Goal: Task Accomplishment & Management: Use online tool/utility

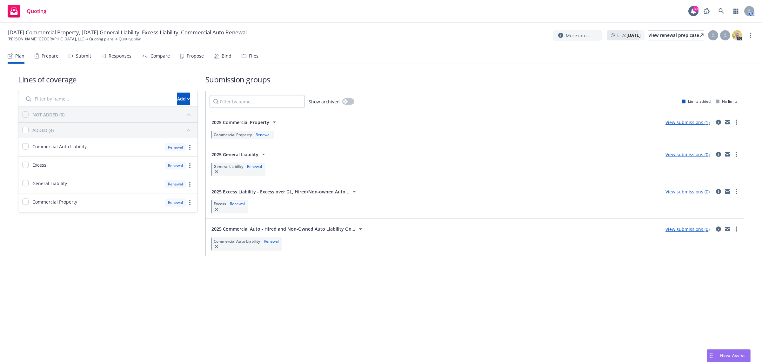
click at [187, 57] on div "Propose" at bounding box center [195, 55] width 17 height 5
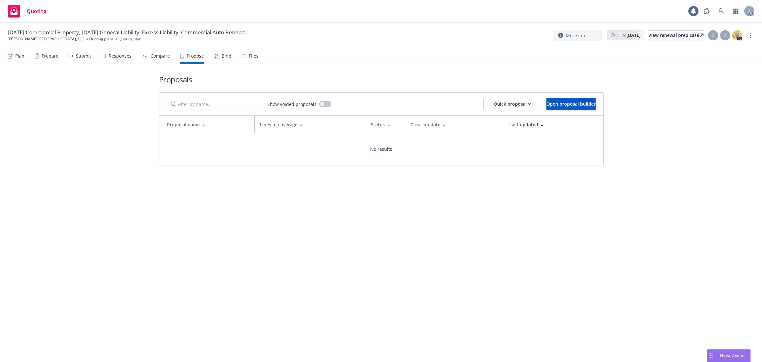
click at [165, 57] on div "Compare" at bounding box center [160, 55] width 19 height 5
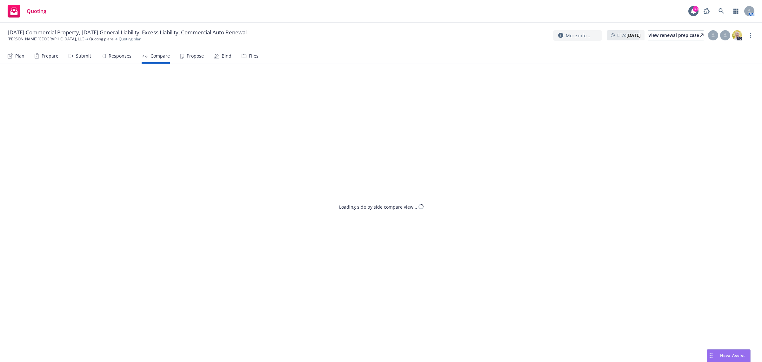
click at [109, 57] on div "Responses" at bounding box center [120, 55] width 23 height 5
click at [43, 56] on div "Prepare" at bounding box center [50, 55] width 17 height 5
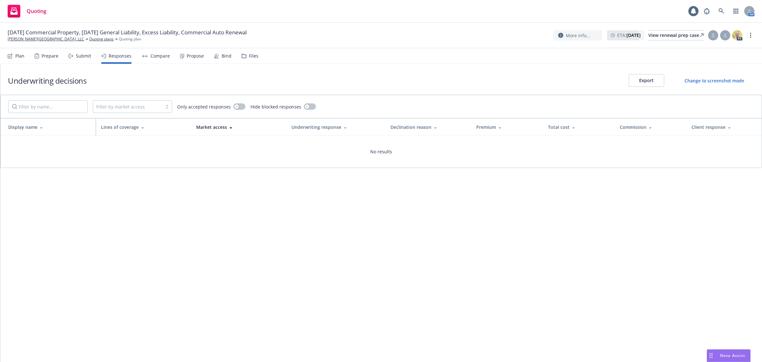
click at [27, 56] on div "Plan Prepare Submit Responses Compare Propose Bind Files" at bounding box center [133, 55] width 251 height 15
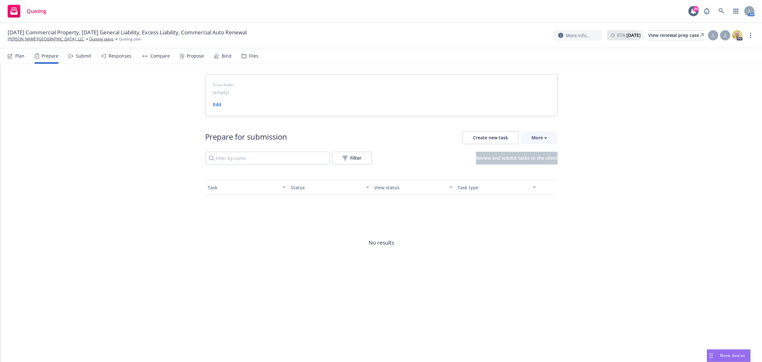
click at [17, 58] on div "Plan" at bounding box center [19, 55] width 9 height 5
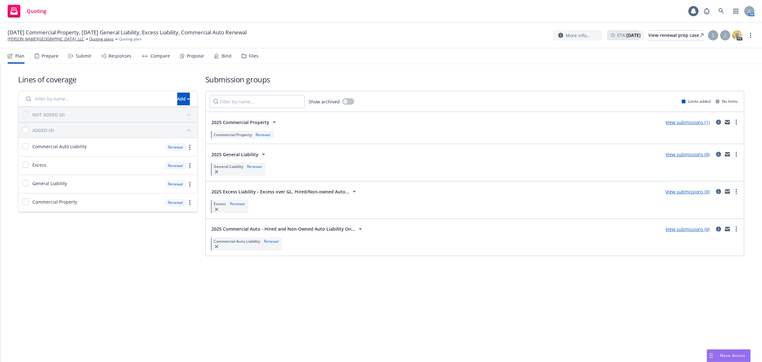
click at [261, 120] on span "2025 Commercial Property" at bounding box center [241, 122] width 58 height 7
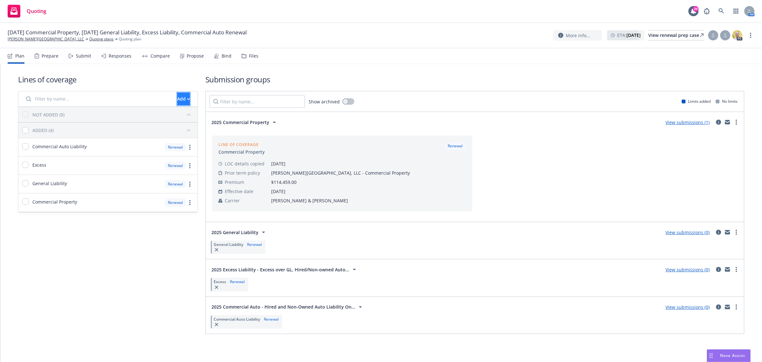
click at [177, 95] on div "Add" at bounding box center [183, 99] width 13 height 12
click at [184, 116] on span "Create new business lines of coverage" at bounding box center [203, 115] width 97 height 6
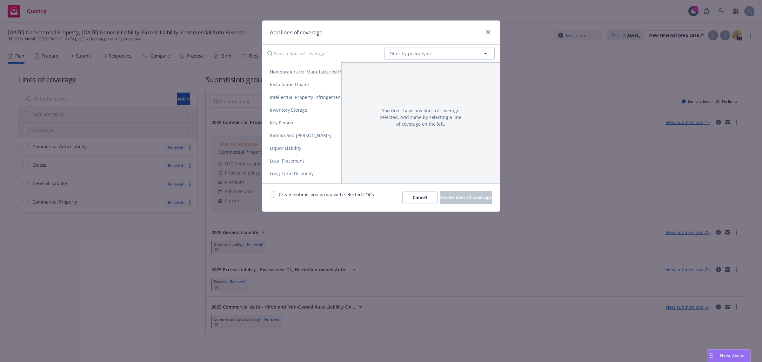
scroll to position [675, 0]
click at [438, 52] on button "Filter by policy type" at bounding box center [439, 53] width 111 height 13
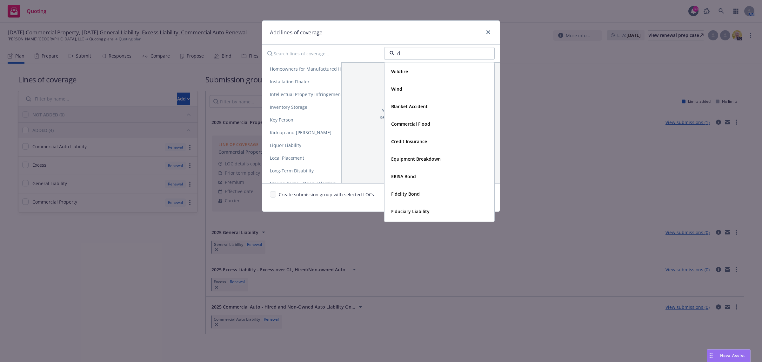
type input "dif"
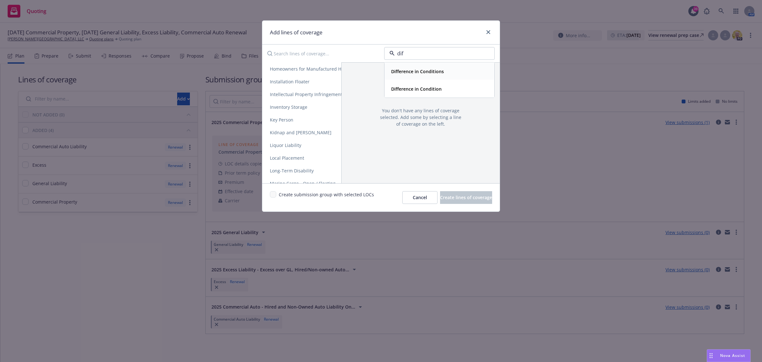
click at [439, 69] on strong "Difference in Conditions" at bounding box center [417, 71] width 53 height 6
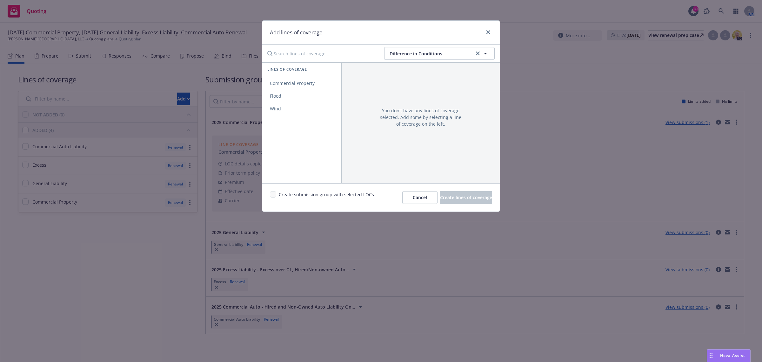
scroll to position [0, 0]
click at [313, 85] on span "Commercial Property" at bounding box center [292, 83] width 60 height 6
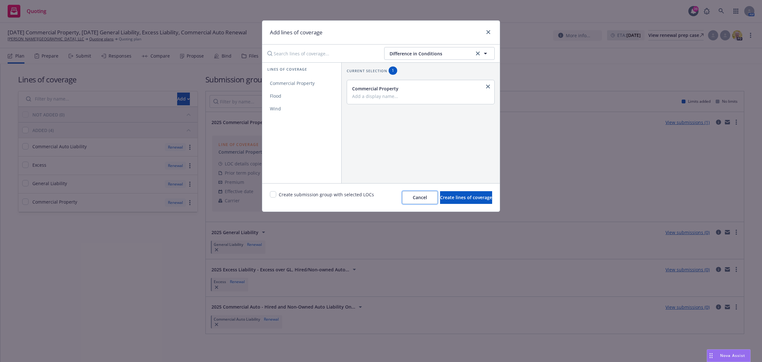
click at [413, 198] on span "Cancel" at bounding box center [420, 197] width 14 height 6
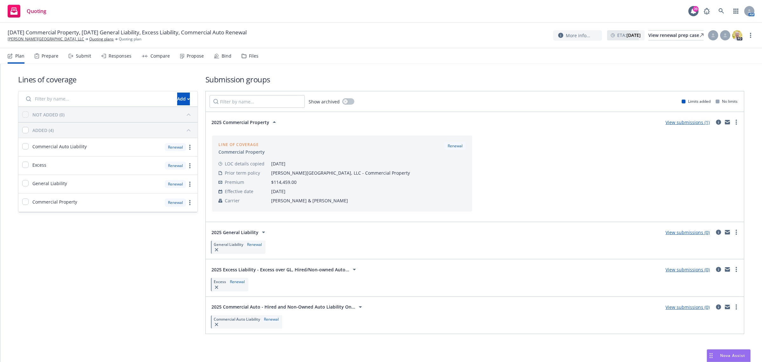
click at [682, 122] on link "View submissions (1)" at bounding box center [688, 122] width 44 height 6
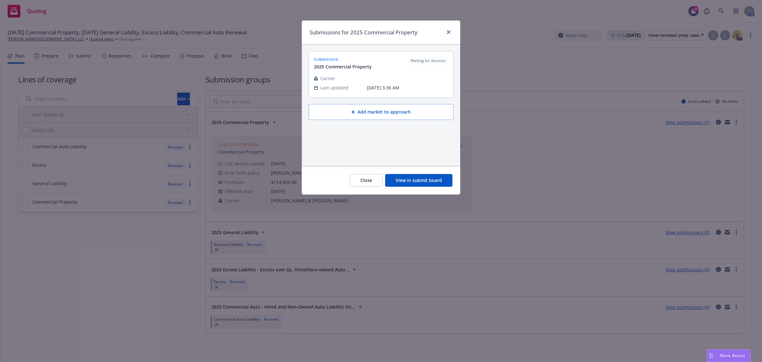
click at [369, 190] on div "Close View in submit board" at bounding box center [381, 180] width 158 height 28
click at [367, 185] on button "Close" at bounding box center [366, 180] width 33 height 13
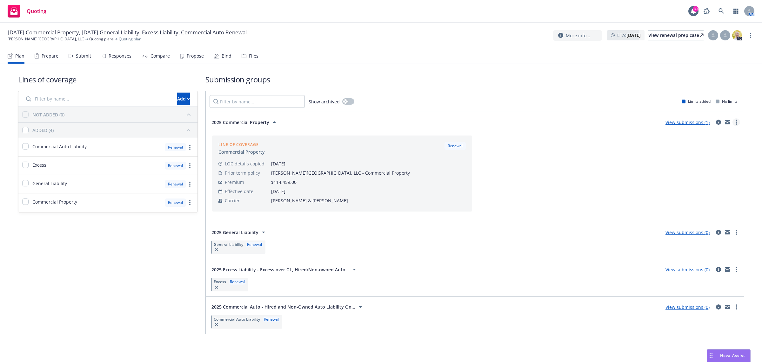
click at [733, 123] on link "more" at bounding box center [737, 122] width 8 height 8
click at [705, 178] on span "Add market to approach" at bounding box center [700, 176] width 67 height 6
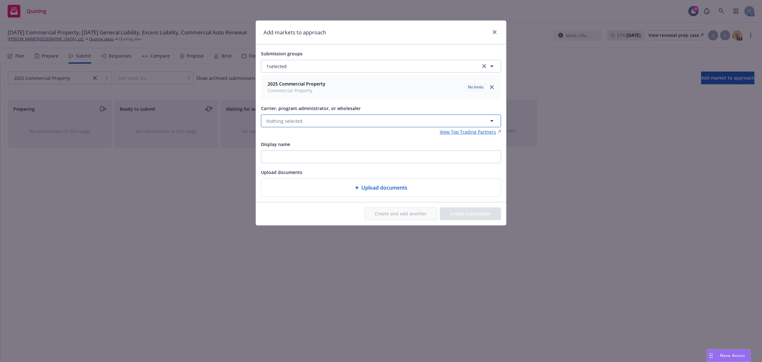
click at [300, 120] on span "Nothing selected" at bounding box center [285, 121] width 36 height 7
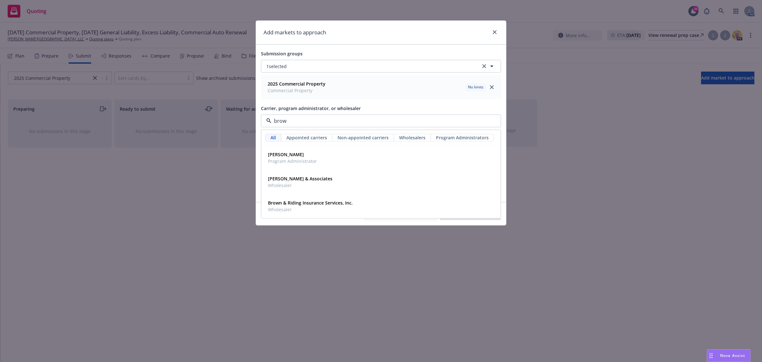
type input "brown"
click at [342, 207] on span "Wholesaler" at bounding box center [310, 209] width 85 height 7
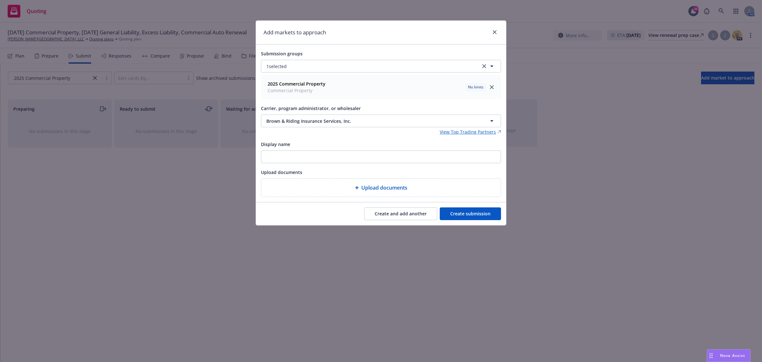
click at [456, 216] on button "Create submission" at bounding box center [470, 213] width 61 height 13
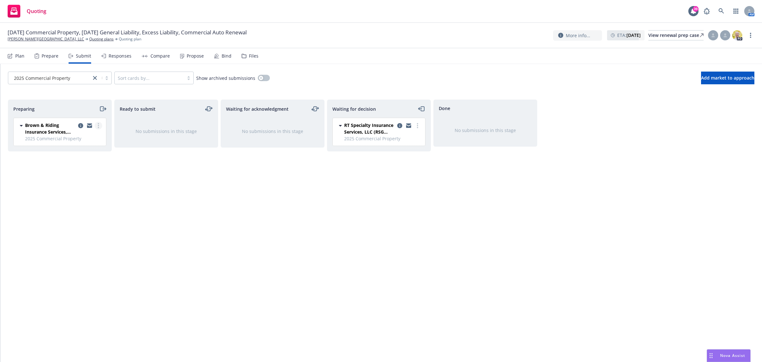
click at [99, 126] on icon "more" at bounding box center [98, 125] width 1 height 5
click at [75, 180] on link "Add accepted decision" at bounding box center [70, 177] width 64 height 13
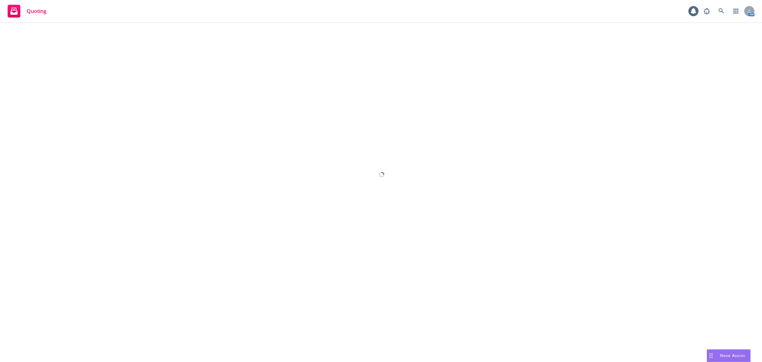
select select "12"
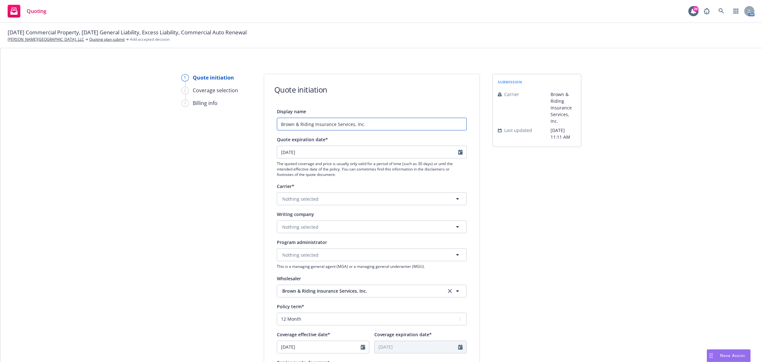
click at [379, 122] on input "Brown & Riding Insurance Services, Inc." at bounding box center [372, 124] width 190 height 13
type input "Brown & Riding Insurance Services, Inc. - DIC"
click at [304, 217] on div "Writing company" at bounding box center [295, 214] width 37 height 8
click at [298, 229] on span "Nothing selected" at bounding box center [300, 226] width 36 height 7
type input "j"
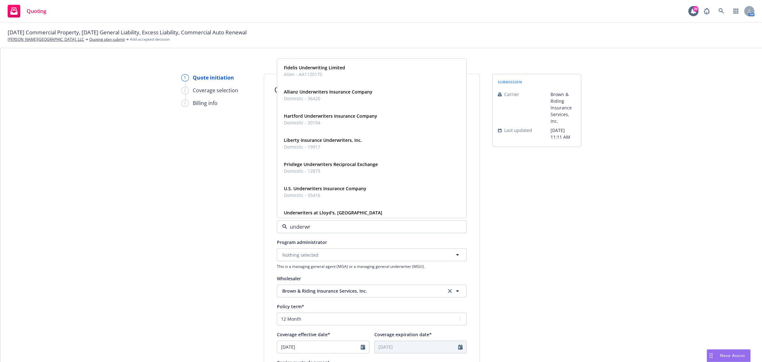
type input "underwri"
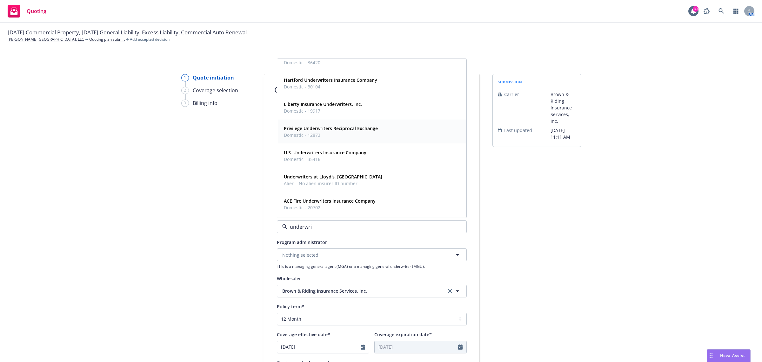
scroll to position [40, 0]
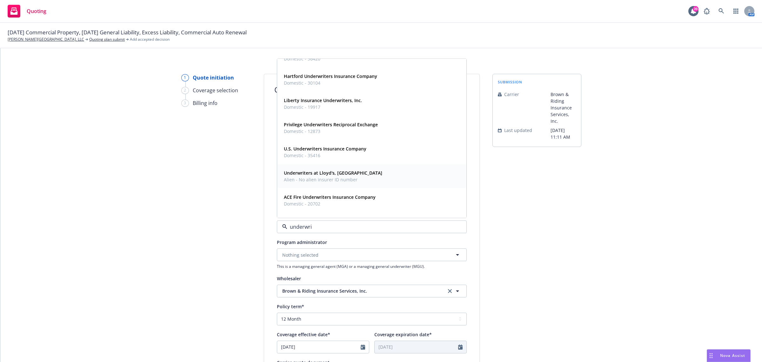
click at [353, 176] on div "Underwriters at Lloyd's, London Alien - No alien insurer ID number" at bounding box center [371, 176] width 181 height 16
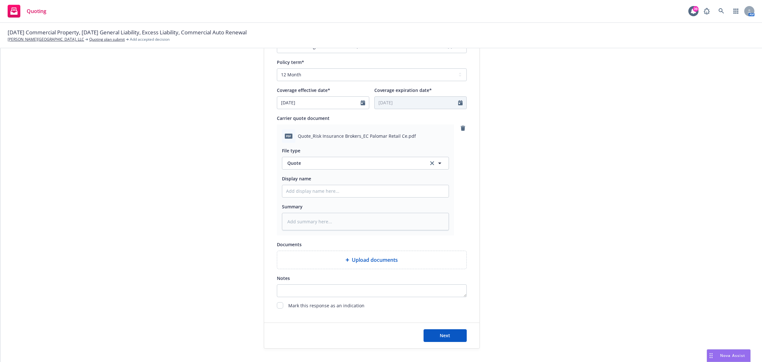
scroll to position [278, 0]
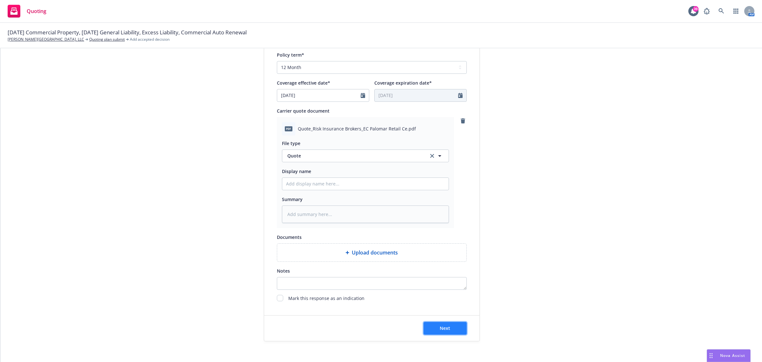
drag, startPoint x: 422, startPoint y: 324, endPoint x: 426, endPoint y: 324, distance: 4.4
click at [424, 324] on button "Next" at bounding box center [445, 327] width 43 height 13
type textarea "x"
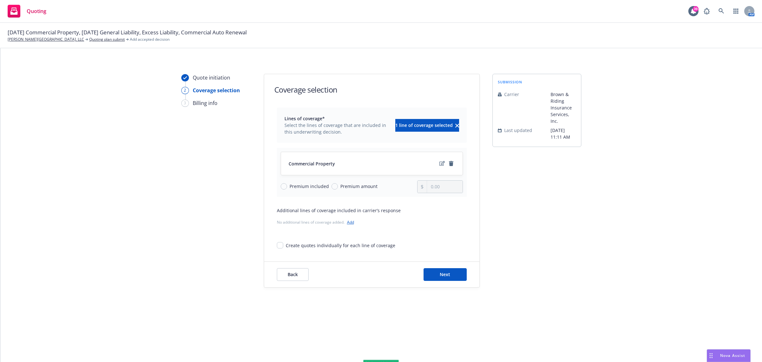
scroll to position [0, 0]
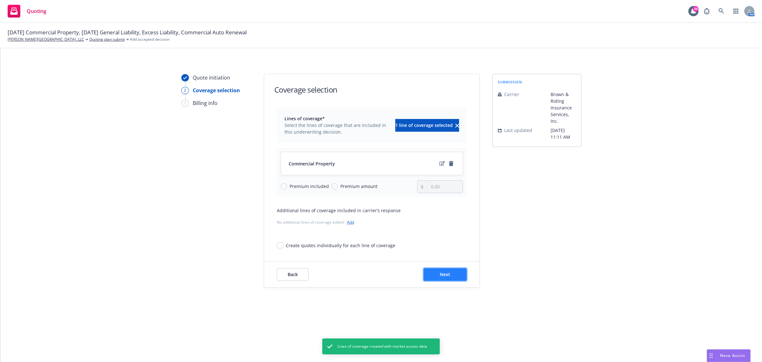
click at [450, 268] on button "Next" at bounding box center [445, 274] width 43 height 13
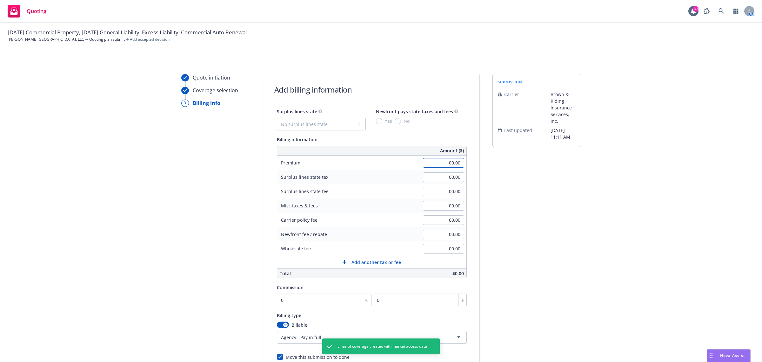
click at [443, 163] on input "00.00" at bounding box center [443, 163] width 41 height 10
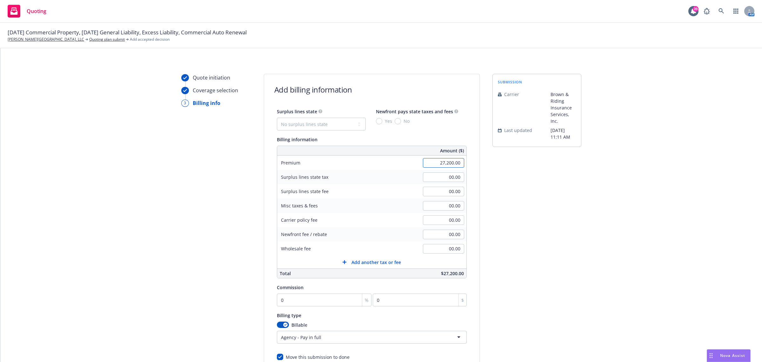
click at [453, 162] on input "27,200.00" at bounding box center [443, 163] width 41 height 10
click at [449, 162] on input "27,200.00" at bounding box center [443, 163] width 41 height 10
type input "27,220.00"
click at [502, 208] on div "submission Carrier Brown & Riding Insurance Services, Inc. Last updated 8/25, 1…" at bounding box center [537, 236] width 89 height 325
click at [446, 250] on input "00.00" at bounding box center [443, 249] width 41 height 10
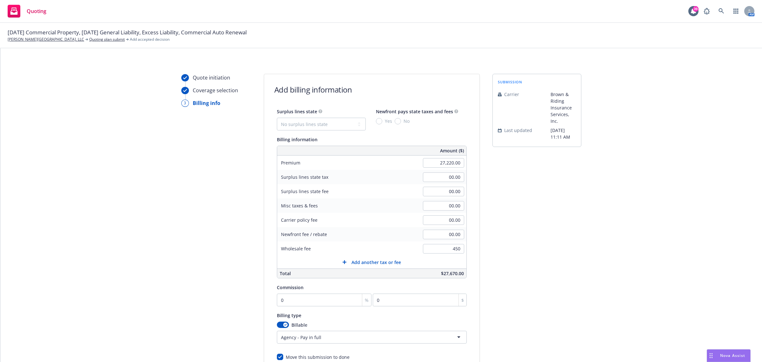
type input "450.00"
click at [301, 112] on span "Surplus lines state" at bounding box center [297, 111] width 40 height 6
click at [301, 118] on div "Surplus lines state No surplus lines state Alaska Alabama Arkansas Arizona Cali…" at bounding box center [321, 118] width 89 height 23
click at [300, 118] on select "No surplus lines state Alaska Alabama Arkansas Arizona California Colorado Conn…" at bounding box center [321, 124] width 89 height 13
select select "CA"
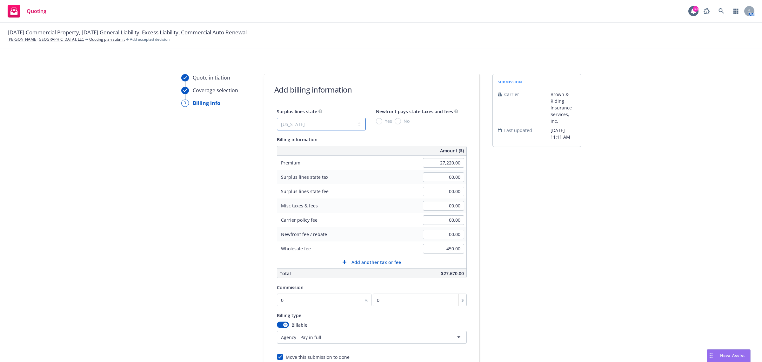
click at [277, 118] on select "No surplus lines state Alaska Alabama Arkansas Arizona California Colorado Conn…" at bounding box center [321, 124] width 89 height 13
type input "816.60"
type input "49.00"
click at [395, 121] on input "No" at bounding box center [398, 121] width 6 height 6
radio input "true"
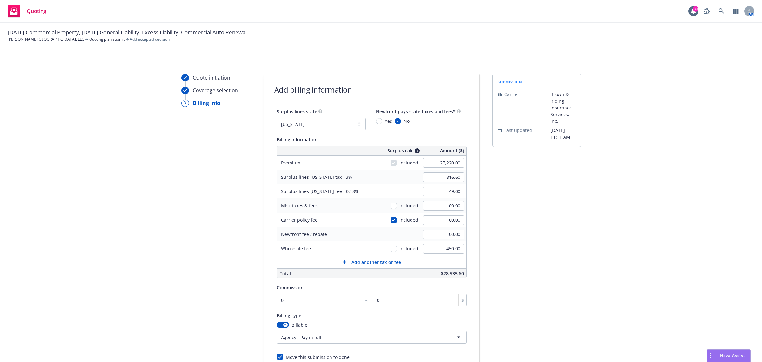
click at [304, 305] on input "0" at bounding box center [324, 299] width 95 height 13
type input "1"
type input "272.2"
type input "10"
type input "2722"
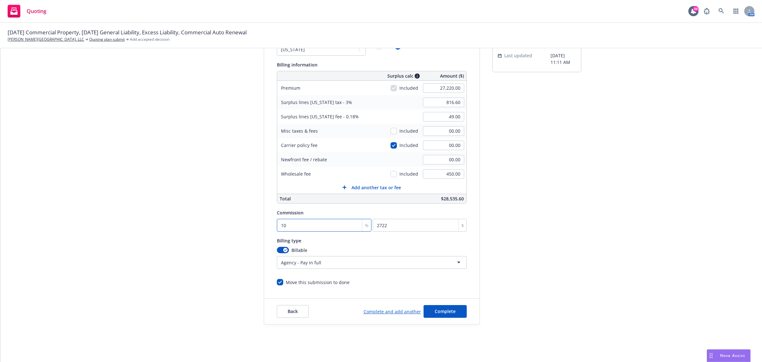
scroll to position [78, 0]
type input "10"
click at [322, 263] on html "Quoting 39 AM 09/18/25 Commercial Property, 09/04/25 General Liability, Excess …" at bounding box center [381, 181] width 762 height 362
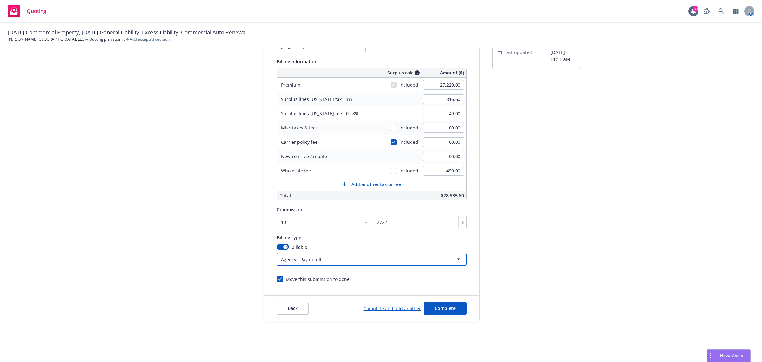
click at [221, 164] on html "Quoting 39 AM 09/18/25 Commercial Property, 09/04/25 General Liability, Excess …" at bounding box center [381, 181] width 762 height 362
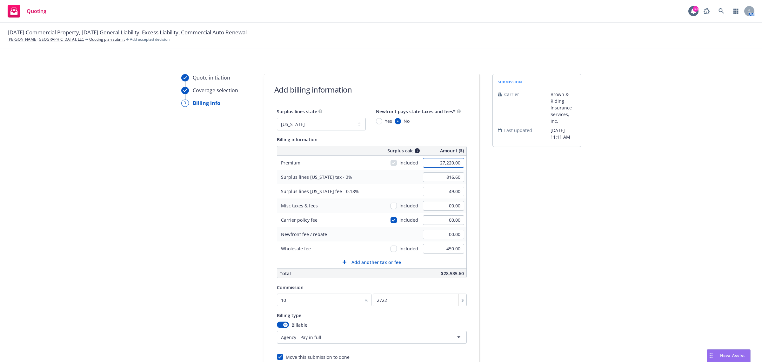
click at [451, 160] on input "27,220.00" at bounding box center [443, 163] width 41 height 10
type input "27.00"
type input "0.81"
type input "0.05"
type input "2.7"
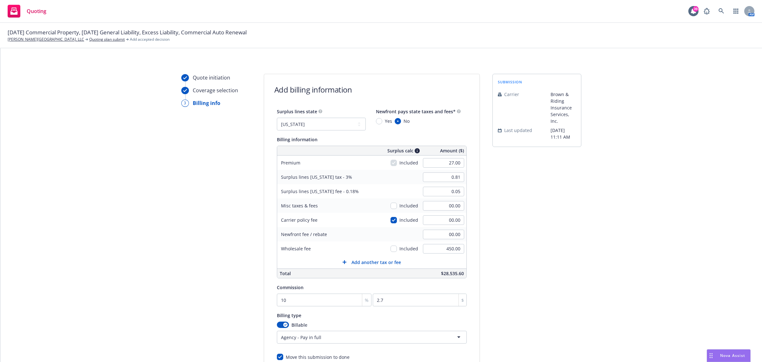
click at [505, 174] on div "submission Carrier Brown & Riding Insurance Services, Inc. Last updated 8/25, 1…" at bounding box center [537, 236] width 89 height 325
drag, startPoint x: 453, startPoint y: 162, endPoint x: 478, endPoint y: 159, distance: 25.3
click at [453, 162] on input "27.00" at bounding box center [443, 163] width 41 height 10
type input "27,220.00"
type input "816.60"
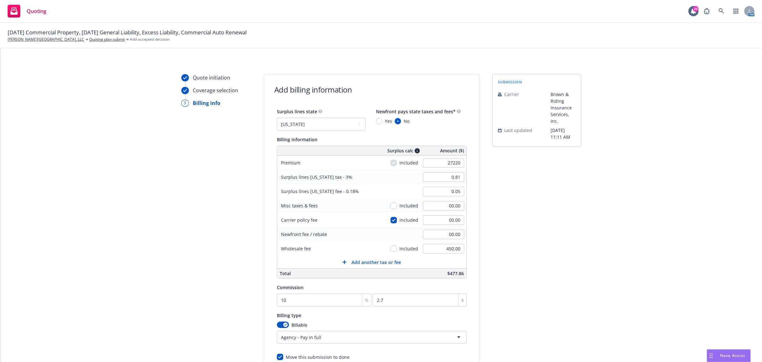
type input "49.00"
type input "2722"
click at [502, 171] on div "submission Carrier Brown & Riding Insurance Services, Inc. Last updated 8/25, 1…" at bounding box center [537, 236] width 89 height 325
click at [453, 176] on input "816.60" at bounding box center [443, 177] width 41 height 10
click at [348, 125] on select "No surplus lines state Alaska Alabama Arkansas Arizona California Colorado Conn…" at bounding box center [321, 124] width 89 height 13
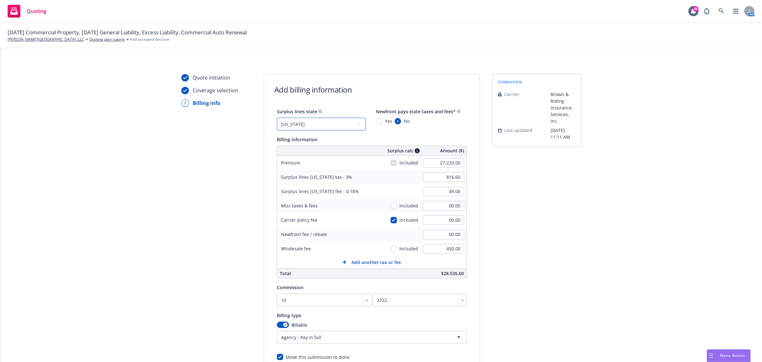
select select "NONE"
click at [277, 118] on select "No surplus lines state Alaska Alabama Arkansas Arizona California Colorado Conn…" at bounding box center [321, 124] width 89 height 13
type input "00.00"
click at [321, 125] on select "No surplus lines state Alaska Alabama Arkansas Arizona California Colorado Conn…" at bounding box center [321, 124] width 89 height 13
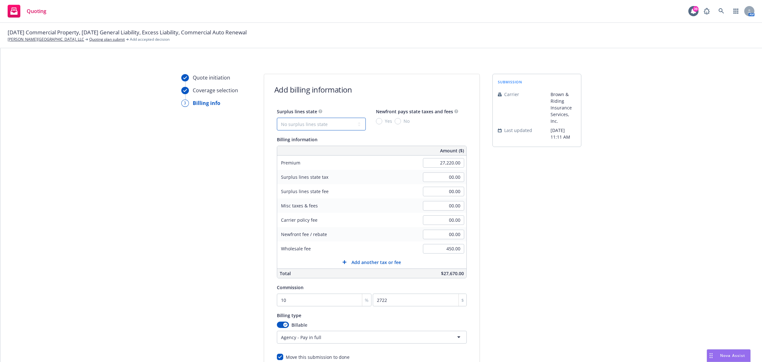
select select "CA"
click at [277, 118] on select "No surplus lines state Alaska Alabama Arkansas Arizona California Colorado Conn…" at bounding box center [321, 124] width 89 height 13
type input "816.60"
type input "49.00"
click at [393, 220] on input "checkbox" at bounding box center [394, 220] width 6 height 6
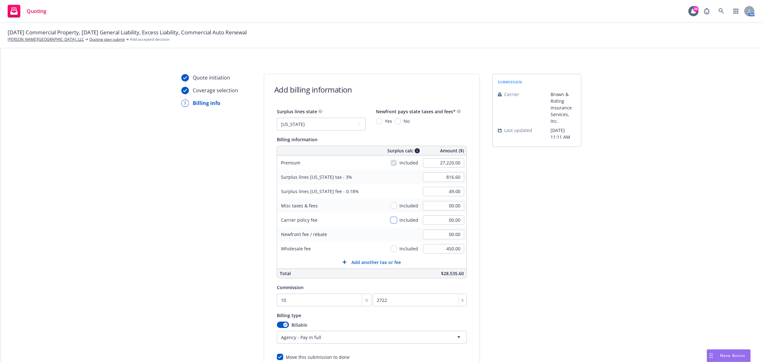
checkbox input "false"
click at [415, 152] on icon at bounding box center [417, 150] width 5 height 5
click at [453, 176] on input "816.60" at bounding box center [443, 177] width 41 height 10
click at [458, 176] on input "180.00" at bounding box center [443, 177] width 41 height 10
click at [455, 176] on input "180.00" at bounding box center [443, 177] width 41 height 10
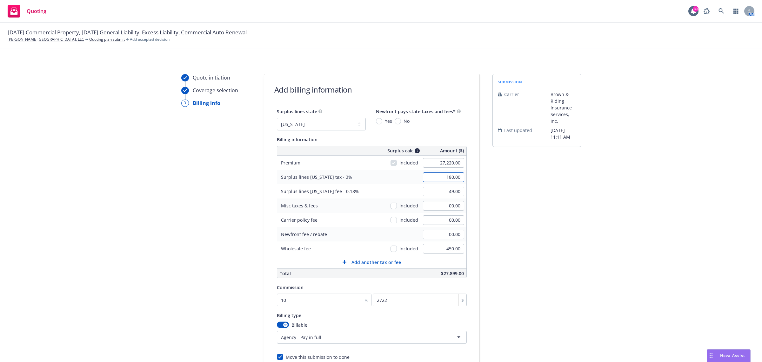
click at [455, 176] on input "180.00" at bounding box center [443, 177] width 41 height 10
type input "180.39"
click at [539, 201] on div "submission Carrier Brown & Riding Insurance Services, Inc. Last updated 8/25, 1…" at bounding box center [537, 236] width 89 height 325
click at [445, 189] on input "49.00" at bounding box center [443, 191] width 41 height 10
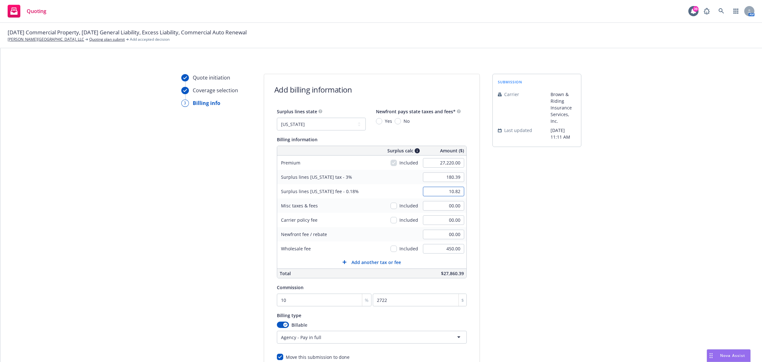
type input "10.82"
click at [525, 226] on div "submission Carrier Brown & Riding Insurance Services, Inc. Last updated 8/25, 1…" at bounding box center [537, 236] width 89 height 325
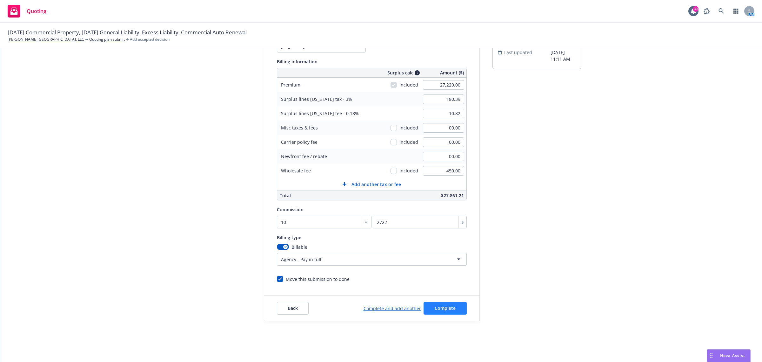
scroll to position [78, 0]
click at [448, 310] on span "Complete" at bounding box center [445, 308] width 21 height 6
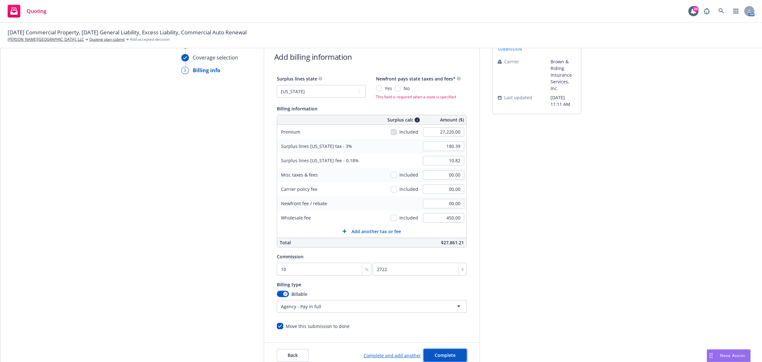
scroll to position [0, 0]
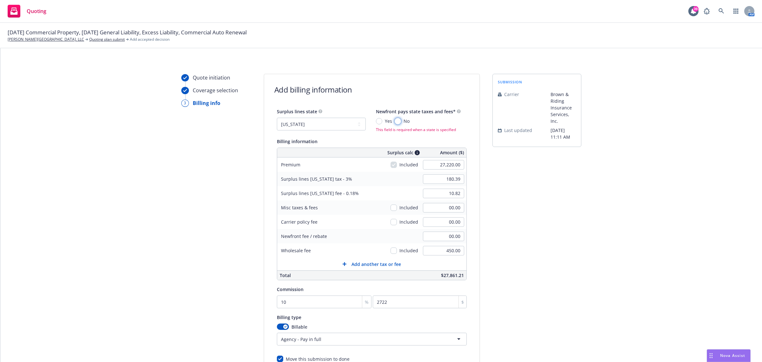
click at [396, 120] on input "No" at bounding box center [398, 121] width 6 height 6
radio input "true"
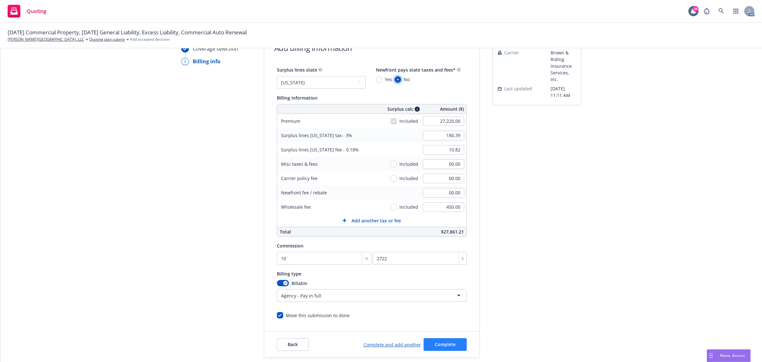
scroll to position [78, 0]
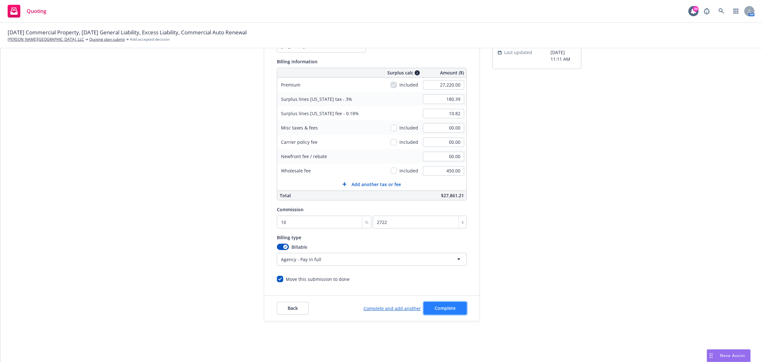
click at [441, 309] on span "Complete" at bounding box center [445, 308] width 21 height 6
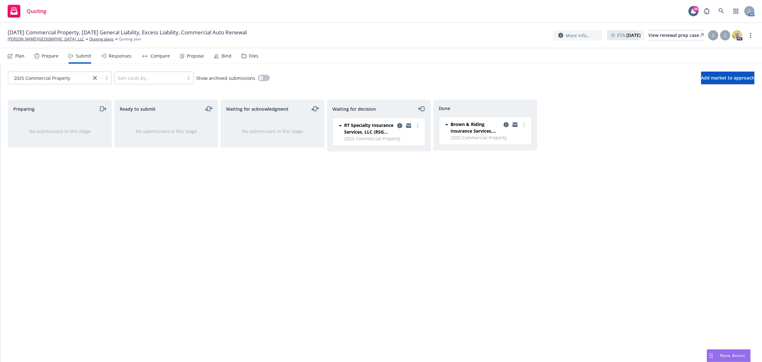
click at [196, 51] on div "Propose" at bounding box center [192, 55] width 24 height 15
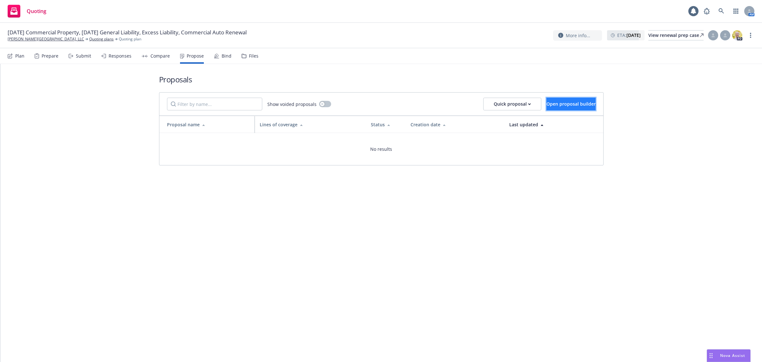
click at [554, 103] on span "Open proposal builder" at bounding box center [571, 104] width 49 height 6
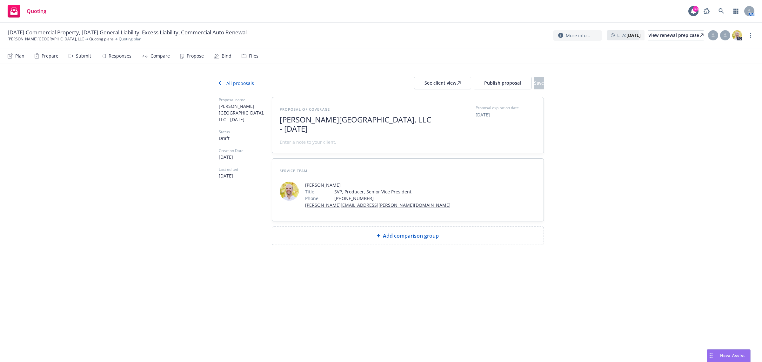
click at [304, 132] on span "EC Palomar Industrial Center, LLC - August 2025" at bounding box center [358, 124] width 156 height 18
drag, startPoint x: 429, startPoint y: 120, endPoint x: 405, endPoint y: 123, distance: 24.3
click at [405, 123] on span "EC Palomar Industrial Center, LLC - August 2025" at bounding box center [358, 124] width 156 height 18
drag, startPoint x: 353, startPoint y: 126, endPoint x: 284, endPoint y: 118, distance: 69.1
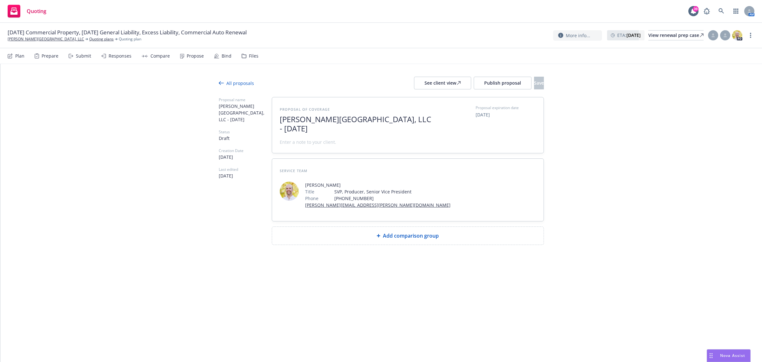
click at [284, 118] on span "EC Palomar Industrial Center, LLC - September 2025" at bounding box center [358, 124] width 156 height 18
copy span "C Palomar Industrial Center, LLC - September 2025"
click at [305, 123] on span "EC Palomar Industrial Center, LLC - September 2025" at bounding box center [358, 124] width 156 height 18
drag, startPoint x: 345, startPoint y: 126, endPoint x: 277, endPoint y: 129, distance: 68.1
click at [253, 121] on div "Proposal name EC Palomar Industrial Center, LLC - August 2025 Status Draft Crea…" at bounding box center [381, 171] width 325 height 148
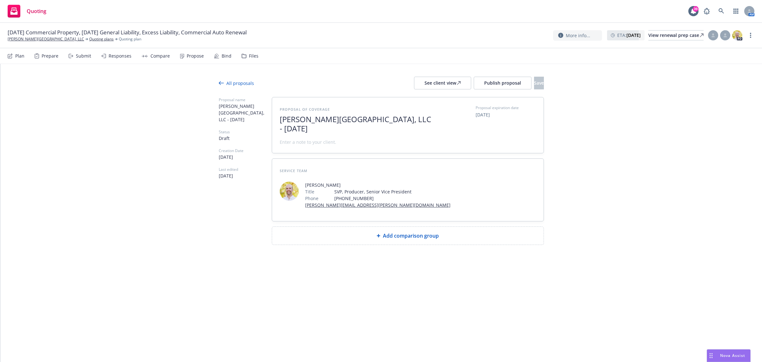
copy span "EC Palomar Industrial Center, LLC - September 2025"
click at [294, 145] on span at bounding box center [308, 142] width 57 height 7
paste span
click at [297, 118] on span "EC Palomar Industrial Center, LLC - September 2025" at bounding box center [358, 124] width 156 height 18
drag, startPoint x: 350, startPoint y: 127, endPoint x: 226, endPoint y: 110, distance: 125.7
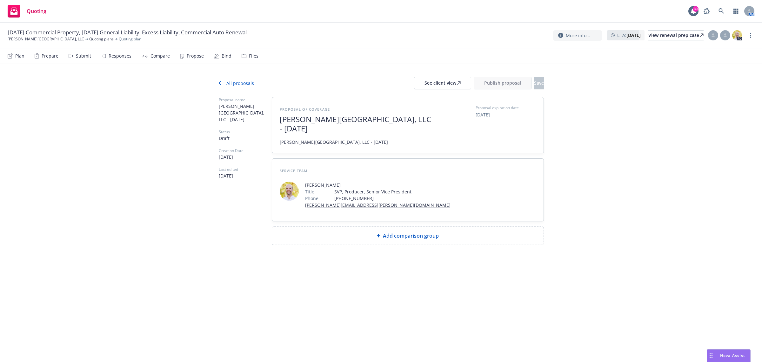
click at [226, 110] on div "Proposal name EC Palomar Industrial Center, LLC - September 2025 Status Draft C…" at bounding box center [381, 171] width 325 height 148
click at [440, 229] on div "Add comparison group" at bounding box center [408, 236] width 272 height 18
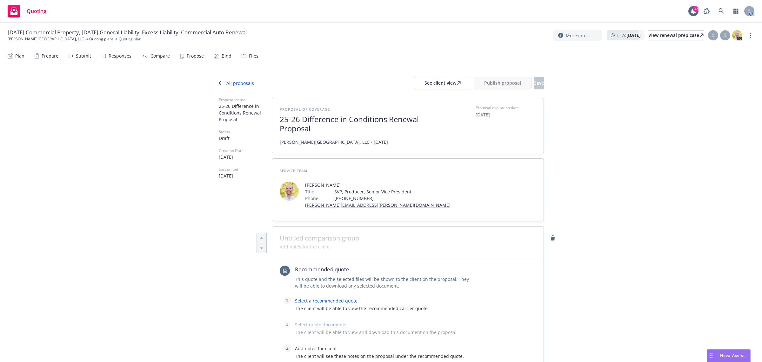
type textarea "x"
click at [321, 245] on span at bounding box center [305, 246] width 50 height 7
paste span
click at [311, 233] on div "EC Palomar Industrial Center, LLC - September 2025" at bounding box center [408, 242] width 272 height 31
type textarea "x"
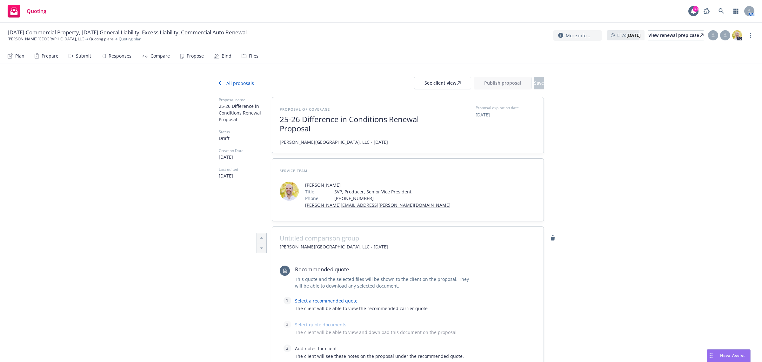
click at [303, 237] on span at bounding box center [408, 238] width 256 height 8
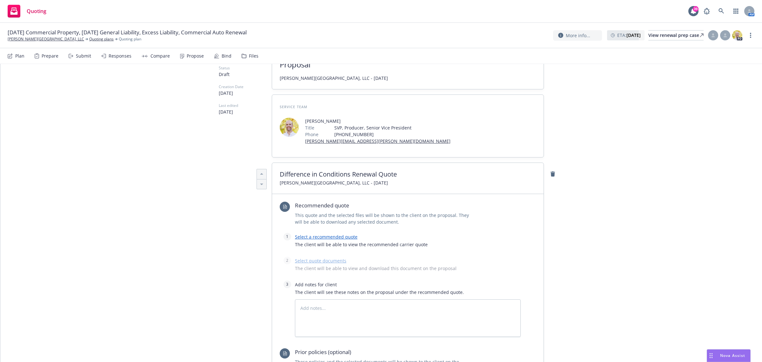
scroll to position [79, 0]
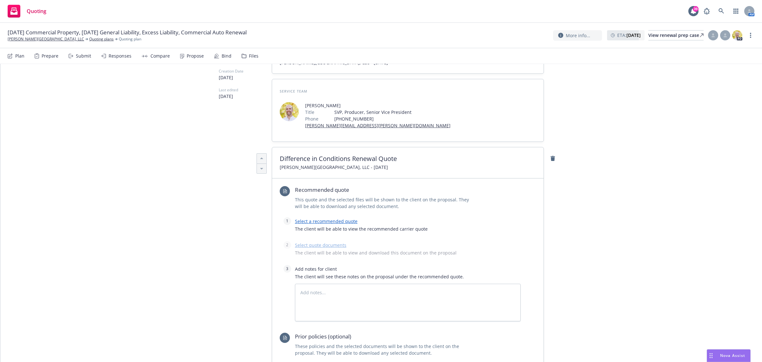
click at [317, 218] on link "Select a recommended quote" at bounding box center [326, 221] width 63 height 6
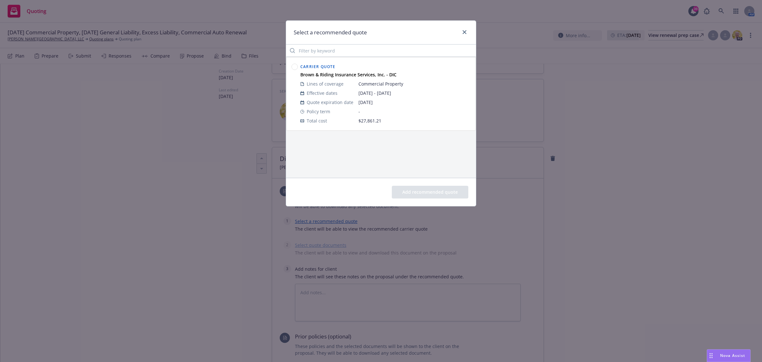
click at [293, 69] on circle at bounding box center [295, 67] width 6 height 6
click at [430, 192] on button "Add recommended quote" at bounding box center [430, 192] width 77 height 13
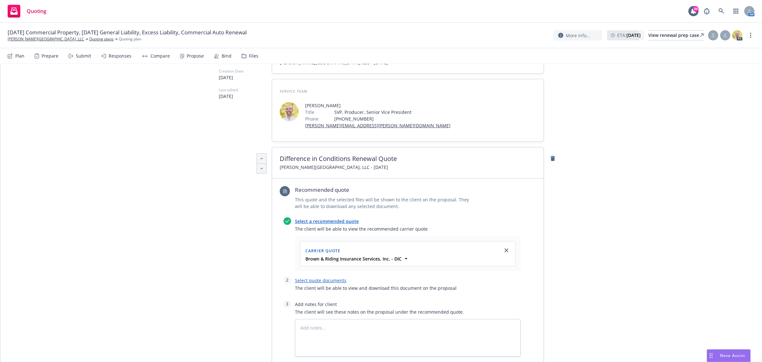
click at [321, 278] on link "Select quote documents" at bounding box center [320, 280] width 51 height 6
type textarea "x"
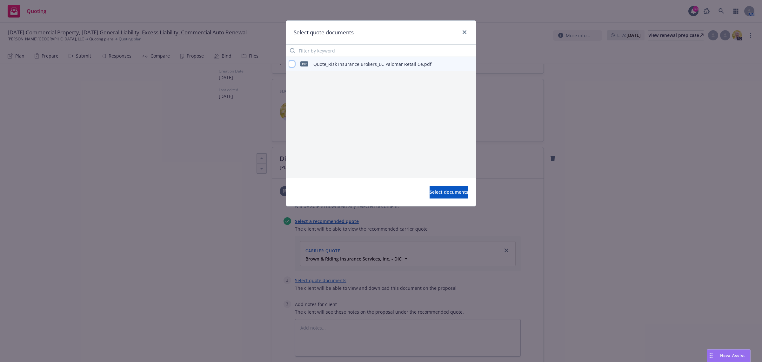
click at [292, 65] on input "checkbox" at bounding box center [292, 64] width 6 height 6
checkbox input "true"
click at [439, 193] on span "Select documents" at bounding box center [449, 192] width 39 height 6
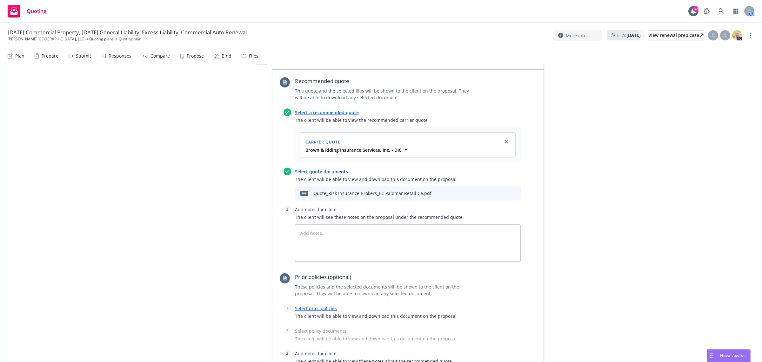
scroll to position [199, 0]
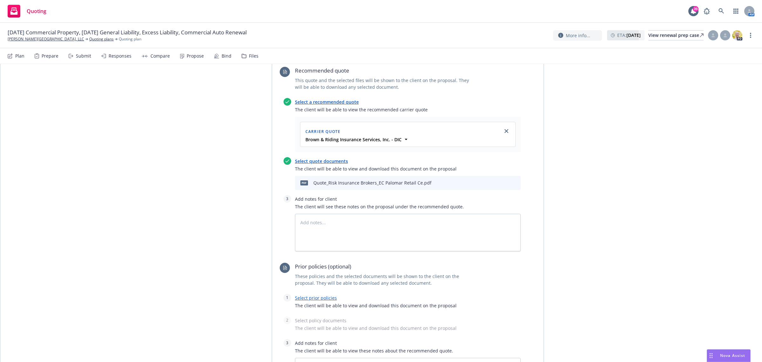
click at [319, 296] on link "Select prior policies" at bounding box center [316, 297] width 42 height 6
type textarea "x"
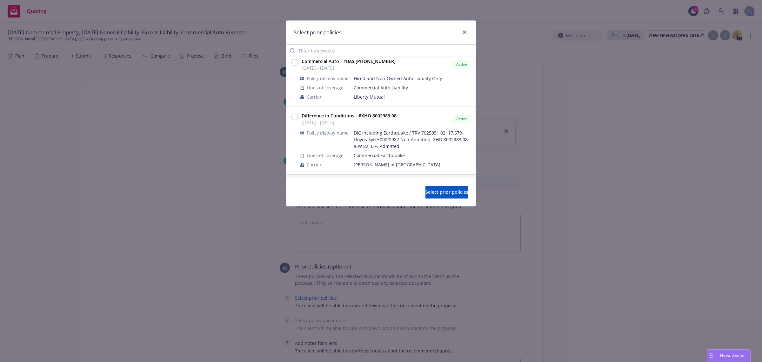
scroll to position [170, 0]
click at [294, 115] on input "checkbox" at bounding box center [295, 115] width 6 height 6
checkbox input "true"
click at [436, 198] on button "Select prior policies" at bounding box center [447, 192] width 43 height 13
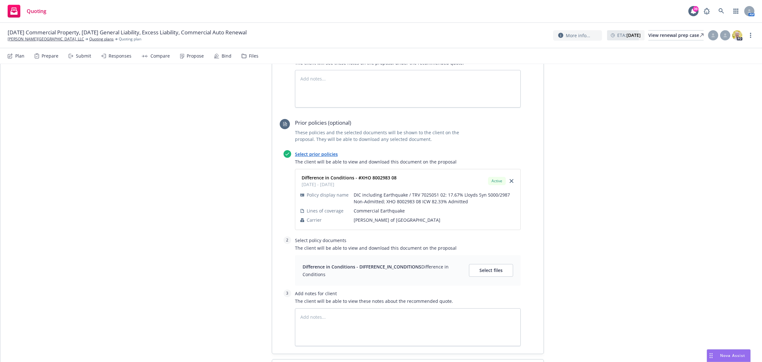
scroll to position [357, 0]
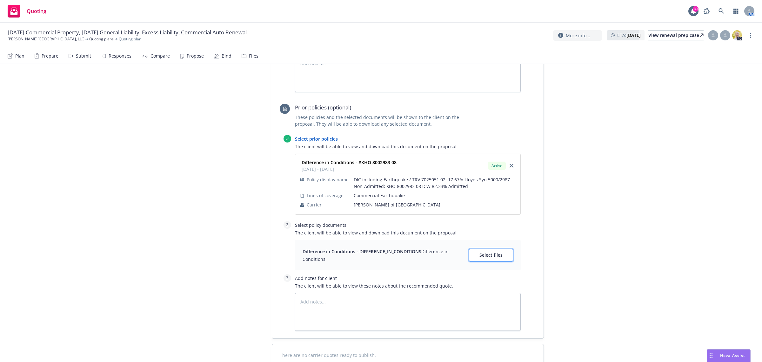
click at [492, 256] on span "Select files" at bounding box center [491, 255] width 23 height 6
type textarea "x"
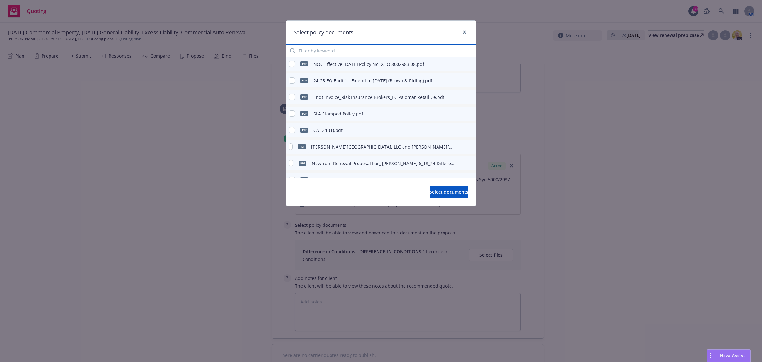
click at [336, 53] on input "Filter by keyword" at bounding box center [381, 50] width 190 height 13
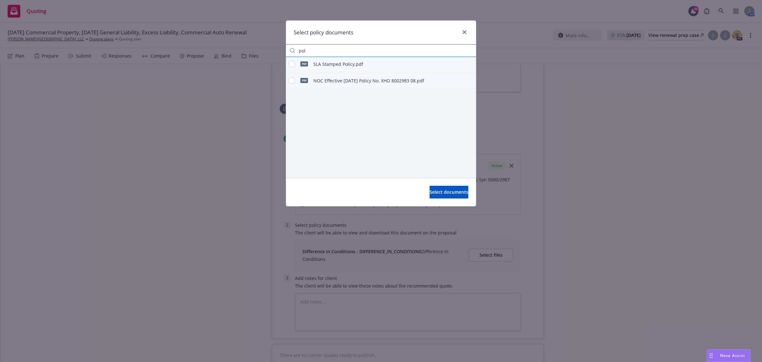
type input "pol"
click at [343, 67] on div "pdf SLA Stamped Policy.pdf" at bounding box center [326, 63] width 75 height 13
click at [291, 62] on input "checkbox" at bounding box center [292, 64] width 6 height 6
checkbox input "true"
click at [430, 190] on span "Select documents" at bounding box center [449, 192] width 39 height 6
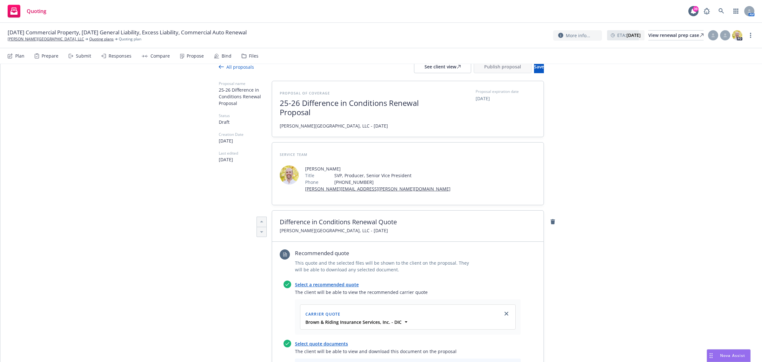
scroll to position [0, 0]
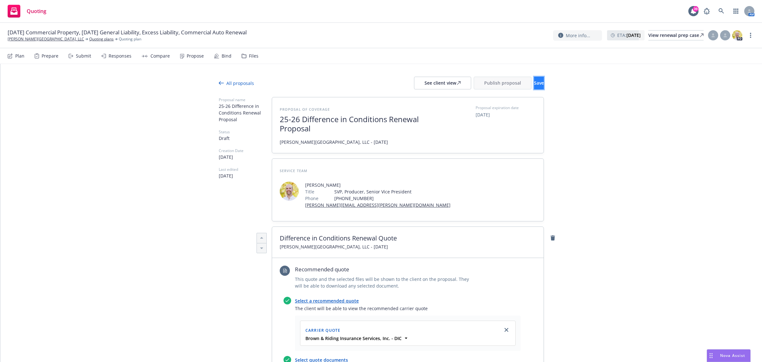
click at [534, 87] on button "Save" at bounding box center [539, 83] width 10 height 13
click at [428, 85] on div "See client view" at bounding box center [443, 83] width 36 height 12
click at [491, 83] on span "Publish proposal" at bounding box center [502, 83] width 37 height 6
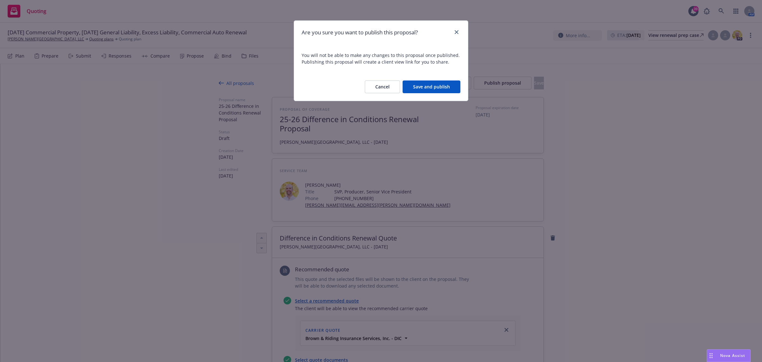
click at [426, 91] on button "Save and publish" at bounding box center [432, 86] width 58 height 13
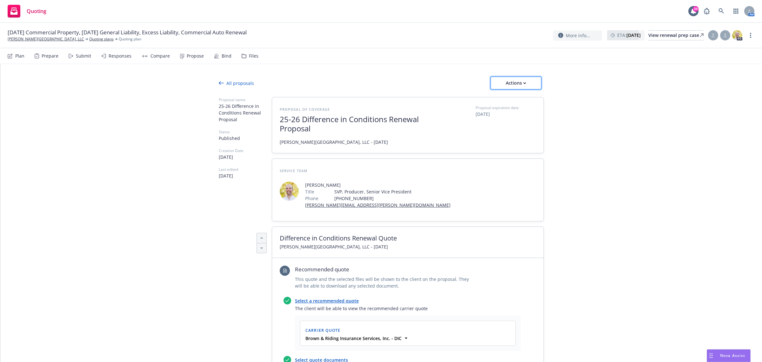
click at [503, 80] on div "Actions" at bounding box center [516, 83] width 30 height 12
click at [526, 98] on span "Copy proposal link" at bounding box center [515, 99] width 55 height 6
type textarea "x"
click at [725, 9] on link at bounding box center [721, 11] width 13 height 13
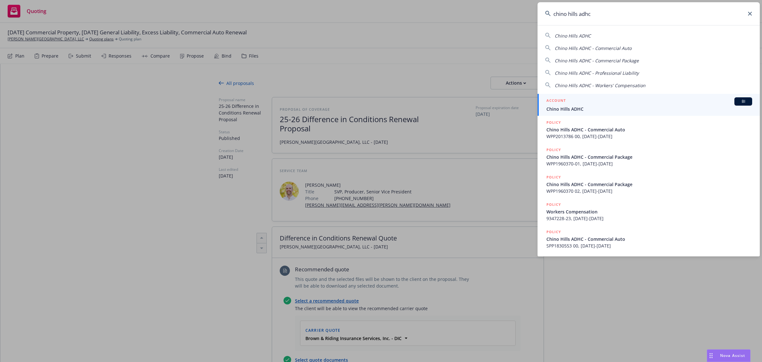
type input "chino hills adhc"
click at [587, 107] on span "Chino Hills ADHC" at bounding box center [650, 108] width 206 height 7
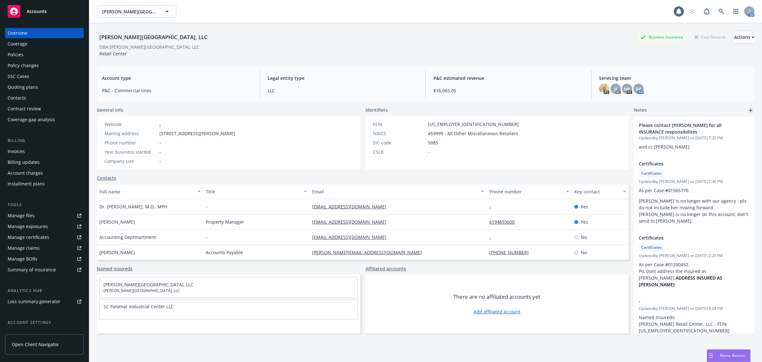
click at [29, 51] on div "Policies" at bounding box center [45, 55] width 74 height 10
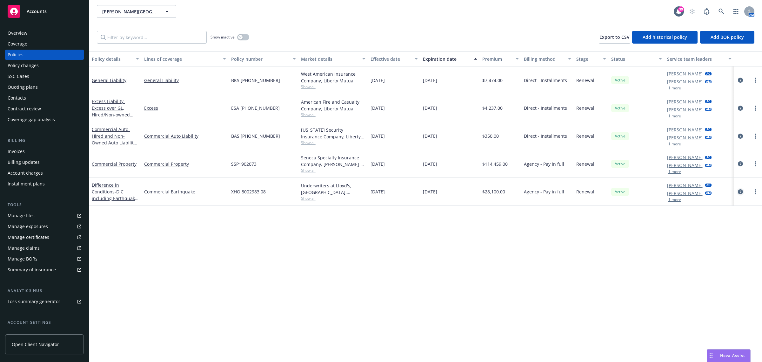
click at [743, 190] on icon "circleInformation" at bounding box center [740, 191] width 5 height 5
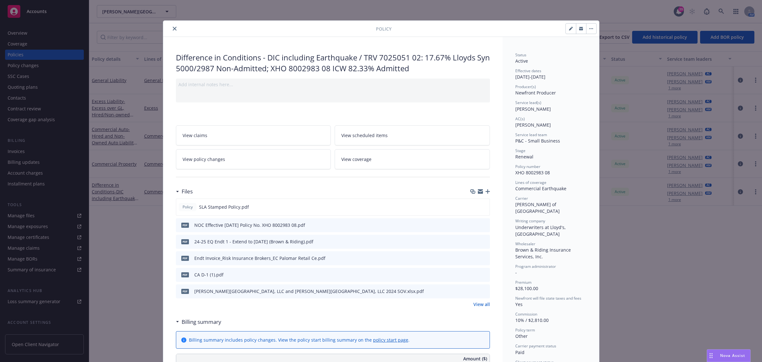
click at [169, 24] on div "Policy" at bounding box center [381, 29] width 436 height 16
click at [173, 30] on icon "close" at bounding box center [175, 29] width 4 height 4
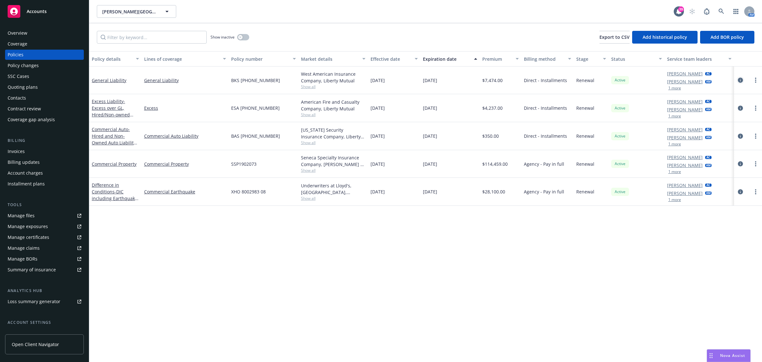
click at [738, 79] on link "circleInformation" at bounding box center [741, 80] width 8 height 8
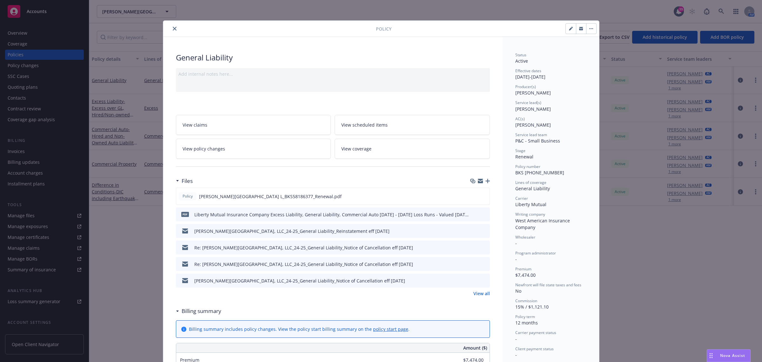
click at [587, 30] on button "button" at bounding box center [591, 29] width 10 height 10
click at [142, 250] on div "Policy Manage lines of coverage Renew with incumbent End policy Set prior polic…" at bounding box center [381, 181] width 762 height 362
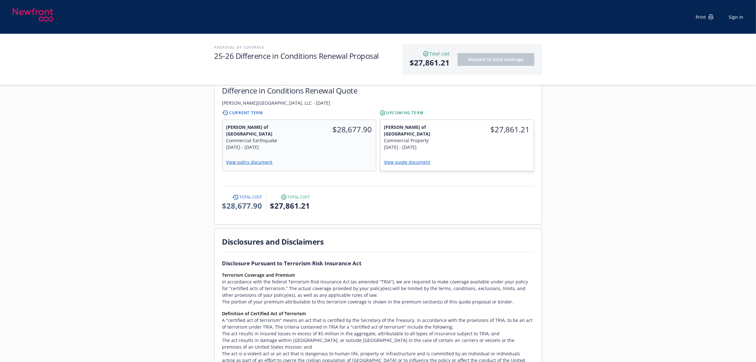
scroll to position [159, 0]
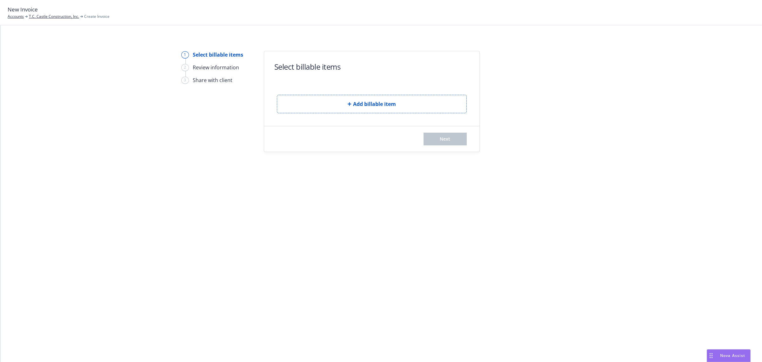
click at [336, 98] on button "Add billable item" at bounding box center [372, 104] width 190 height 18
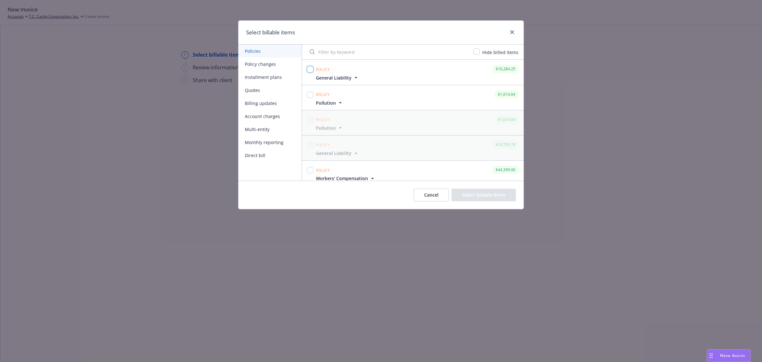
click at [312, 69] on input "checkbox" at bounding box center [310, 69] width 6 height 6
checkbox input "true"
click at [310, 96] on input "checkbox" at bounding box center [310, 94] width 6 height 6
checkbox input "true"
click at [470, 194] on button "Select billable items" at bounding box center [484, 194] width 64 height 13
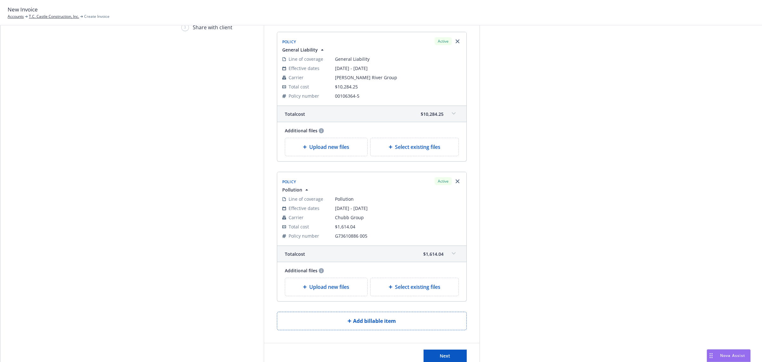
scroll to position [101, 0]
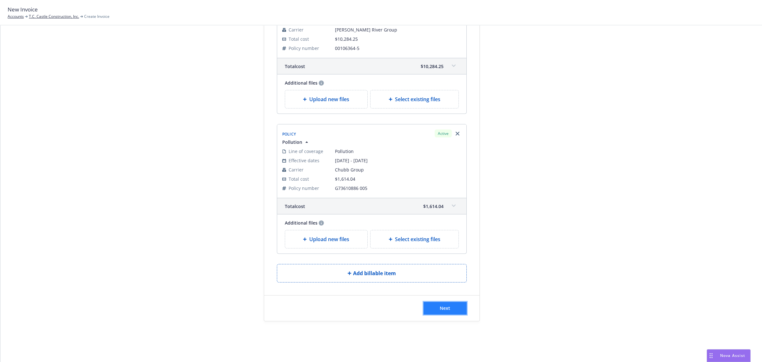
click at [445, 309] on span "Next" at bounding box center [445, 308] width 10 height 6
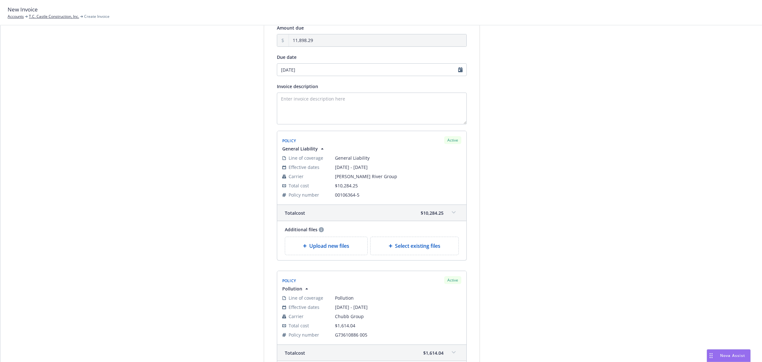
scroll to position [0, 0]
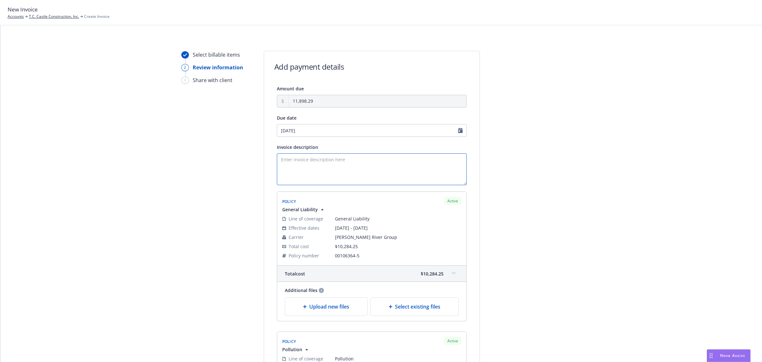
click at [301, 162] on textarea "Invoice description" at bounding box center [372, 169] width 190 height 32
type textarea "F"
paste textarea "General Liability"
click at [424, 158] on textarea "Paid In Full Premium Invoice - General Liability and Pollution Eff" at bounding box center [372, 169] width 190 height 32
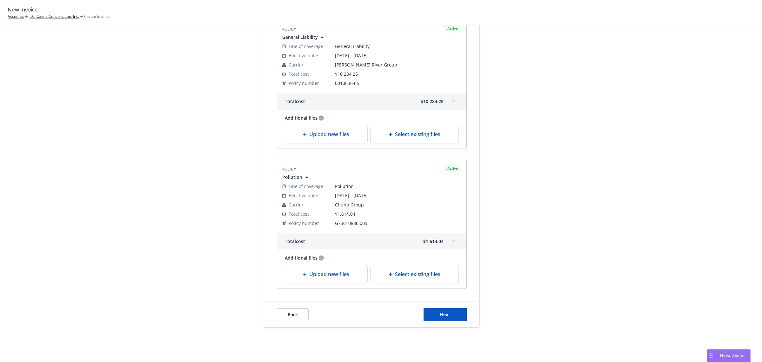
scroll to position [179, 0]
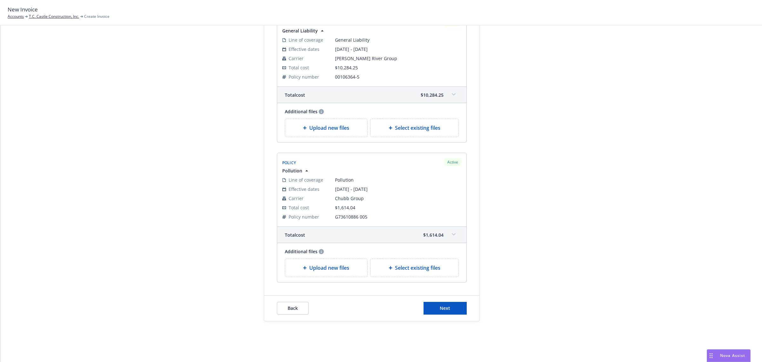
type textarea "Paid In Full Premium Invoice - General Liability and Pollution Eff 8.17.25"
click at [426, 299] on div "Back Next" at bounding box center [371, 307] width 215 height 25
click at [429, 307] on button "Next" at bounding box center [445, 307] width 43 height 13
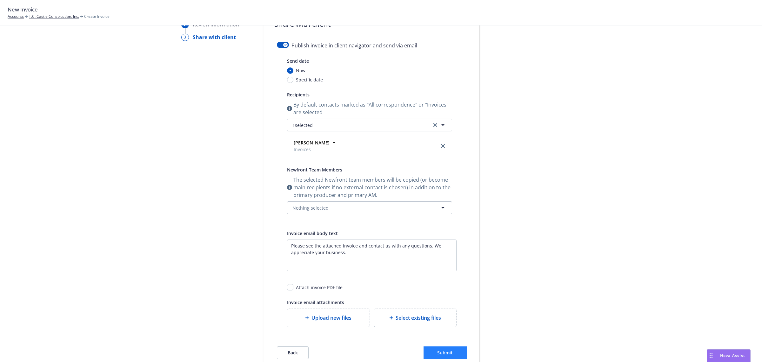
scroll to position [87, 0]
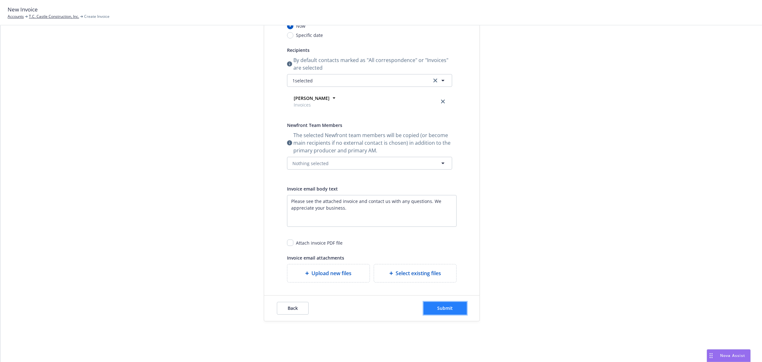
click at [446, 307] on span "Submit" at bounding box center [445, 308] width 16 height 6
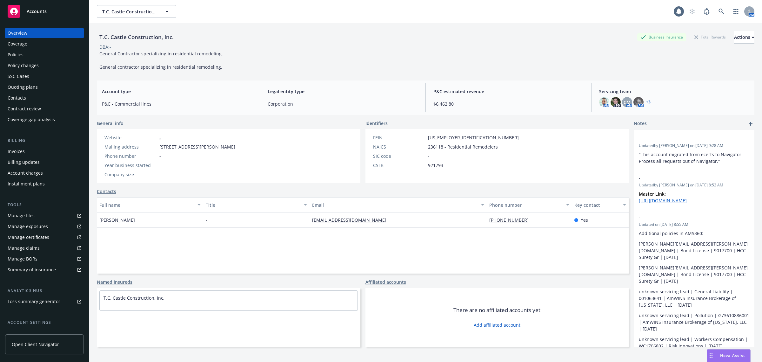
click at [48, 54] on div "Policies" at bounding box center [45, 55] width 74 height 10
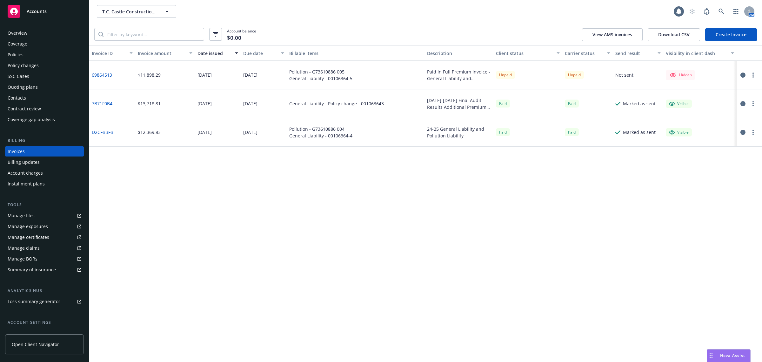
click at [755, 75] on button "button" at bounding box center [754, 75] width 8 height 8
click at [720, 125] on link "Make it visible in client dash" at bounding box center [716, 126] width 81 height 13
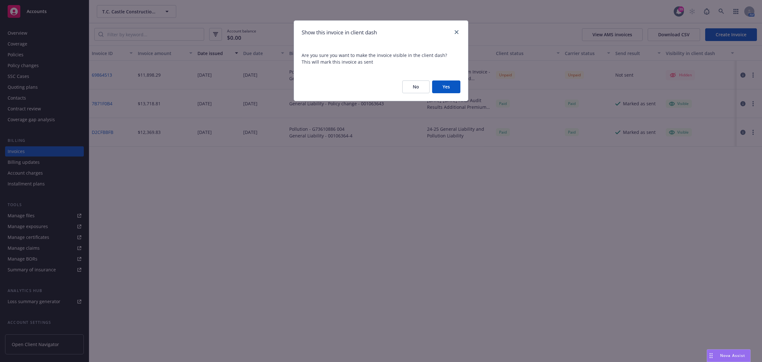
drag, startPoint x: 447, startPoint y: 84, endPoint x: 413, endPoint y: 67, distance: 37.6
click at [447, 84] on button "Yes" at bounding box center [446, 86] width 28 height 13
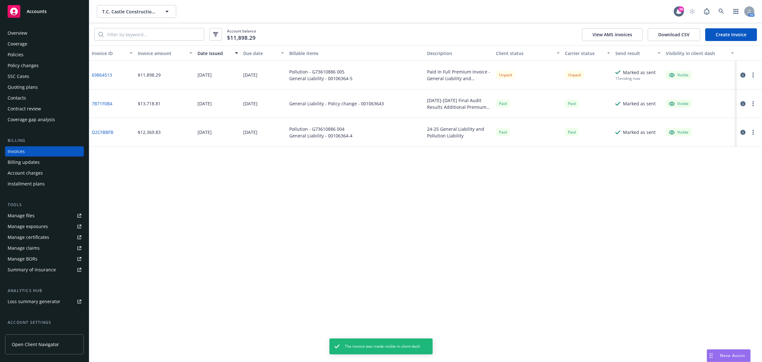
click at [34, 53] on div "Policies" at bounding box center [45, 55] width 74 height 10
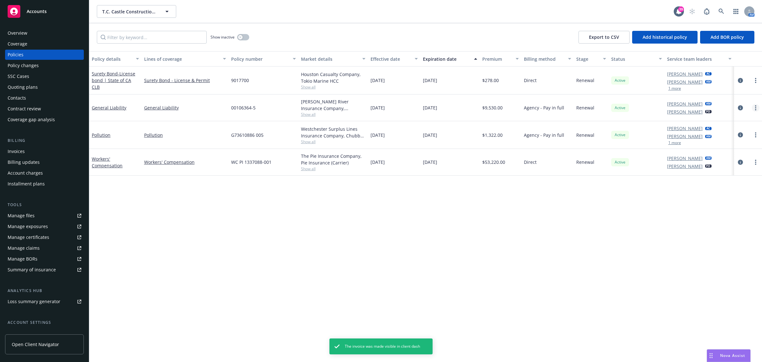
click at [754, 110] on link "more" at bounding box center [756, 108] width 8 height 8
click at [743, 107] on link "circleInformation" at bounding box center [741, 108] width 8 height 8
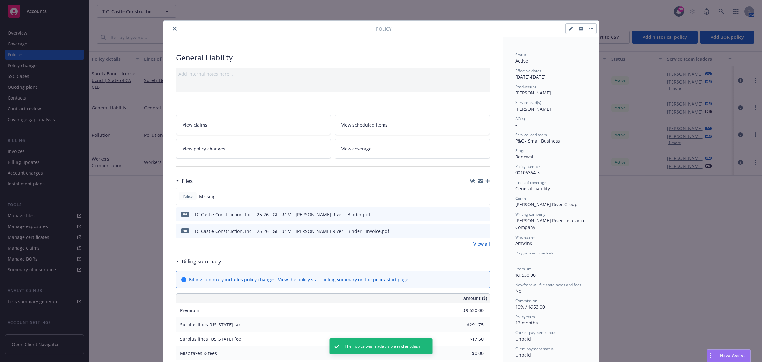
click at [471, 214] on icon "download file" at bounding box center [473, 213] width 4 height 4
click at [471, 232] on icon "download file" at bounding box center [473, 230] width 5 height 5
click at [173, 28] on icon "close" at bounding box center [175, 29] width 4 height 4
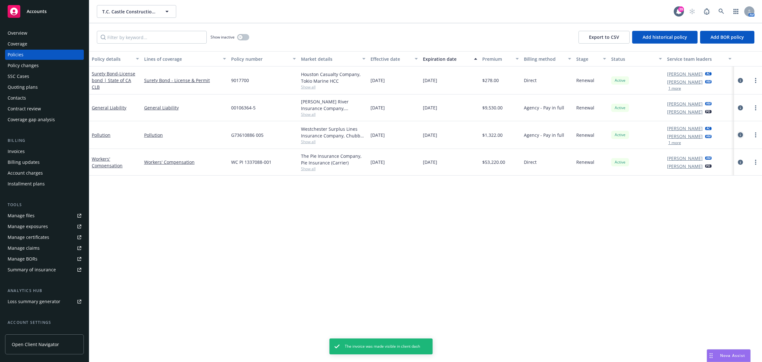
click at [742, 135] on icon "circleInformation" at bounding box center [740, 134] width 5 height 5
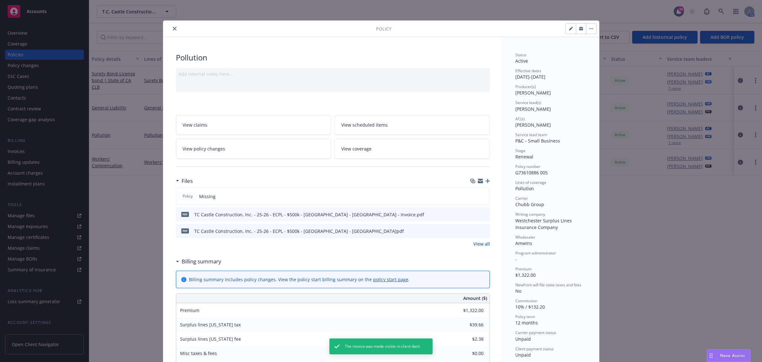
click at [472, 214] on icon "download file" at bounding box center [473, 213] width 4 height 4
click at [471, 232] on icon "download file" at bounding box center [473, 230] width 5 height 5
drag, startPoint x: 62, startPoint y: 118, endPoint x: 95, endPoint y: 91, distance: 43.1
click at [62, 118] on div "Policy Pollution Add internal notes here... View claims View scheduled items Vi…" at bounding box center [381, 181] width 762 height 362
click at [173, 29] on icon "close" at bounding box center [175, 29] width 4 height 4
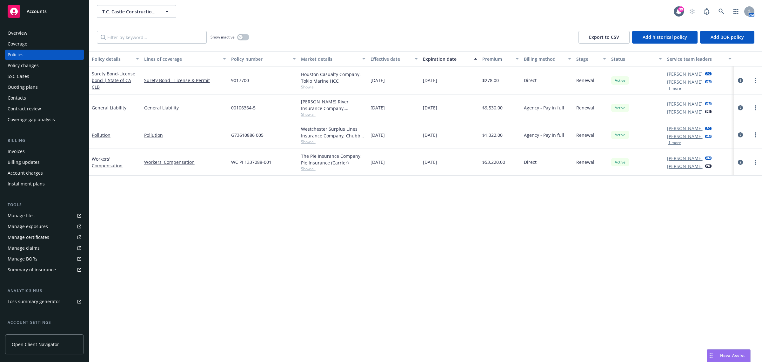
click at [16, 151] on div "Invoices" at bounding box center [16, 151] width 17 height 10
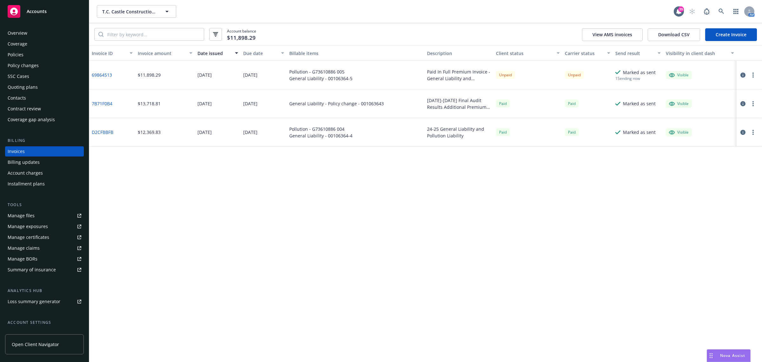
click at [753, 74] on icon "button" at bounding box center [753, 74] width 1 height 5
click at [739, 74] on div at bounding box center [749, 75] width 25 height 29
click at [747, 72] on div at bounding box center [749, 75] width 18 height 8
click at [744, 76] on icon "button" at bounding box center [743, 74] width 5 height 5
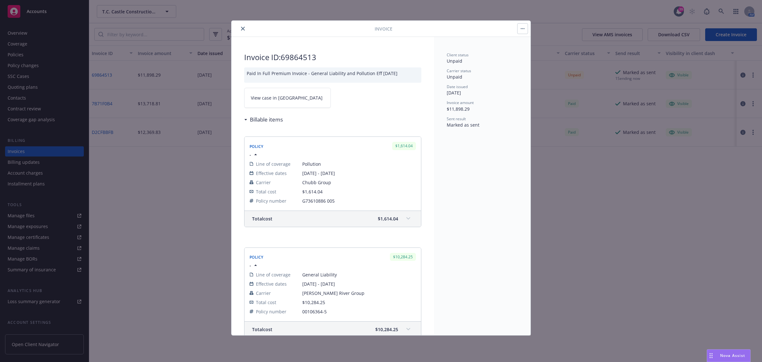
click at [325, 97] on icon at bounding box center [327, 98] width 4 height 4
click at [519, 28] on button "button" at bounding box center [523, 29] width 10 height 10
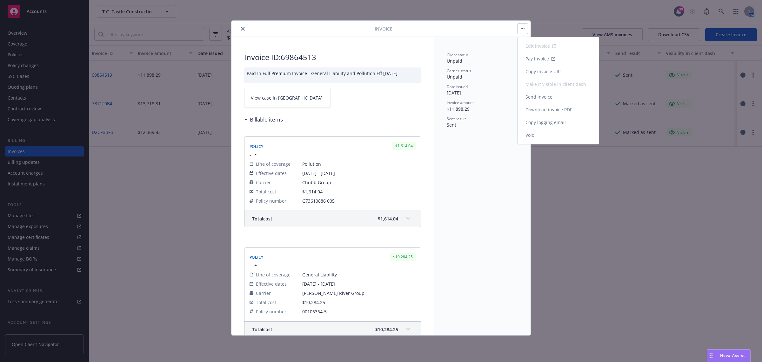
click at [550, 75] on link "Copy invoice URL" at bounding box center [558, 71] width 81 height 13
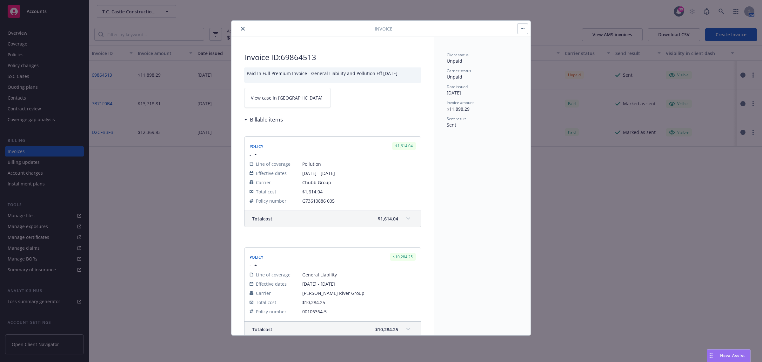
drag, startPoint x: 245, startPoint y: 29, endPoint x: 242, endPoint y: 29, distance: 3.2
click at [244, 29] on button "close" at bounding box center [243, 29] width 8 height 8
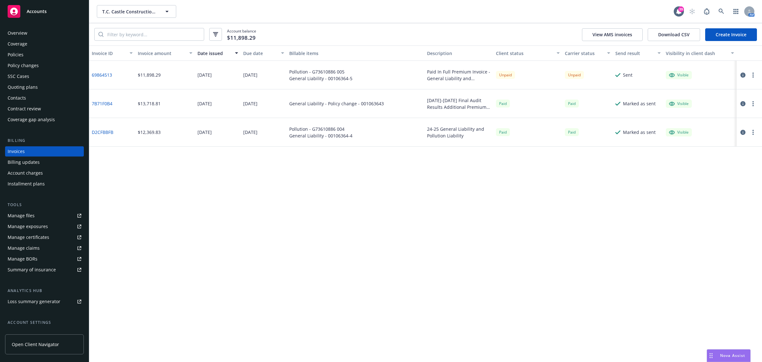
click at [57, 29] on div "Overview" at bounding box center [45, 33] width 74 height 10
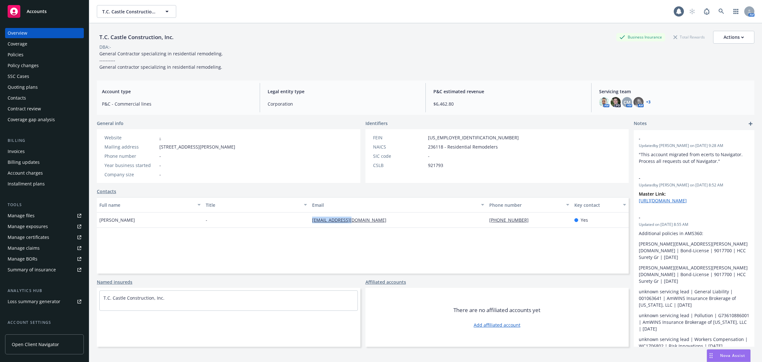
drag, startPoint x: 370, startPoint y: 223, endPoint x: 298, endPoint y: 227, distance: 72.6
click at [298, 229] on div "Full name Title Email Phone number Key contact Tom Castellino - tccastle@msn.co…" at bounding box center [363, 235] width 532 height 76
copy div "tccastle@msn.com"
click at [33, 51] on div "Policies" at bounding box center [45, 55] width 74 height 10
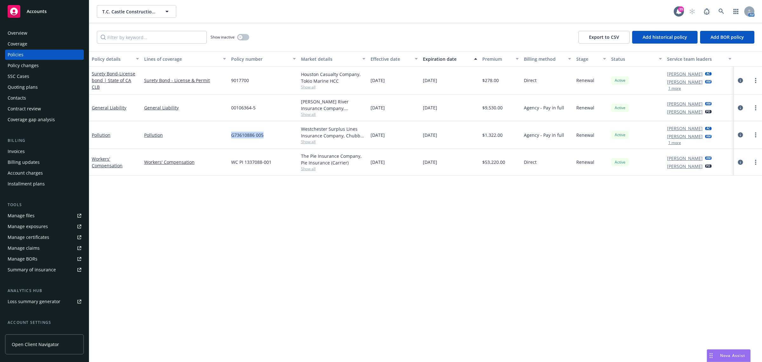
drag, startPoint x: 269, startPoint y: 134, endPoint x: 223, endPoint y: 144, distance: 47.0
click at [223, 144] on div "Pollution Pollution G73610886 005 Westchester Surplus Lines Insurance Company, …" at bounding box center [425, 135] width 673 height 28
copy div "G73610886 005"
drag, startPoint x: 269, startPoint y: 113, endPoint x: 229, endPoint y: 118, distance: 40.0
click at [229, 118] on div "00106364-5" at bounding box center [264, 107] width 70 height 27
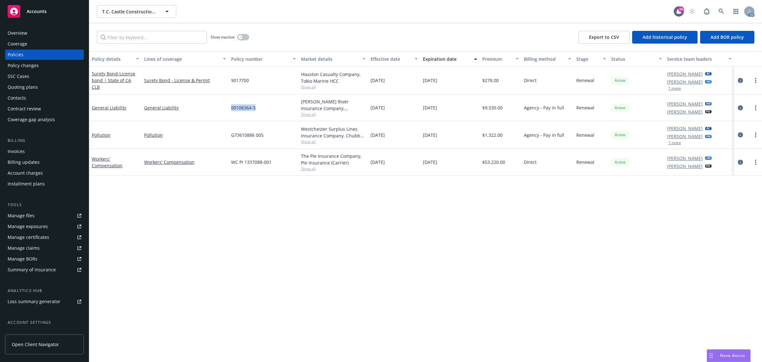
copy span "00106364-5"
click at [717, 10] on link at bounding box center [721, 11] width 13 height 13
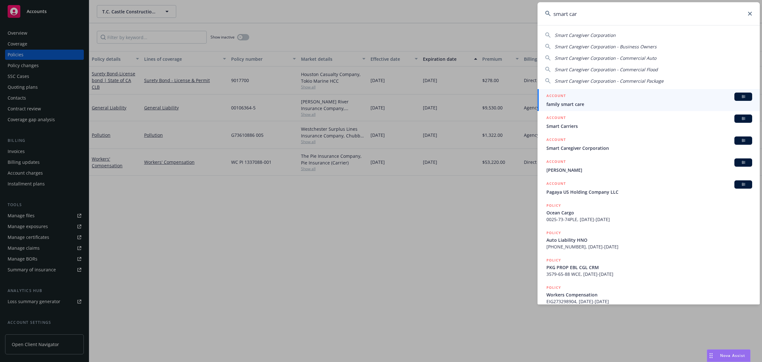
click at [569, 13] on input "smart car" at bounding box center [649, 13] width 222 height 23
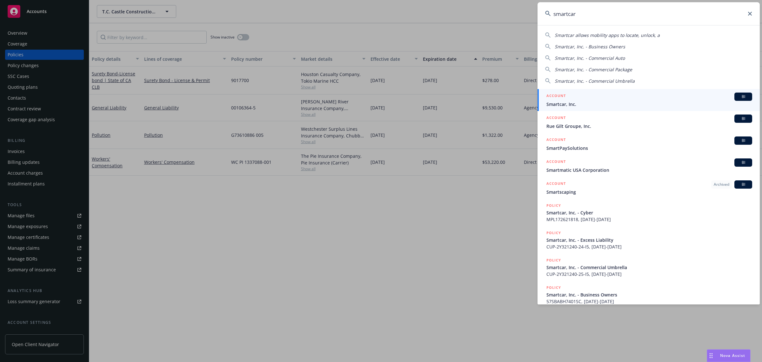
type input "smartcar"
click at [589, 96] on div "ACCOUNT BI" at bounding box center [650, 96] width 206 height 8
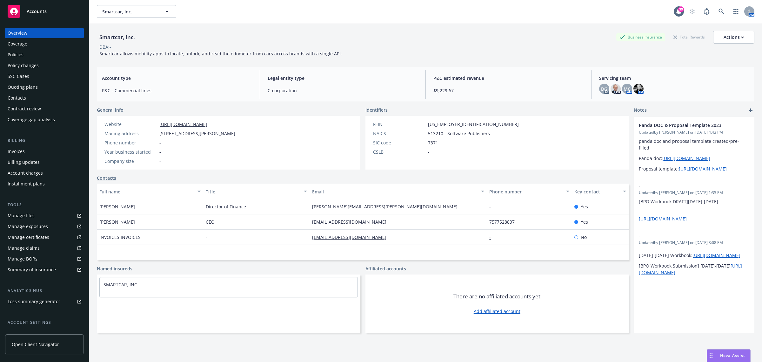
click at [55, 57] on div "Policies" at bounding box center [45, 55] width 74 height 10
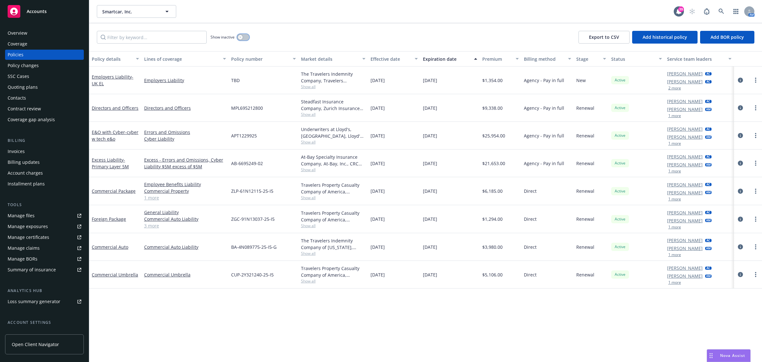
click at [240, 35] on div "button" at bounding box center [240, 37] width 4 height 4
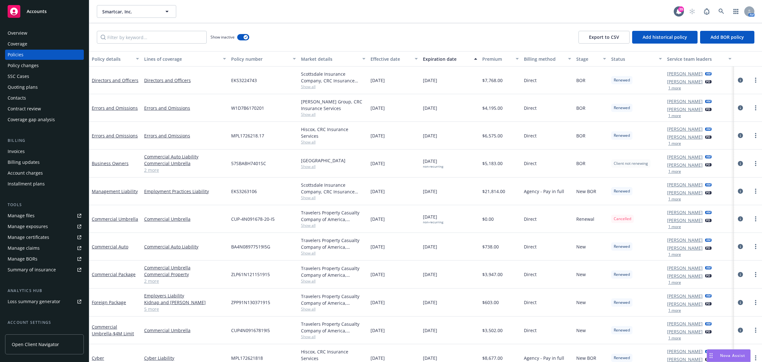
click at [383, 60] on div "Effective date" at bounding box center [391, 59] width 40 height 7
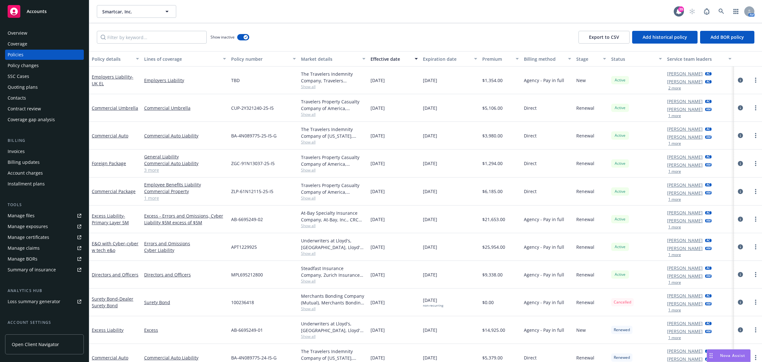
click at [39, 90] on div "Quoting plans" at bounding box center [45, 87] width 74 height 10
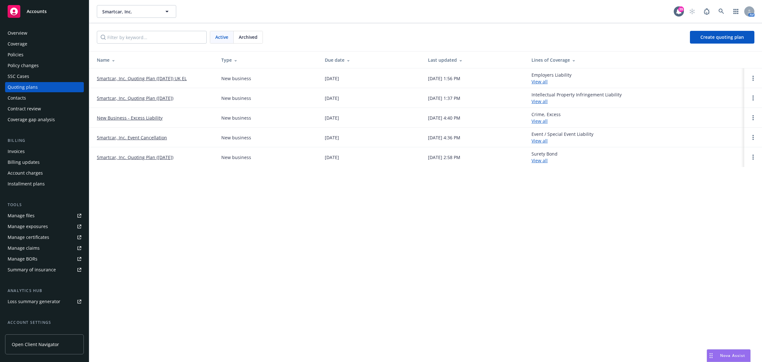
click at [40, 54] on div "Policies" at bounding box center [45, 55] width 74 height 10
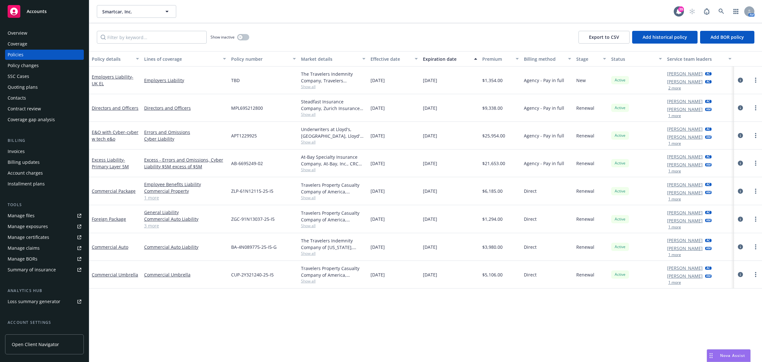
click at [760, 78] on div at bounding box center [748, 80] width 23 height 8
click at [758, 78] on link "more" at bounding box center [756, 80] width 8 height 8
click at [741, 75] on div at bounding box center [748, 80] width 28 height 28
click at [741, 79] on icon "circleInformation" at bounding box center [740, 80] width 5 height 5
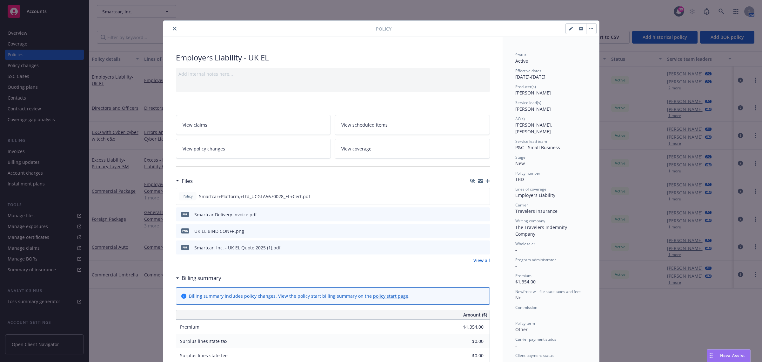
click at [570, 27] on button "button" at bounding box center [571, 29] width 10 height 10
select select "NEW"
select select "other"
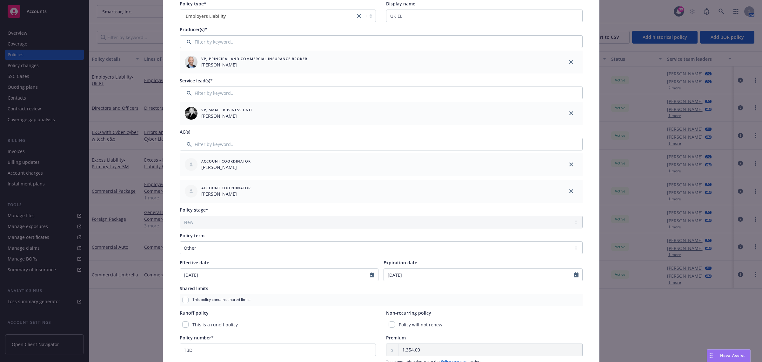
scroll to position [119, 0]
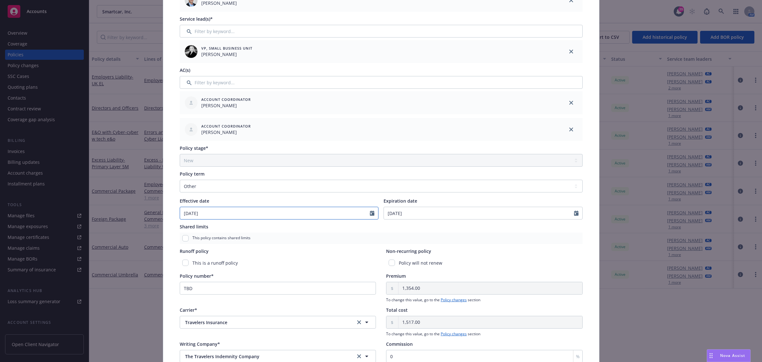
click at [293, 207] on input "07/23/2025" at bounding box center [275, 213] width 190 height 12
select select "7"
click at [237, 286] on span "1" at bounding box center [239, 288] width 9 height 8
type input "08/01/2025"
click at [208, 184] on select "Select policy term 12 Month 6 Month 4 Month 3 Month 2 Month 1 Month 36 Month (3…" at bounding box center [381, 185] width 403 height 13
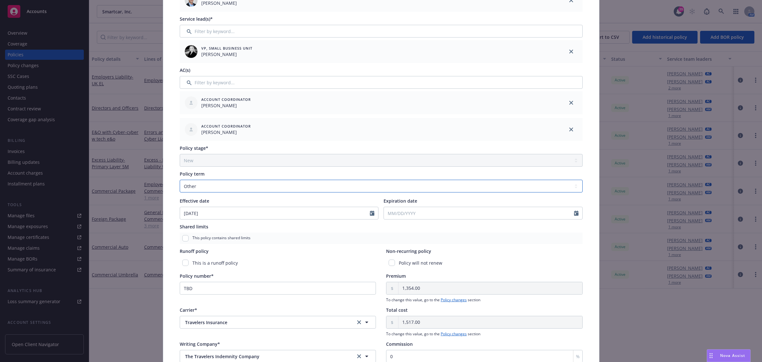
select select "12"
click at [180, 179] on select "Select policy term 12 Month 6 Month 4 Month 3 Month 2 Month 1 Month 36 Month (3…" at bounding box center [381, 185] width 403 height 13
type input "08/01/2026"
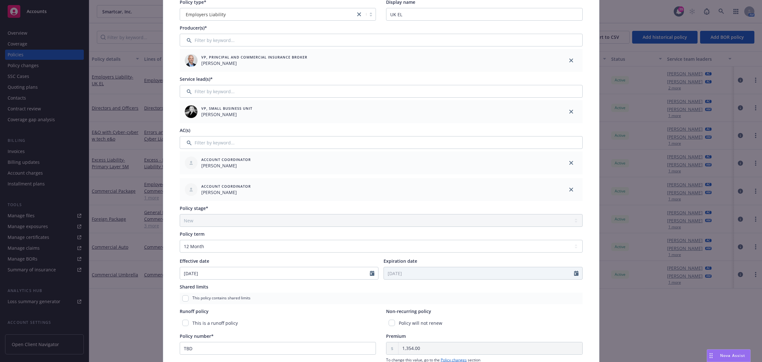
scroll to position [0, 0]
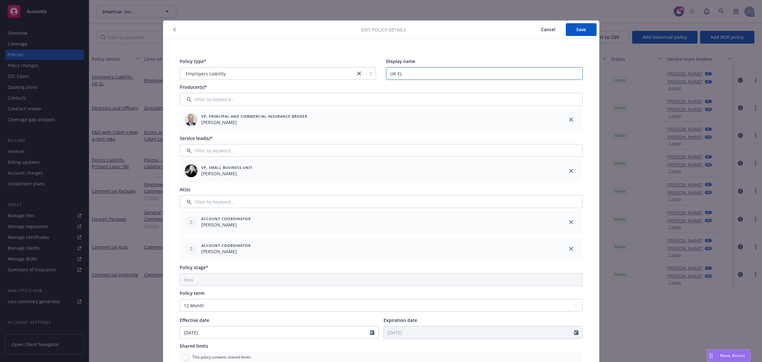
click at [403, 75] on input "UK EL" at bounding box center [484, 73] width 197 height 13
click at [577, 29] on span "Save" at bounding box center [582, 29] width 10 height 6
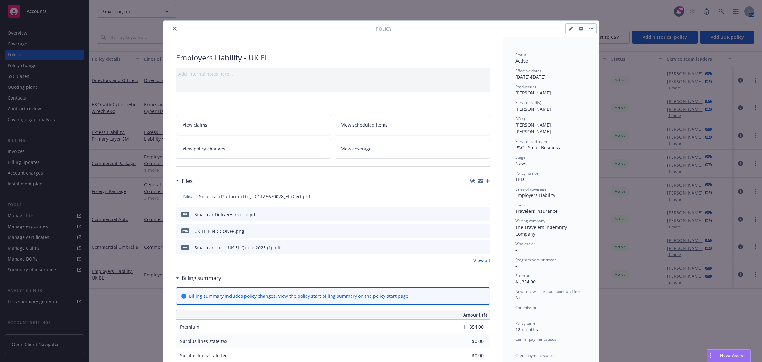
click at [173, 28] on icon "close" at bounding box center [175, 29] width 4 height 4
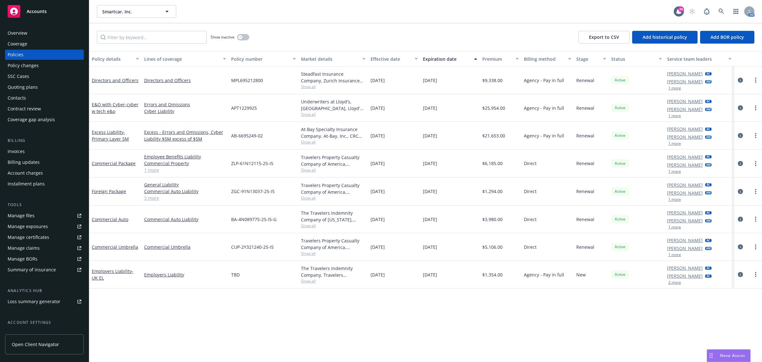
click at [736, 275] on div at bounding box center [748, 274] width 28 height 28
click at [739, 273] on icon "circleInformation" at bounding box center [740, 274] width 5 height 5
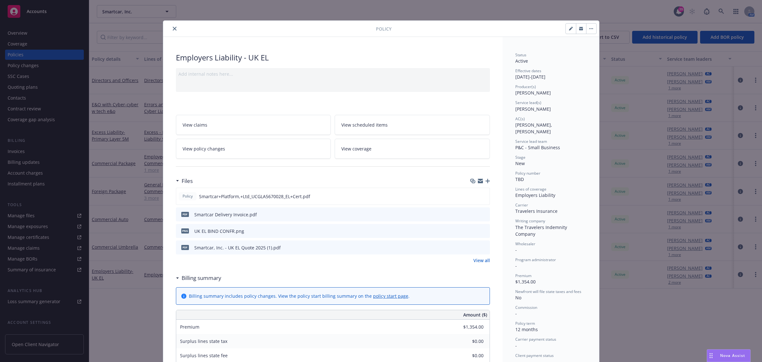
click at [566, 31] on button "button" at bounding box center [571, 29] width 10 height 10
select select "NEW"
select select "12"
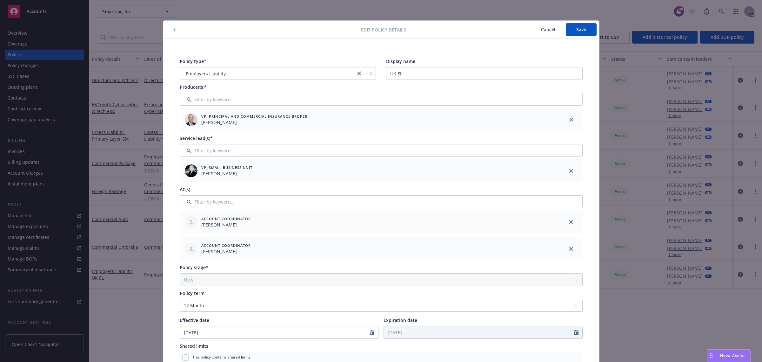
click at [542, 30] on span "Cancel" at bounding box center [548, 29] width 14 height 6
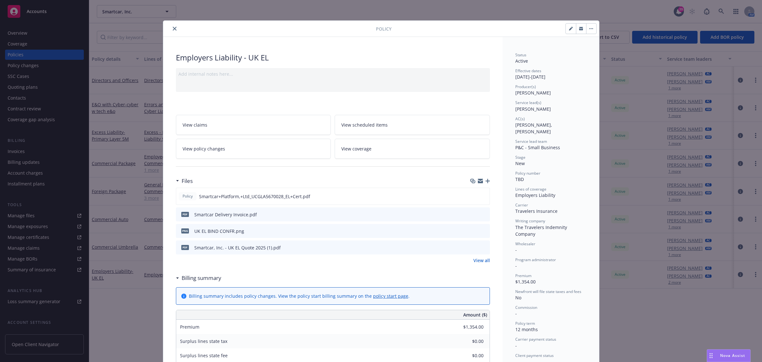
click at [563, 29] on div at bounding box center [494, 28] width 205 height 11
click at [566, 29] on button "button" at bounding box center [571, 29] width 10 height 10
select select "NEW"
select select "12"
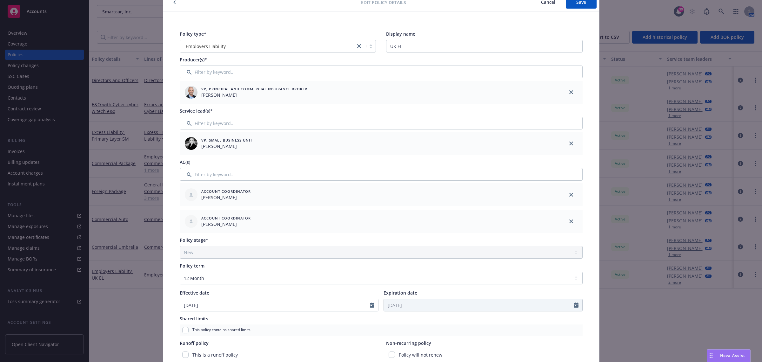
scroll to position [12, 0]
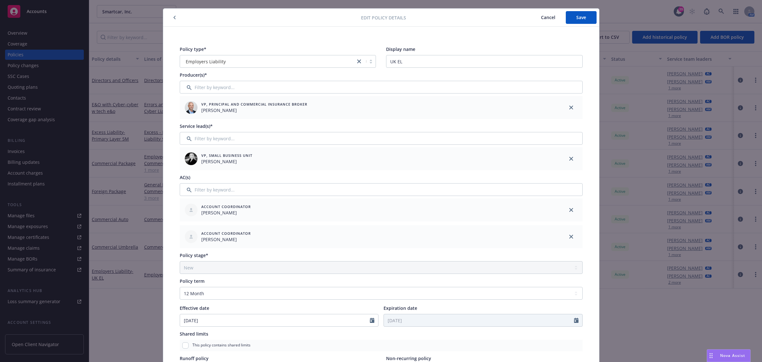
click at [169, 13] on div "Edit policy details Cancel Save" at bounding box center [381, 18] width 436 height 18
click at [174, 18] on button "button" at bounding box center [175, 18] width 8 height 8
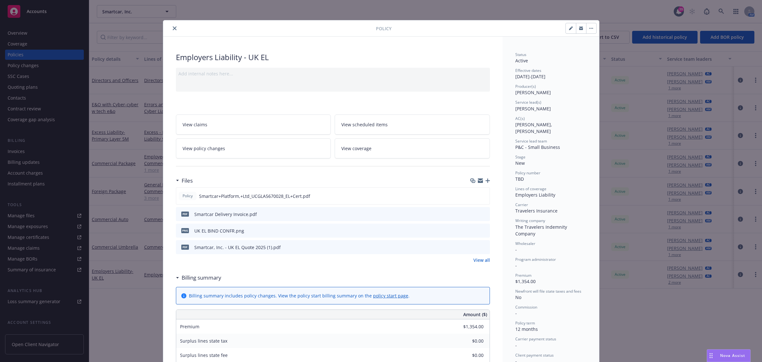
scroll to position [0, 0]
click at [174, 26] on button "close" at bounding box center [175, 29] width 8 height 8
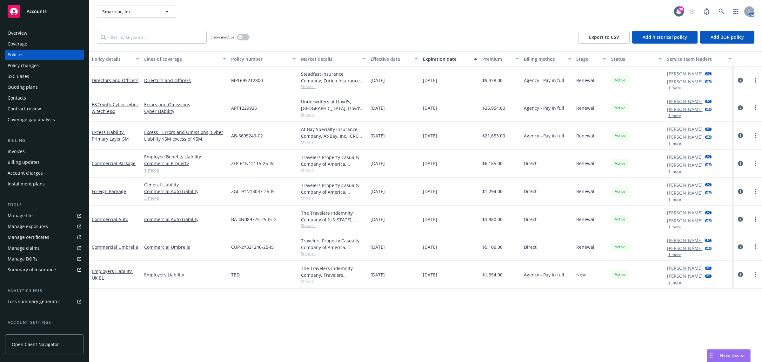
click at [228, 274] on div "Employers Liability" at bounding box center [185, 274] width 87 height 28
drag, startPoint x: 232, startPoint y: 274, endPoint x: 243, endPoint y: 275, distance: 11.2
click at [234, 275] on span "TBD" at bounding box center [235, 274] width 9 height 7
click at [754, 274] on link "more" at bounding box center [756, 274] width 8 height 8
click at [750, 183] on link "Manage lines of coverage" at bounding box center [724, 178] width 75 height 13
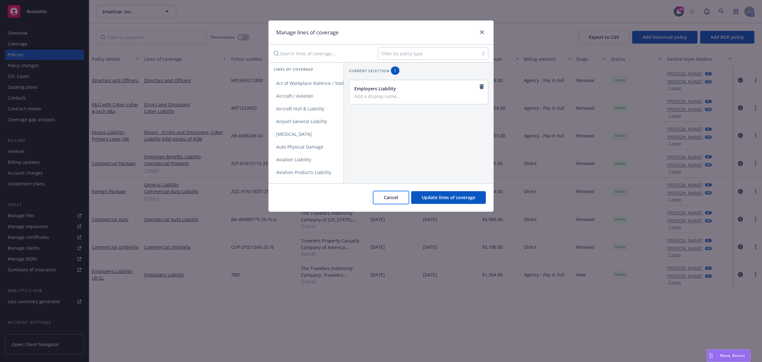
click at [395, 198] on span "Cancel" at bounding box center [391, 197] width 14 height 6
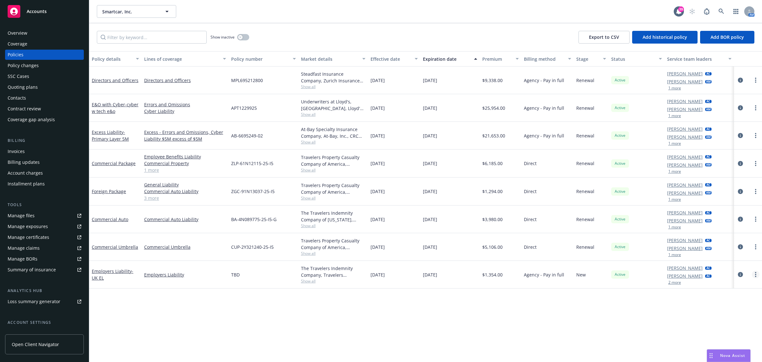
click at [753, 275] on link "more" at bounding box center [756, 274] width 8 height 8
click at [744, 280] on div at bounding box center [748, 274] width 28 height 28
click at [739, 275] on icon "circleInformation" at bounding box center [740, 274] width 5 height 5
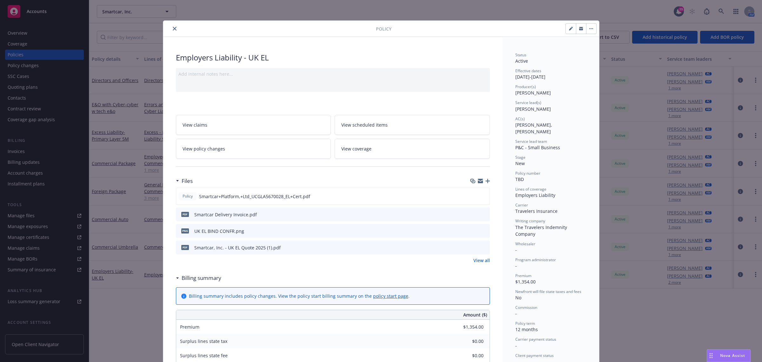
scroll to position [19, 0]
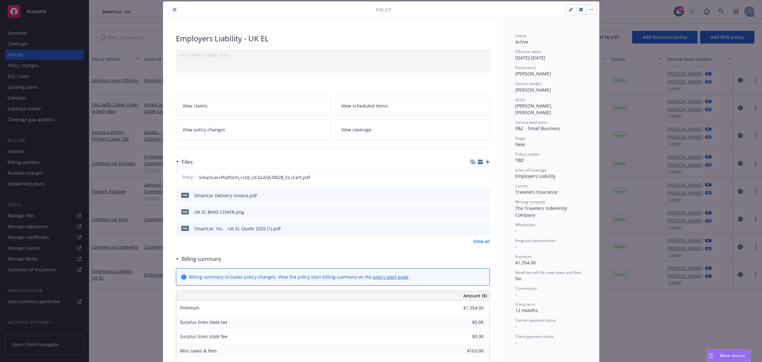
click at [516, 158] on span "TBD" at bounding box center [520, 160] width 9 height 6
click at [571, 14] on button "button" at bounding box center [571, 9] width 10 height 10
select select "NEW"
select select "12"
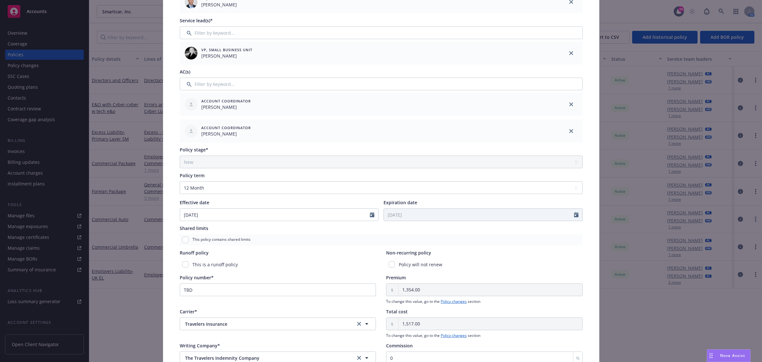
scroll to position [211, 0]
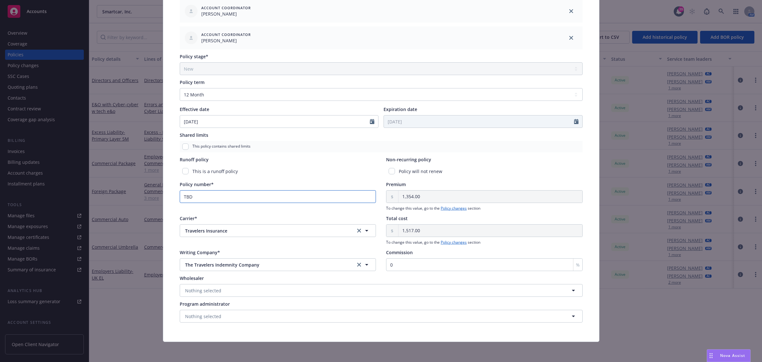
drag, startPoint x: 228, startPoint y: 199, endPoint x: 224, endPoint y: 198, distance: 4.2
click at [228, 198] on input "TBD" at bounding box center [278, 196] width 197 height 13
drag, startPoint x: 224, startPoint y: 198, endPoint x: 61, endPoint y: 180, distance: 163.9
click at [61, 183] on div "Edit policy details Cancel Save Policy type* Employers Liability Display name U…" at bounding box center [381, 181] width 762 height 362
paste input "63W47072"
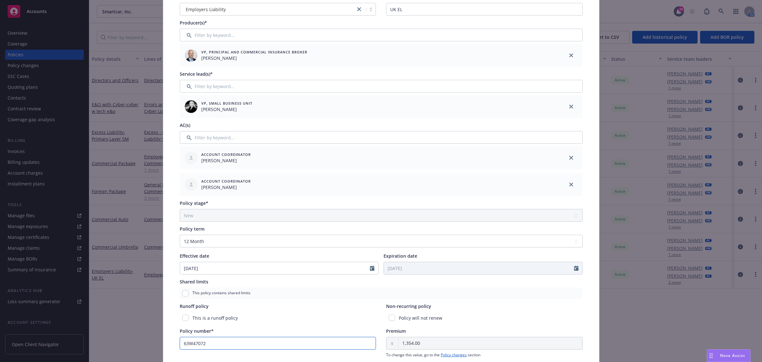
scroll to position [0, 0]
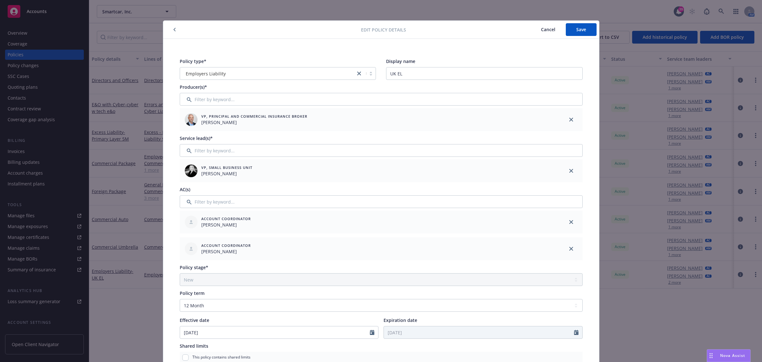
type input "63W47072"
click at [594, 33] on div "Edit policy details Cancel Save" at bounding box center [381, 30] width 436 height 18
click at [590, 32] on button "Save" at bounding box center [581, 29] width 31 height 13
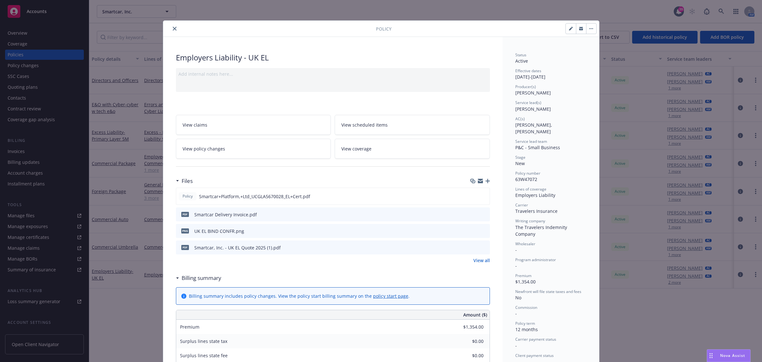
click at [173, 29] on icon "close" at bounding box center [175, 29] width 4 height 4
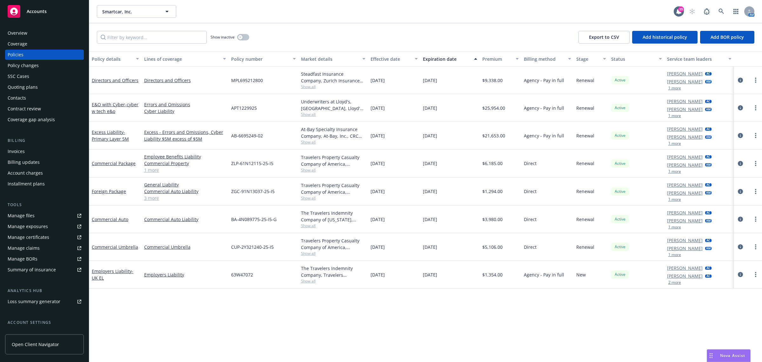
click at [21, 213] on div "Manage files" at bounding box center [21, 215] width 27 height 10
click at [16, 149] on div "Invoices" at bounding box center [16, 151] width 17 height 10
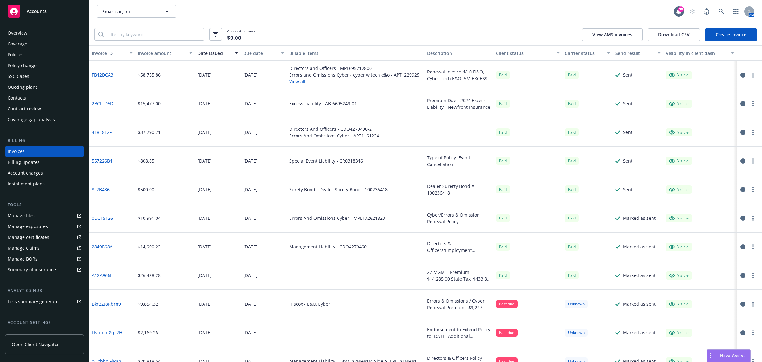
click at [727, 34] on link "Create Invoice" at bounding box center [732, 34] width 52 height 13
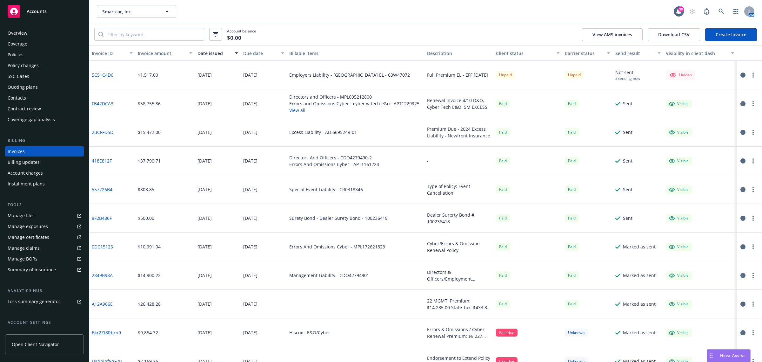
click at [750, 74] on button "button" at bounding box center [754, 75] width 8 height 8
click at [705, 124] on link "Make it visible in client dash" at bounding box center [710, 126] width 81 height 13
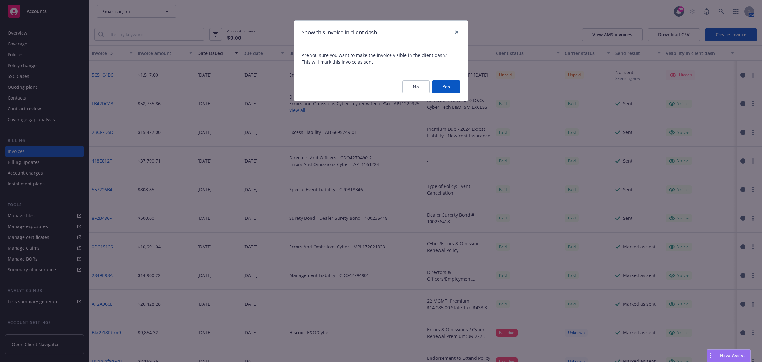
click at [456, 87] on button "Yes" at bounding box center [446, 86] width 28 height 13
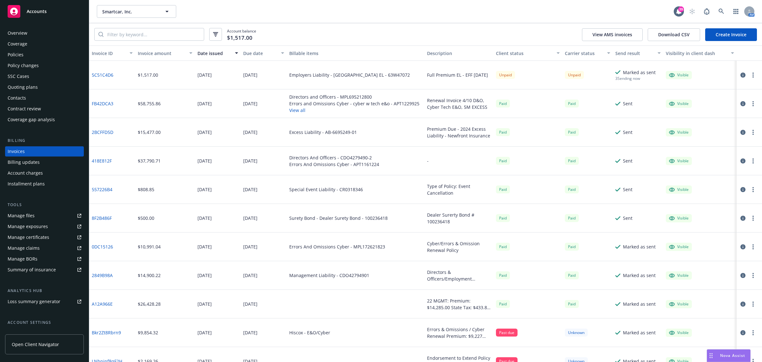
click at [741, 75] on icon "button" at bounding box center [743, 74] width 5 height 5
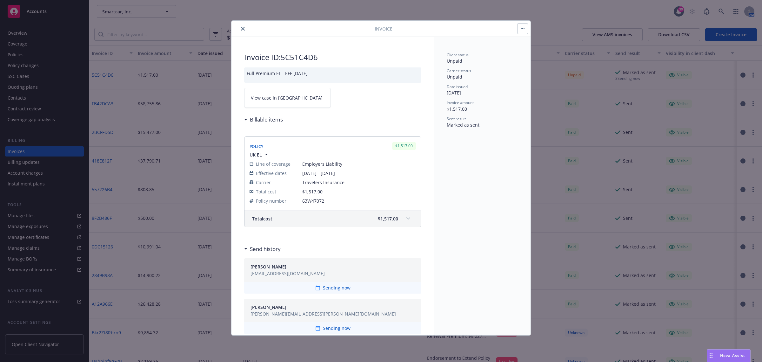
click at [287, 94] on link "View case in [GEOGRAPHIC_DATA]" at bounding box center [287, 98] width 87 height 20
click at [245, 27] on button "close" at bounding box center [243, 29] width 8 height 8
click at [32, 33] on div "Overview" at bounding box center [45, 33] width 74 height 10
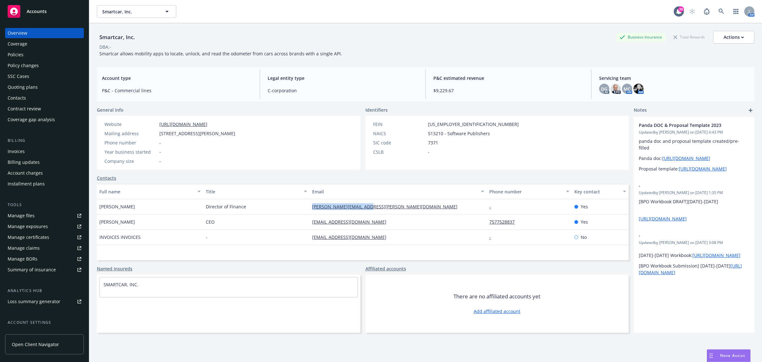
drag, startPoint x: 381, startPoint y: 207, endPoint x: 296, endPoint y: 213, distance: 85.1
click at [306, 213] on div "[PERSON_NAME] Director of Finance [PERSON_NAME][EMAIL_ADDRESS][PERSON_NAME][DOM…" at bounding box center [363, 206] width 532 height 15
copy div "[PERSON_NAME][EMAIL_ADDRESS][PERSON_NAME][DOMAIN_NAME]"
drag, startPoint x: 369, startPoint y: 225, endPoint x: 299, endPoint y: 225, distance: 70.5
click at [299, 225] on div "[PERSON_NAME] CEO [PERSON_NAME][EMAIL_ADDRESS][DOMAIN_NAME] 7577528837 Yes" at bounding box center [363, 221] width 532 height 15
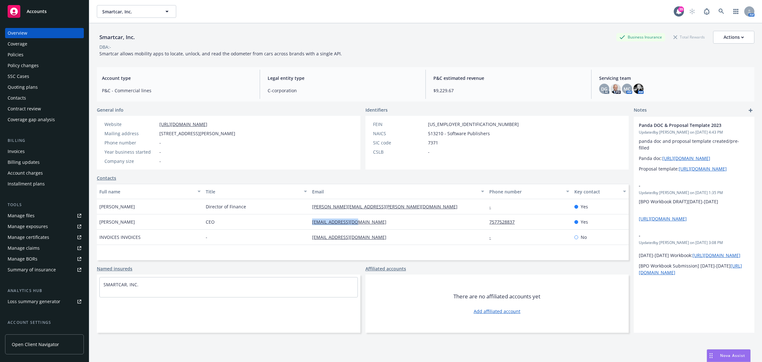
copy div "[EMAIL_ADDRESS][DOMAIN_NAME]"
click at [13, 56] on div "Policies" at bounding box center [16, 55] width 16 height 10
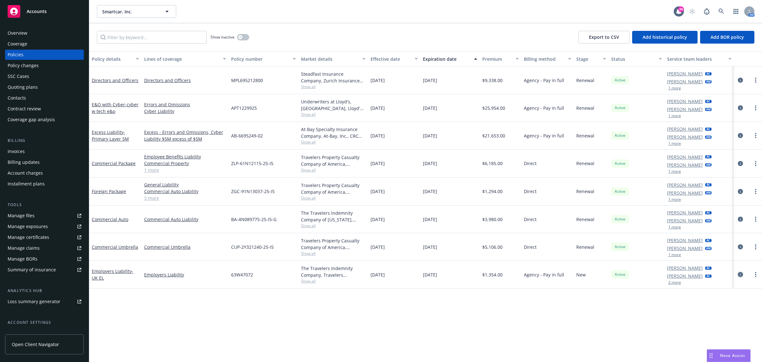
click at [738, 276] on icon "circleInformation" at bounding box center [740, 274] width 5 height 5
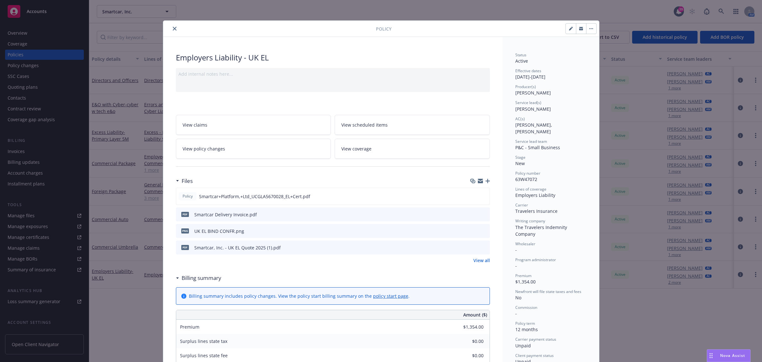
click at [471, 213] on icon "download file" at bounding box center [473, 213] width 5 height 5
click at [472, 234] on button at bounding box center [474, 230] width 5 height 7
click at [471, 232] on icon "download file" at bounding box center [473, 230] width 5 height 5
click at [481, 231] on icon "preview file" at bounding box center [484, 230] width 6 height 4
click at [472, 247] on icon "download file" at bounding box center [473, 246] width 4 height 4
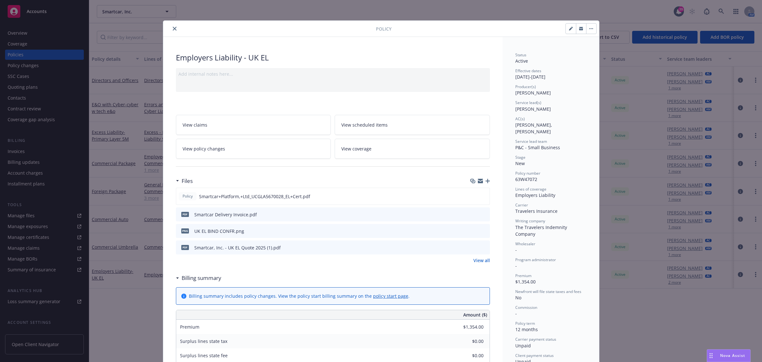
click at [173, 30] on icon "close" at bounding box center [175, 29] width 4 height 4
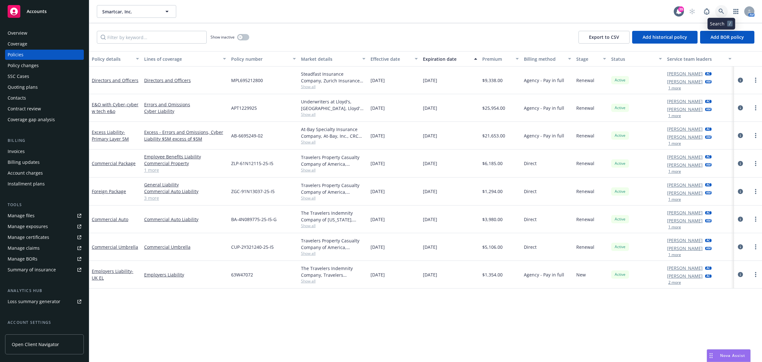
click at [721, 12] on icon at bounding box center [721, 11] width 5 height 5
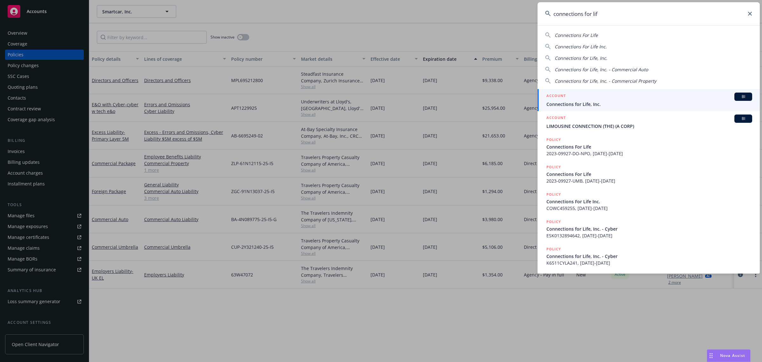
type input "connections for lif"
drag, startPoint x: 599, startPoint y: 102, endPoint x: 589, endPoint y: 101, distance: 10.2
click at [599, 102] on span "Connections for Life, Inc." at bounding box center [650, 104] width 206 height 7
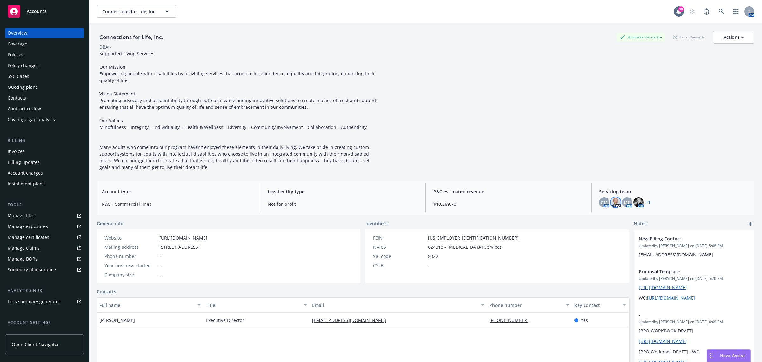
click at [612, 204] on img at bounding box center [616, 202] width 10 height 10
click at [18, 58] on div "Policies" at bounding box center [16, 55] width 16 height 10
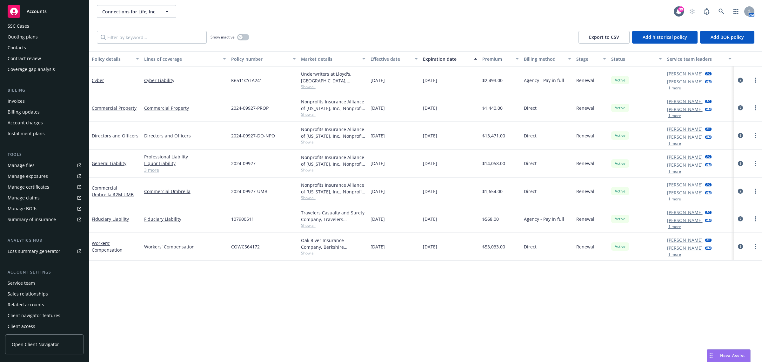
scroll to position [52, 0]
click at [39, 220] on div "Summary of insurance" at bounding box center [32, 218] width 48 height 10
click at [718, 10] on link at bounding box center [721, 11] width 13 height 13
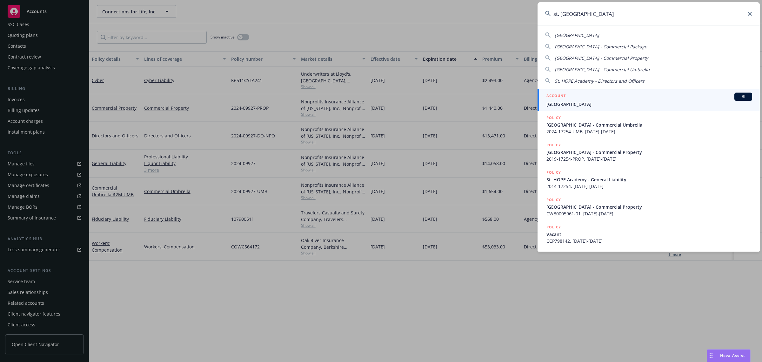
type input "st. hope academy"
click at [577, 110] on link "ACCOUNT BI St. HOPE Academy" at bounding box center [649, 100] width 222 height 22
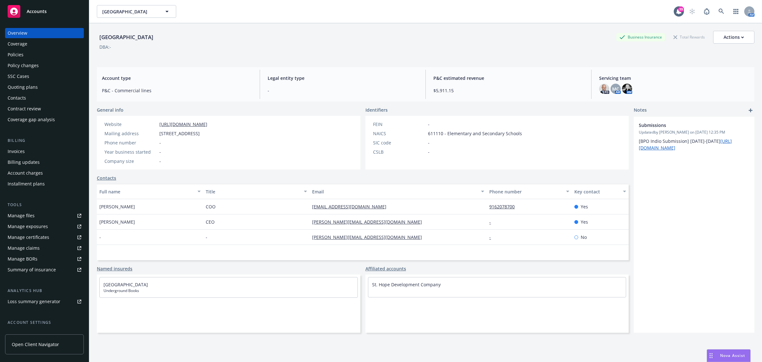
click at [28, 53] on div "Policies" at bounding box center [45, 55] width 74 height 10
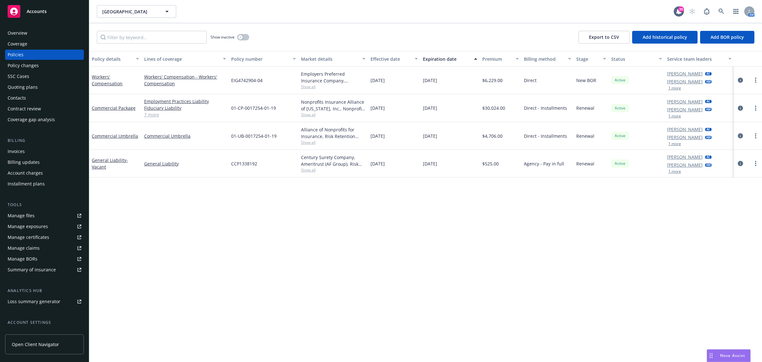
click at [739, 165] on icon "circleInformation" at bounding box center [740, 163] width 5 height 5
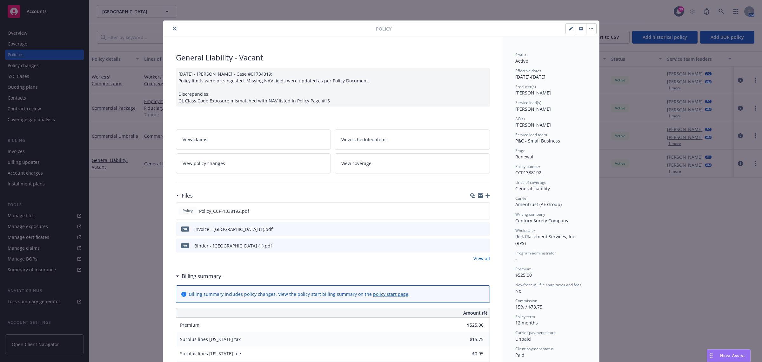
click at [173, 27] on icon "close" at bounding box center [175, 29] width 4 height 4
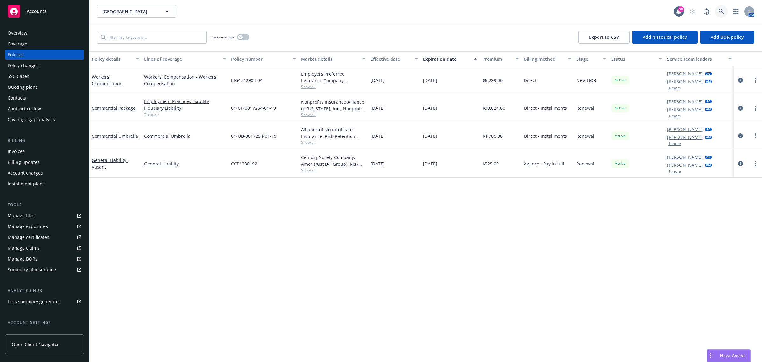
click at [723, 12] on icon at bounding box center [721, 11] width 5 height 5
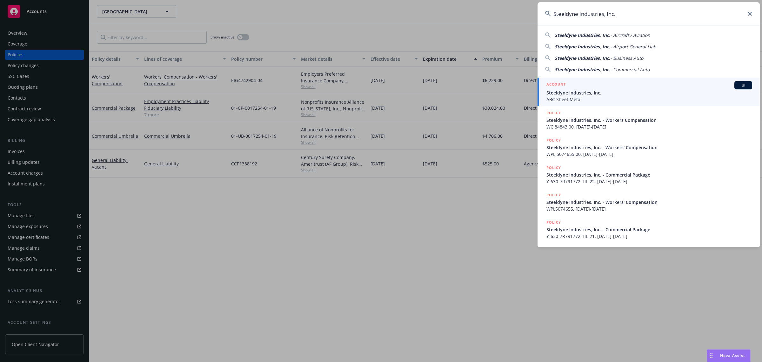
type input "Steeldyne Industries, Inc."
click at [579, 98] on span "ABC Sheet Metal" at bounding box center [650, 99] width 206 height 7
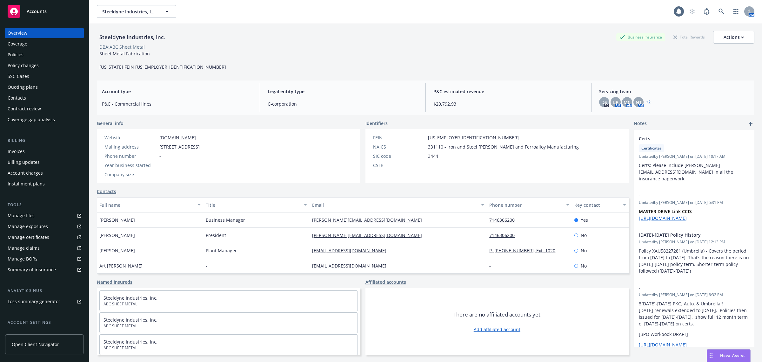
click at [21, 55] on div "Policies" at bounding box center [16, 55] width 16 height 10
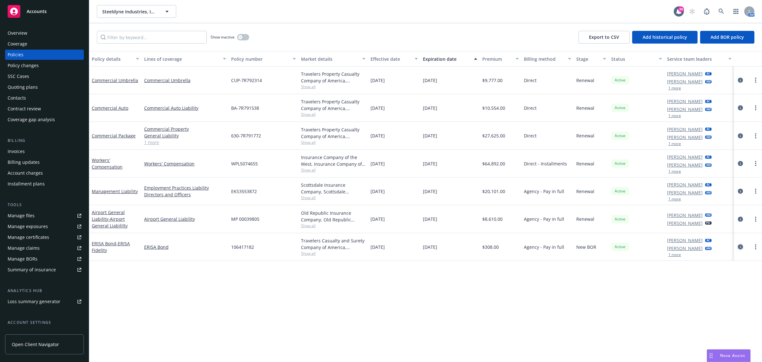
click at [743, 245] on icon "circleInformation" at bounding box center [740, 246] width 5 height 5
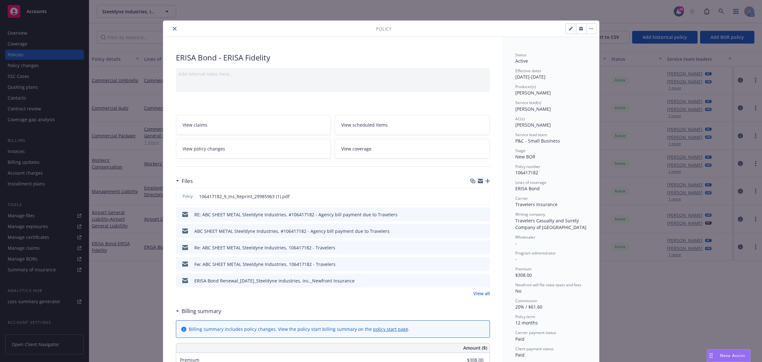
click at [173, 28] on icon "close" at bounding box center [175, 29] width 4 height 4
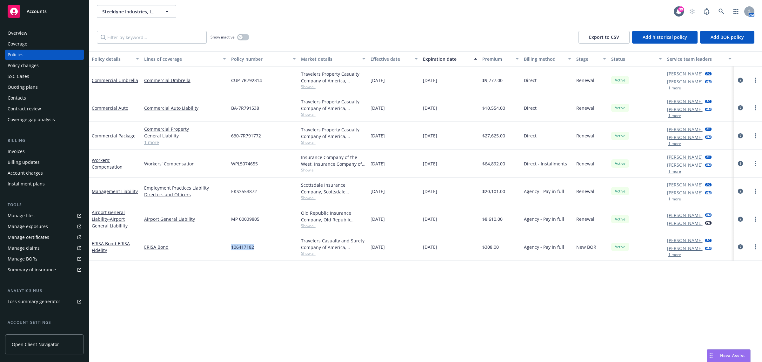
drag, startPoint x: 266, startPoint y: 256, endPoint x: 227, endPoint y: 257, distance: 38.8
click at [227, 257] on div "ERISA Bond - ERISA Fidelity ERISA Bond 106417182 Travelers Casualty and Surety …" at bounding box center [425, 247] width 673 height 28
copy div "106417182"
click at [723, 13] on icon at bounding box center [722, 12] width 6 height 6
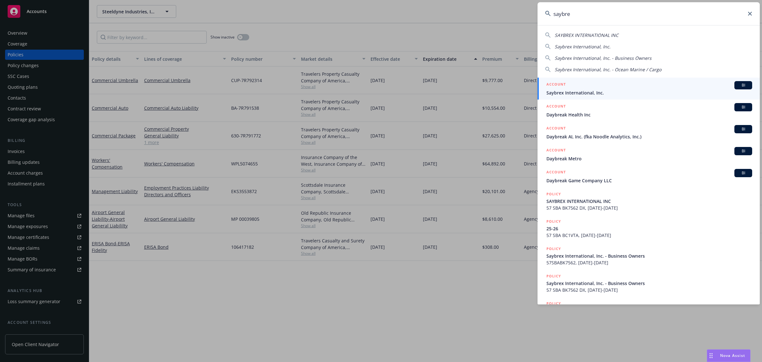
type input "saybre"
click at [597, 89] on span "Saybrex International, Inc." at bounding box center [650, 92] width 206 height 7
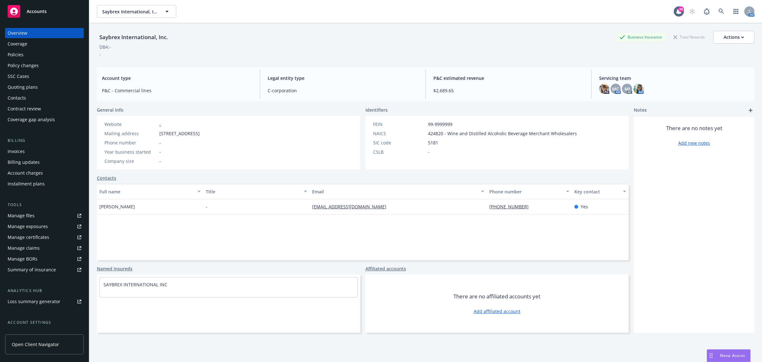
click at [12, 158] on div "Billing updates" at bounding box center [24, 162] width 32 height 10
click at [16, 150] on div "Invoices" at bounding box center [16, 151] width 17 height 10
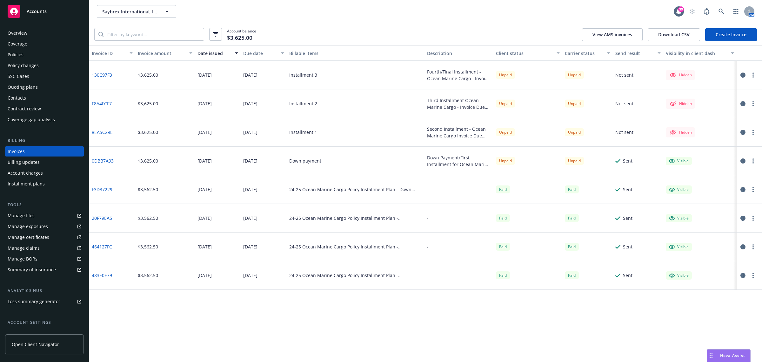
click at [36, 150] on div "Invoices" at bounding box center [45, 151] width 74 height 10
click at [753, 130] on circle "button" at bounding box center [753, 130] width 1 height 1
click at [742, 179] on link "Make it visible in client dash" at bounding box center [716, 183] width 81 height 13
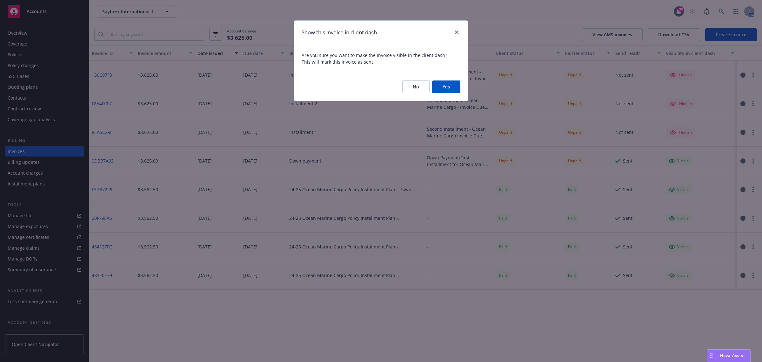
click at [445, 86] on button "Yes" at bounding box center [446, 86] width 28 height 13
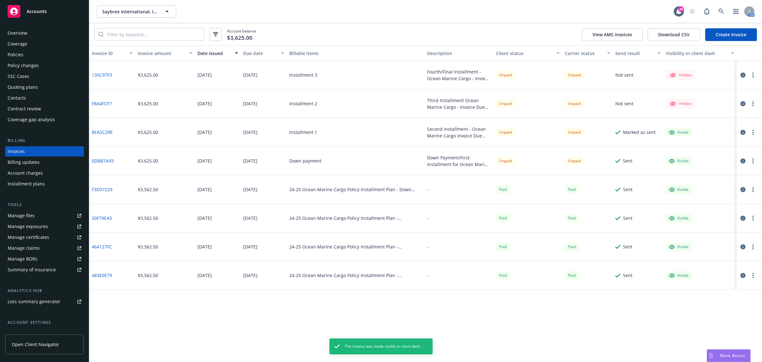
click at [756, 104] on button "button" at bounding box center [754, 104] width 8 height 8
click at [733, 154] on link "Make it visible in client dash" at bounding box center [716, 154] width 81 height 13
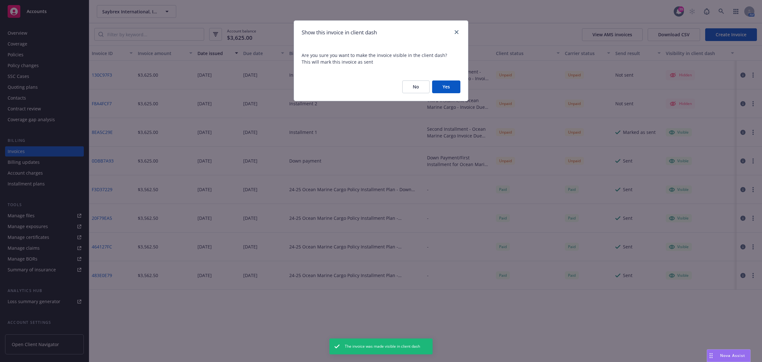
click at [445, 89] on button "Yes" at bounding box center [446, 86] width 28 height 13
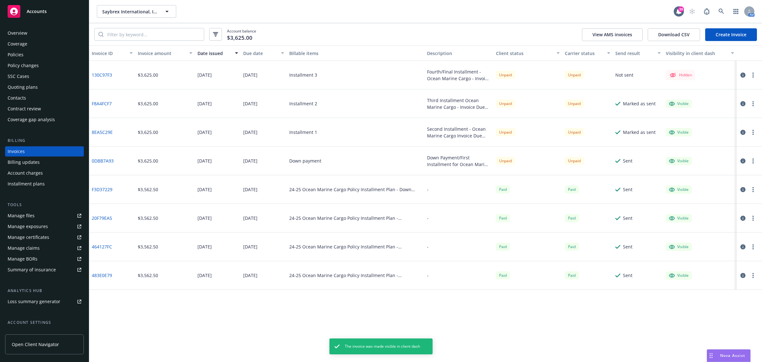
click at [754, 76] on button "button" at bounding box center [754, 75] width 8 height 8
click at [731, 126] on link "Make it visible in client dash" at bounding box center [716, 126] width 81 height 13
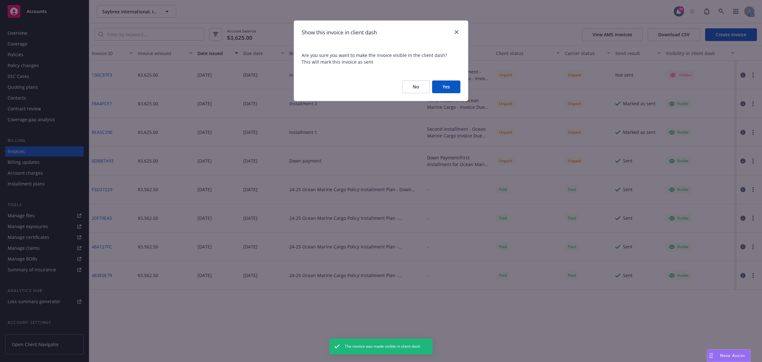
click at [467, 85] on div "No Yes" at bounding box center [381, 87] width 174 height 28
click at [455, 86] on button "Yes" at bounding box center [446, 86] width 28 height 13
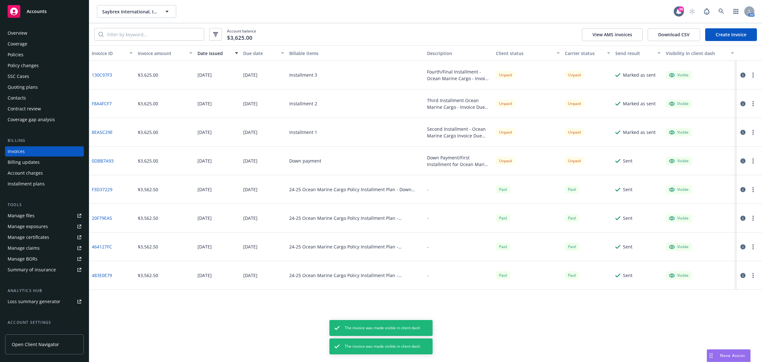
click at [741, 130] on icon "button" at bounding box center [743, 132] width 5 height 5
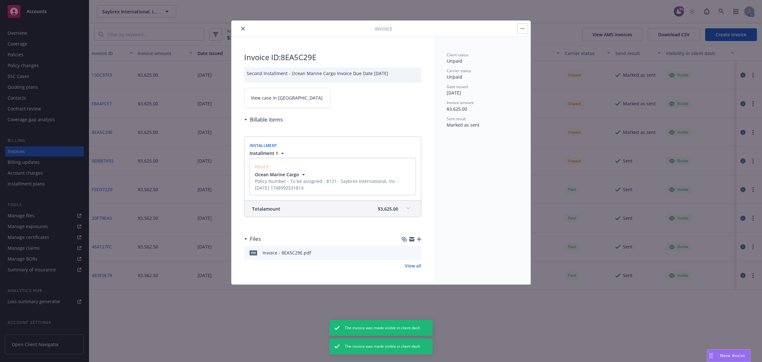
click at [300, 102] on link "View case in SSC" at bounding box center [287, 98] width 87 height 20
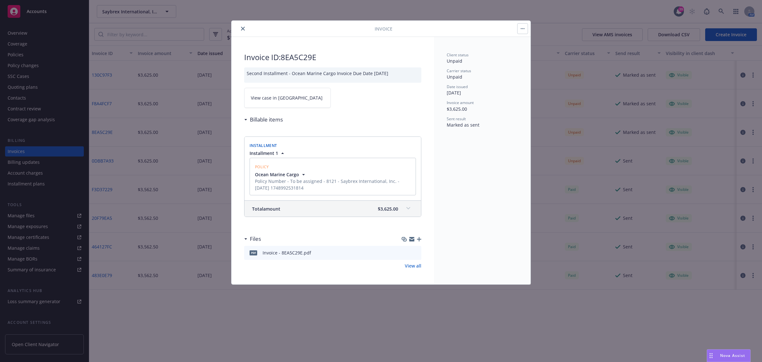
drag, startPoint x: 241, startPoint y: 30, endPoint x: 99, endPoint y: 34, distance: 141.4
click at [240, 29] on button "close" at bounding box center [243, 29] width 8 height 8
click at [25, 31] on div "Overview" at bounding box center [18, 33] width 20 height 10
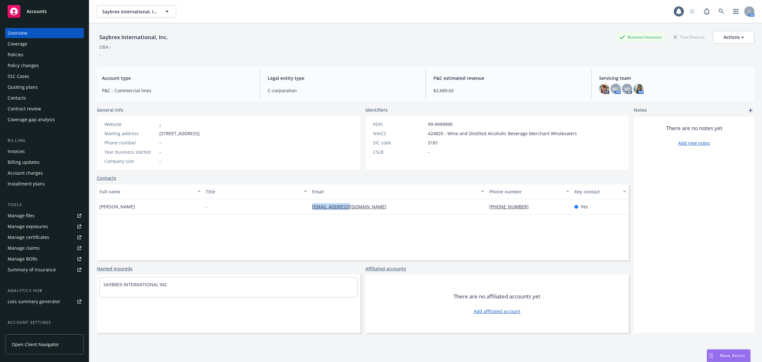
drag, startPoint x: 361, startPoint y: 210, endPoint x: 300, endPoint y: 210, distance: 61.3
click at [300, 210] on div "Ari Bussel - ari@saybrex.com (310) 339-6686 Yes" at bounding box center [363, 206] width 532 height 15
copy div "ari@saybrex.com"
click at [636, 86] on img at bounding box center [639, 89] width 10 height 10
click at [614, 90] on span "MC" at bounding box center [615, 88] width 7 height 7
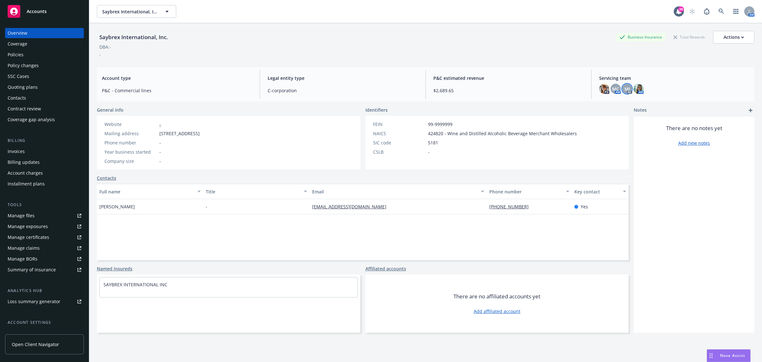
click at [622, 90] on div "MJ" at bounding box center [627, 89] width 10 height 10
click at [32, 151] on div "Invoices" at bounding box center [45, 151] width 74 height 10
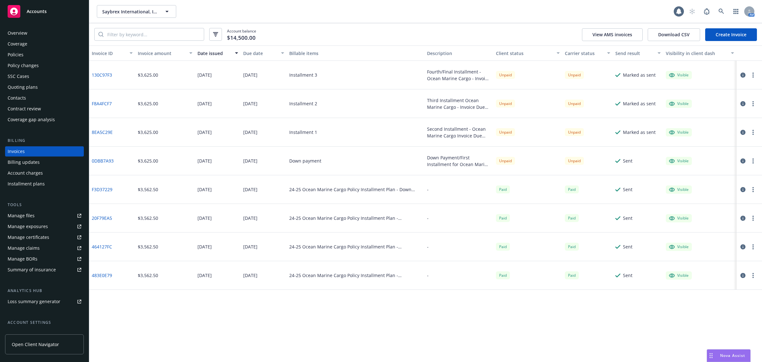
click at [744, 103] on icon "button" at bounding box center [743, 103] width 5 height 5
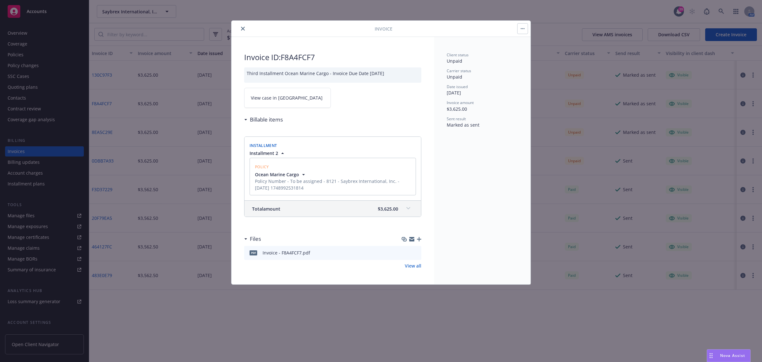
click at [290, 100] on link "View case in SSC" at bounding box center [287, 98] width 87 height 20
click at [243, 25] on button "close" at bounding box center [243, 29] width 8 height 8
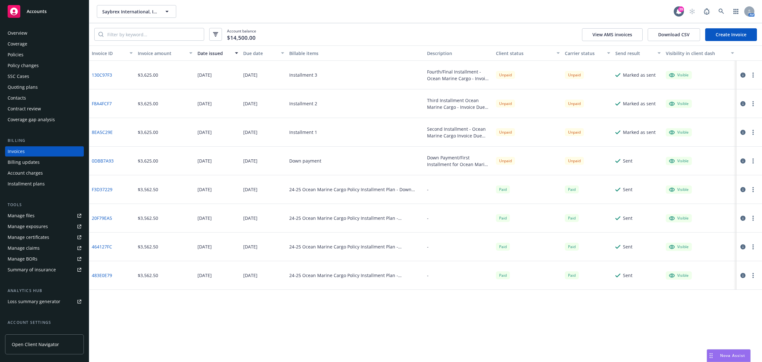
click at [738, 75] on div at bounding box center [749, 75] width 25 height 29
click at [743, 75] on icon "button" at bounding box center [743, 74] width 5 height 5
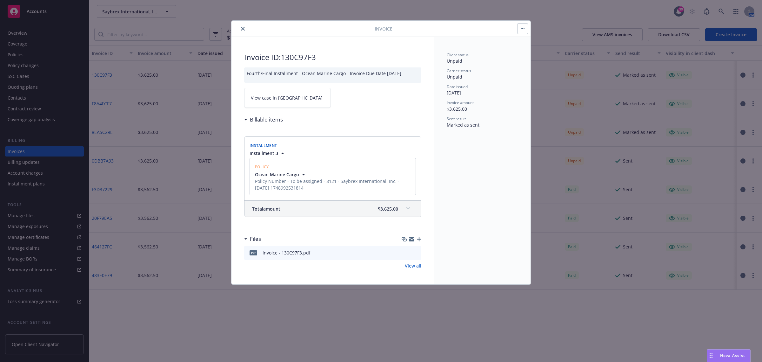
click at [300, 101] on link "View case in SSC" at bounding box center [287, 98] width 87 height 20
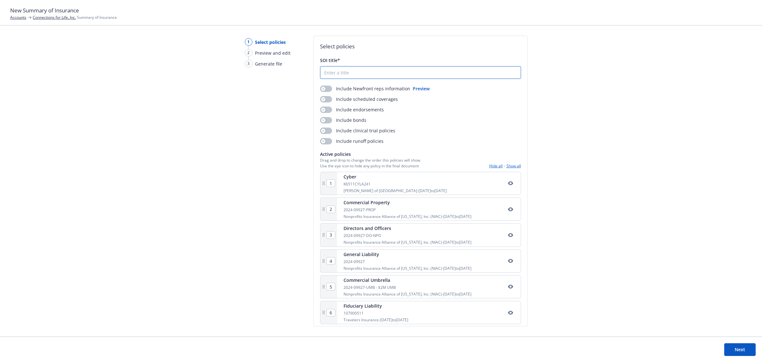
click at [364, 73] on input "SOI title*" at bounding box center [421, 72] width 200 height 12
drag, startPoint x: 355, startPoint y: 75, endPoint x: 315, endPoint y: 73, distance: 39.8
click at [315, 73] on div "Select policies SOI title* 24-25 Include Newfront reps information Preview Incl…" at bounding box center [421, 181] width 214 height 290
click at [342, 77] on input "24-25" at bounding box center [421, 72] width 200 height 12
type input "24-25 Summary of Insurance"
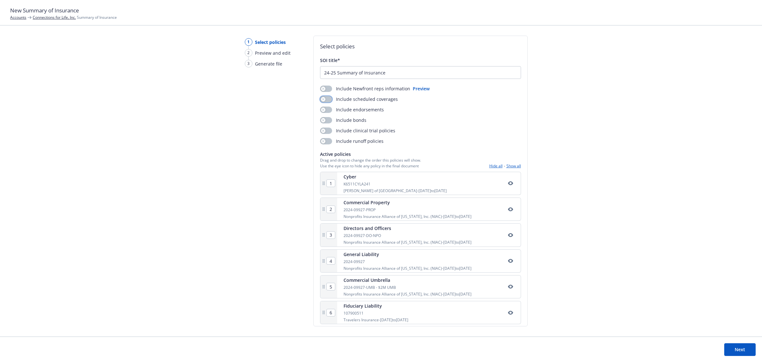
click at [325, 101] on button "button" at bounding box center [326, 99] width 12 height 6
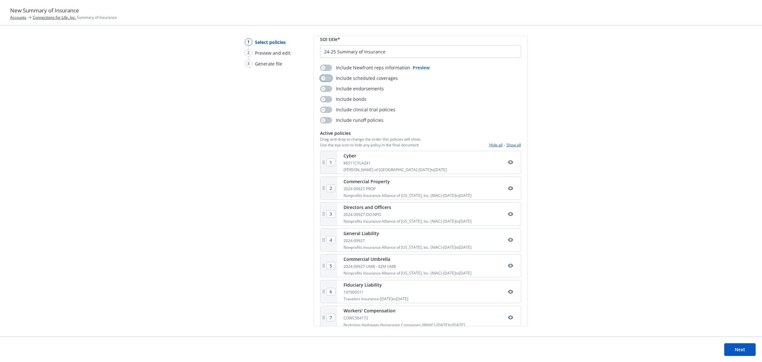
scroll to position [31, 0]
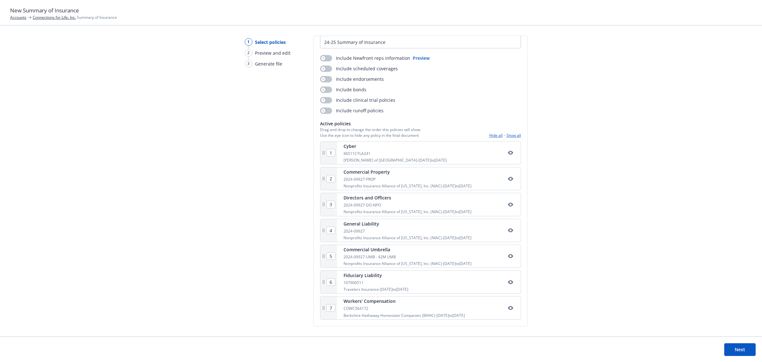
click at [737, 350] on button "Next" at bounding box center [740, 349] width 31 height 13
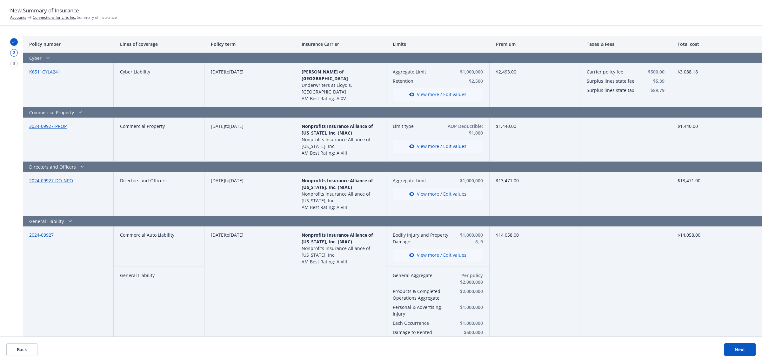
click at [742, 351] on button "Next" at bounding box center [740, 349] width 31 height 13
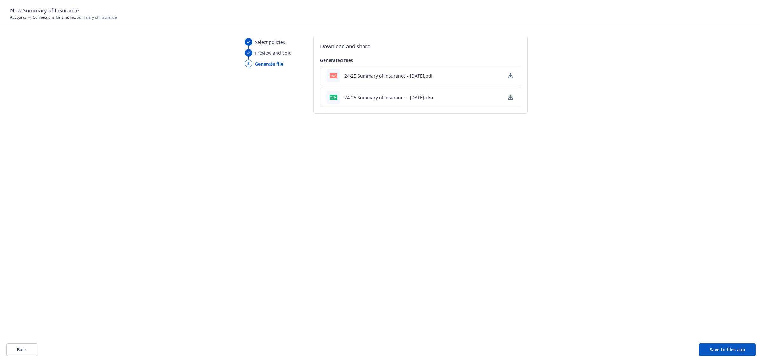
click at [509, 76] on icon "button" at bounding box center [511, 75] width 4 height 4
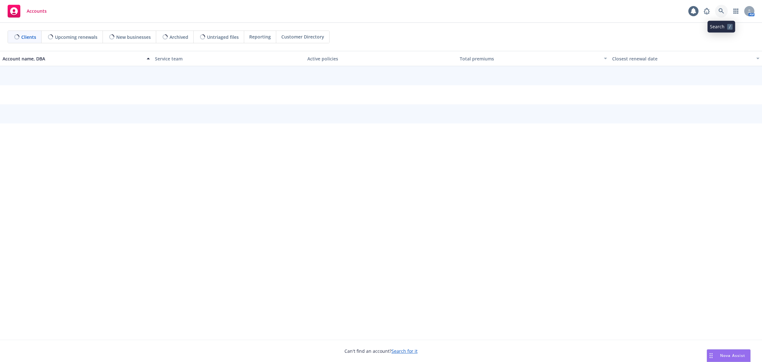
click at [719, 10] on icon at bounding box center [722, 11] width 6 height 6
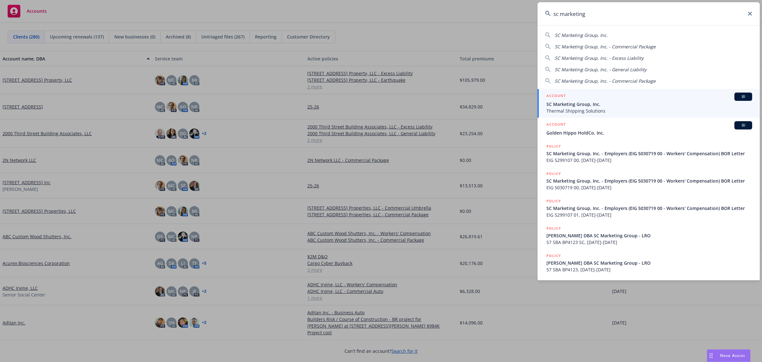
type input "sc marketing"
click at [583, 101] on span "SC Marketing Group, Inc." at bounding box center [650, 104] width 206 height 7
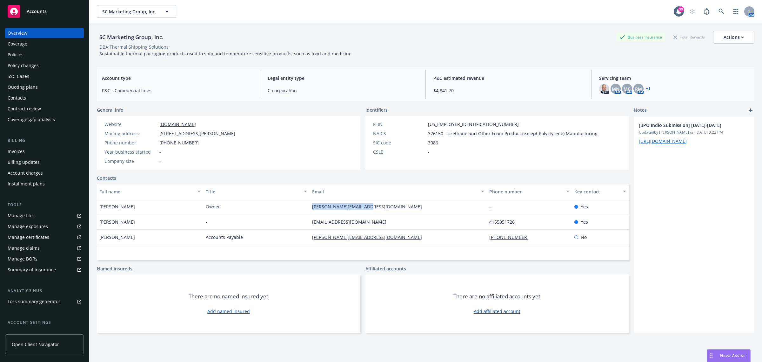
drag, startPoint x: 389, startPoint y: 208, endPoint x: 303, endPoint y: 208, distance: 85.8
click at [303, 208] on div "[PERSON_NAME] Owner [PERSON_NAME][EMAIL_ADDRESS][DOMAIN_NAME] - Yes" at bounding box center [363, 206] width 532 height 15
copy div "[PERSON_NAME][EMAIL_ADDRESS][DOMAIN_NAME]"
drag, startPoint x: 380, startPoint y: 224, endPoint x: 306, endPoint y: 223, distance: 74.3
click at [306, 223] on div "[PERSON_NAME] - [EMAIL_ADDRESS][DOMAIN_NAME] 4155051726 Yes" at bounding box center [363, 221] width 532 height 15
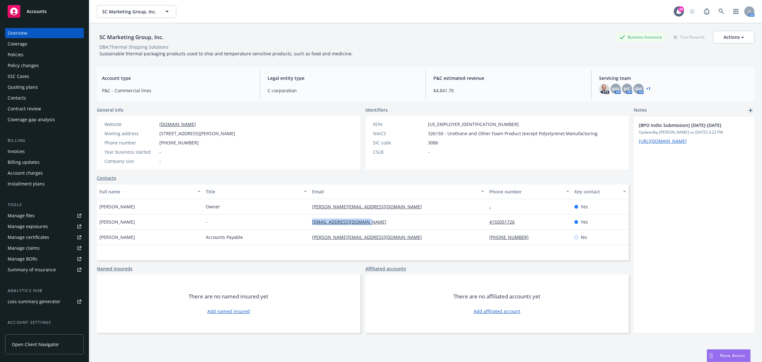
copy div "[EMAIL_ADDRESS][DOMAIN_NAME]"
click at [8, 151] on div "Invoices" at bounding box center [16, 151] width 17 height 10
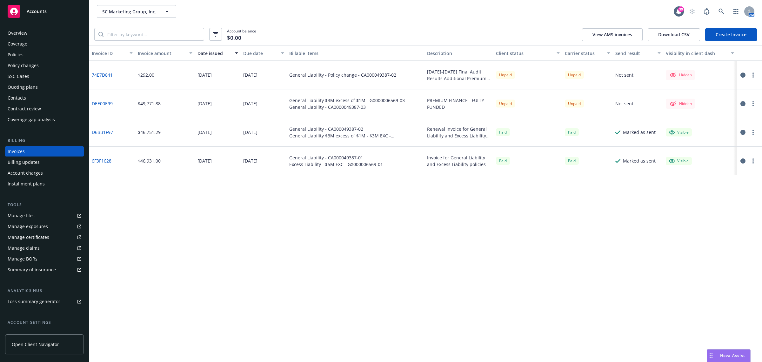
click at [755, 77] on button "button" at bounding box center [754, 75] width 8 height 8
click at [712, 127] on link "Make it visible in client dash" at bounding box center [716, 126] width 81 height 13
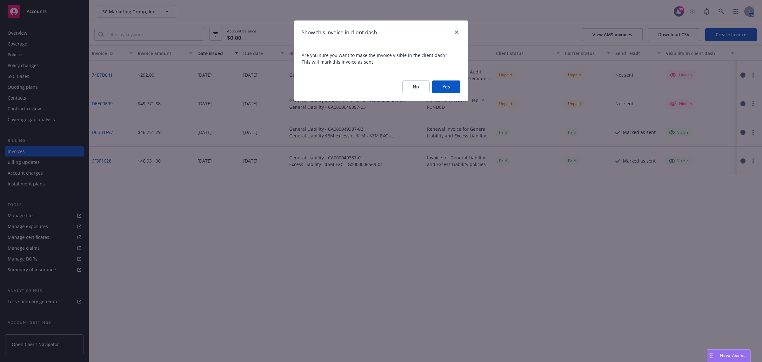
click at [437, 82] on button "Yes" at bounding box center [446, 86] width 28 height 13
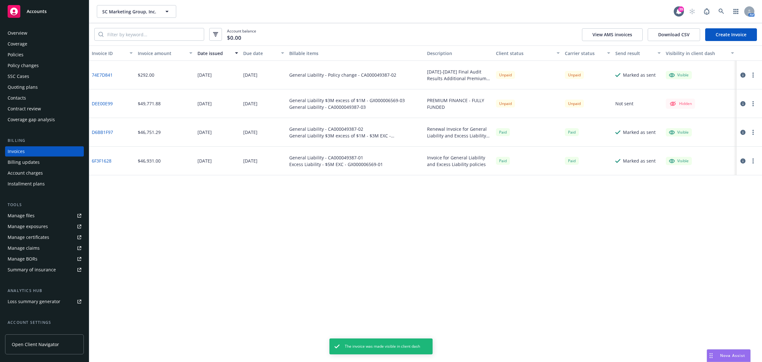
click at [753, 74] on icon "button" at bounding box center [753, 74] width 1 height 5
click at [754, 74] on button "button" at bounding box center [754, 75] width 8 height 8
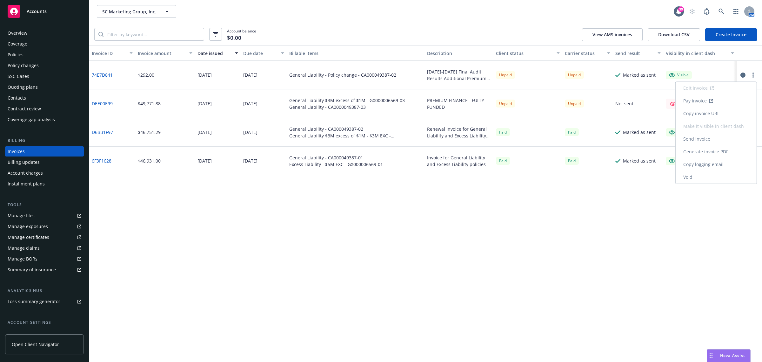
drag, startPoint x: 720, startPoint y: 111, endPoint x: 644, endPoint y: 79, distance: 83.1
click at [720, 111] on link "Copy invoice URL" at bounding box center [716, 113] width 81 height 13
click at [741, 354] on span "Nova Assist" at bounding box center [732, 354] width 25 height 5
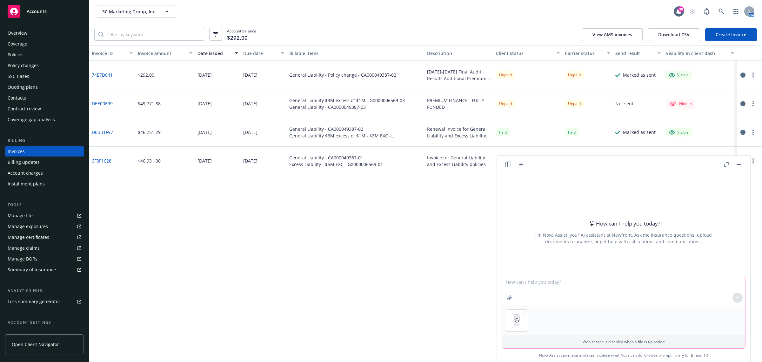
click at [532, 279] on textarea at bounding box center [623, 290] width 243 height 29
type textarea "using this template can you make an updated SOI using the quotes I attach"
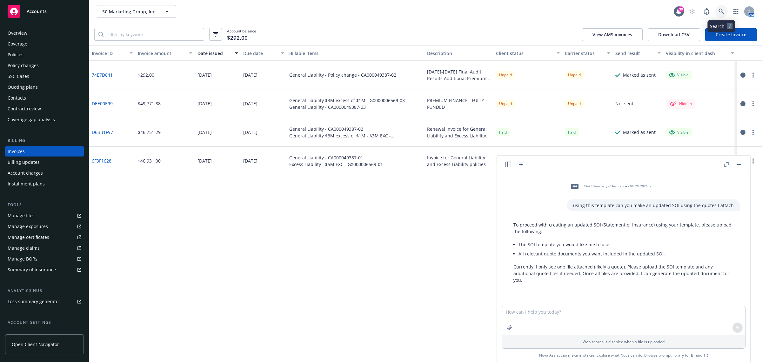
click at [718, 12] on link at bounding box center [721, 11] width 13 height 13
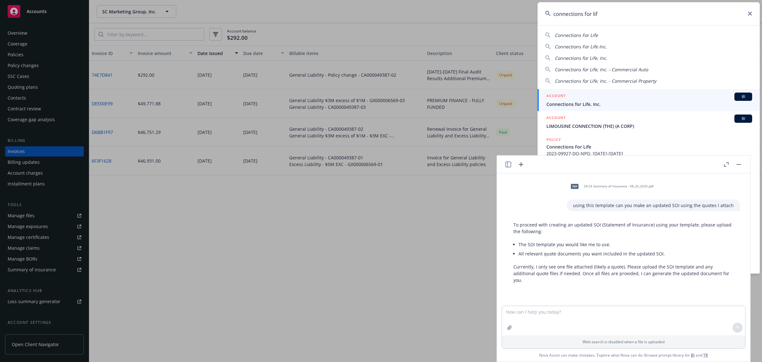
type input "connections for lif"
click at [601, 104] on span "Connections for Life, Inc." at bounding box center [650, 104] width 206 height 7
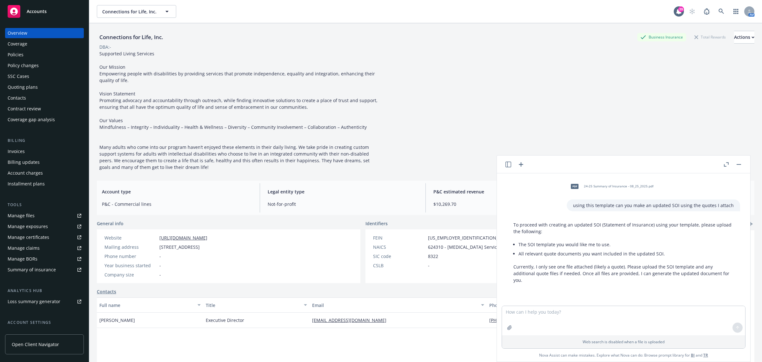
click at [40, 85] on div "Quoting plans" at bounding box center [45, 87] width 74 height 10
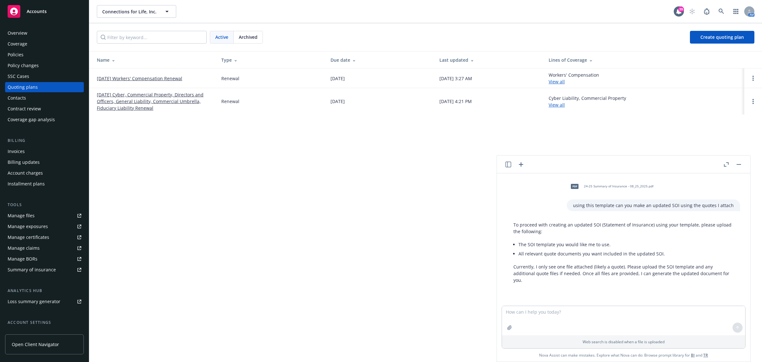
click at [120, 101] on link "[DATE] Cyber, Commercial Property, Directors and Officers, General Liability, C…" at bounding box center [154, 101] width 114 height 20
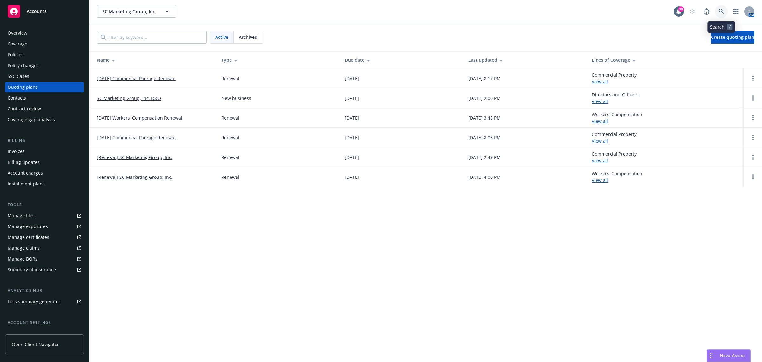
click at [718, 8] on link at bounding box center [721, 11] width 13 height 13
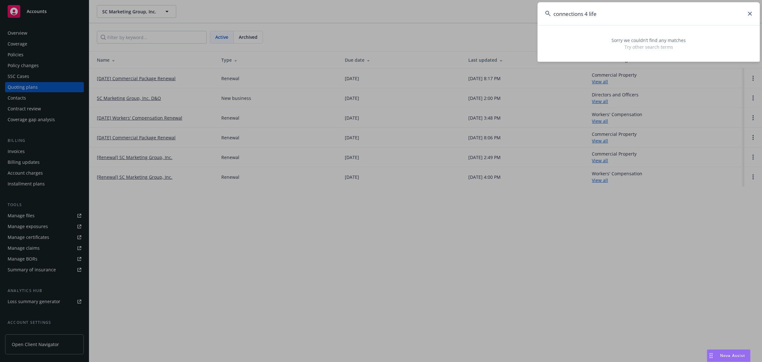
click at [599, 16] on input "connections 4 life" at bounding box center [649, 13] width 222 height 23
click at [579, 12] on input "connections 4 life" at bounding box center [649, 13] width 222 height 23
click at [567, 14] on input "connections 4 life" at bounding box center [649, 13] width 222 height 23
type input "connections 4 life"
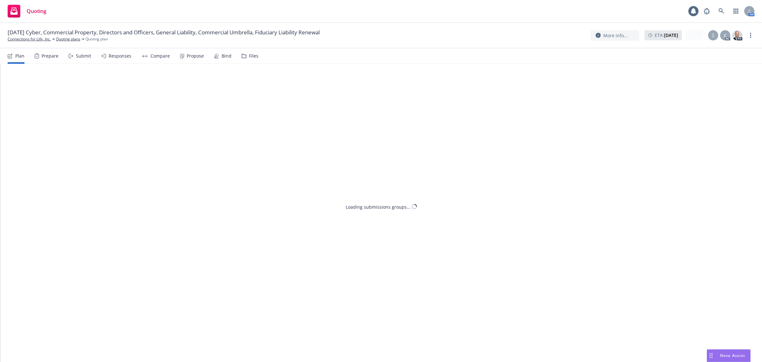
click at [188, 60] on div "Propose" at bounding box center [192, 55] width 24 height 15
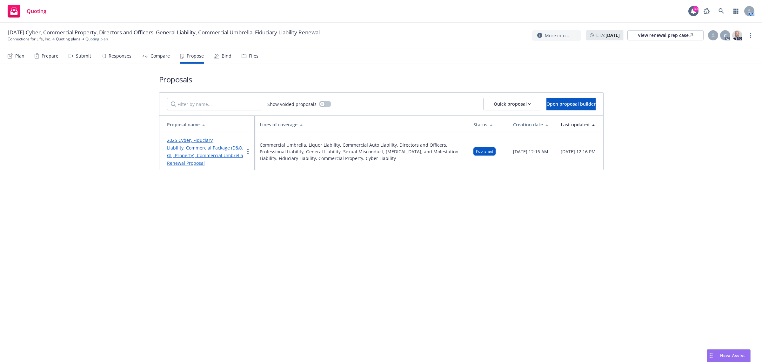
click at [198, 141] on link "2025 Cyber, Fiduciary Liability, Commercial Package (D&O, GL, Property), Commer…" at bounding box center [205, 151] width 77 height 29
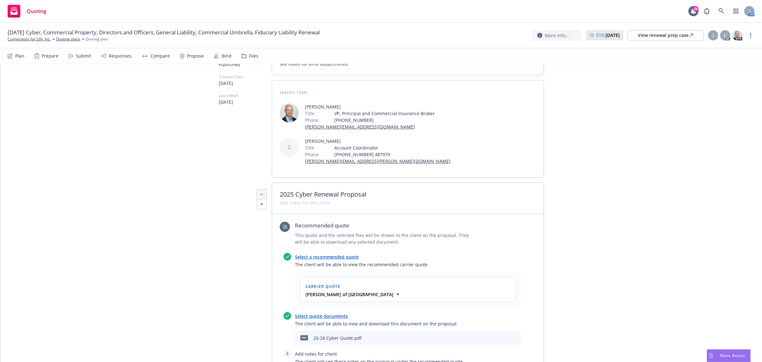
scroll to position [199, 0]
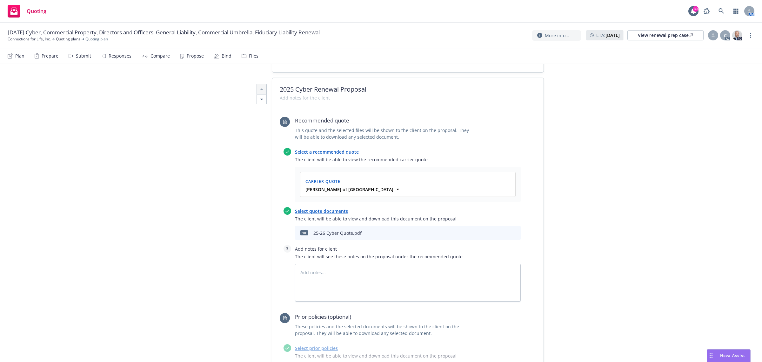
click at [503, 234] on icon "preview file" at bounding box center [505, 232] width 6 height 4
type textarea "x"
click at [723, 10] on icon at bounding box center [722, 11] width 6 height 6
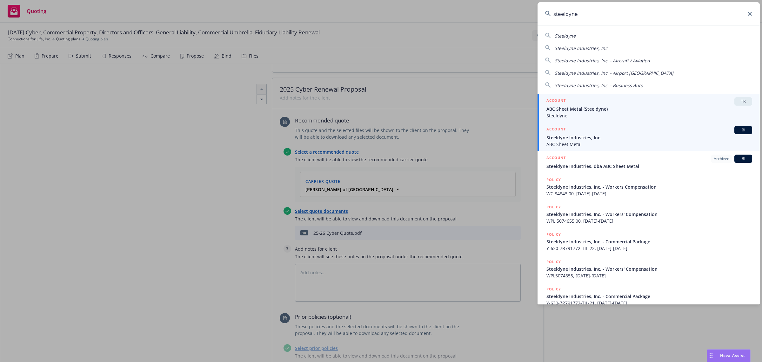
type input "steeldyne"
click at [588, 143] on span "ABC Sheet Metal" at bounding box center [650, 144] width 206 height 7
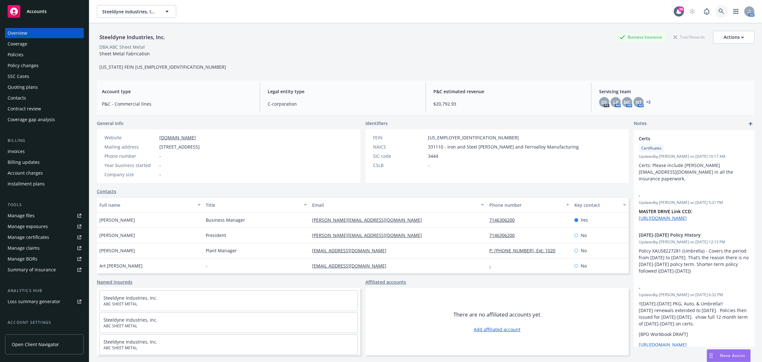
click at [719, 9] on icon at bounding box center [722, 12] width 6 height 6
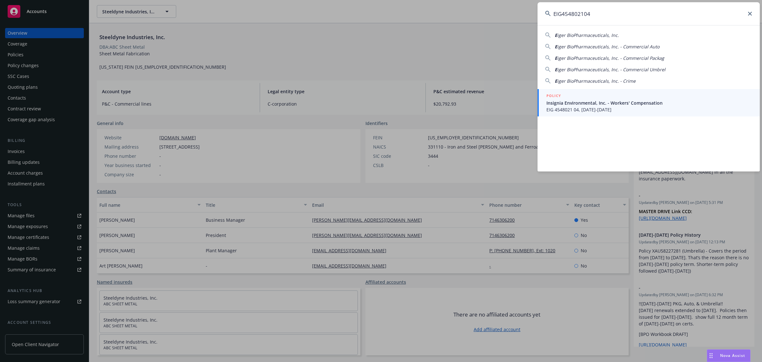
type input "EIG454802104"
click at [609, 115] on link "POLICY Insignia Environmental, Inc. - Workers' Compensation EIG 4548021 04, [DA…" at bounding box center [649, 102] width 222 height 27
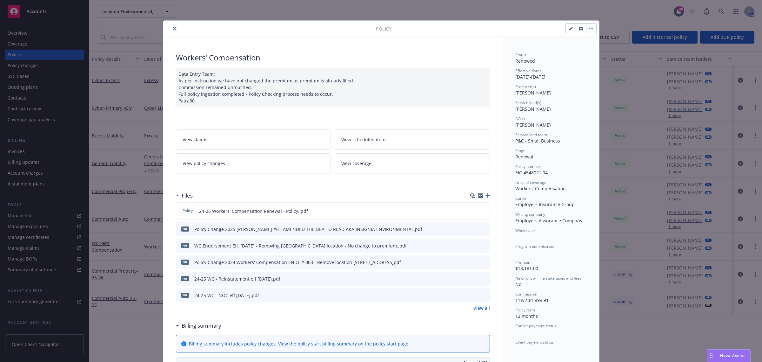
click at [173, 27] on icon "close" at bounding box center [175, 29] width 4 height 4
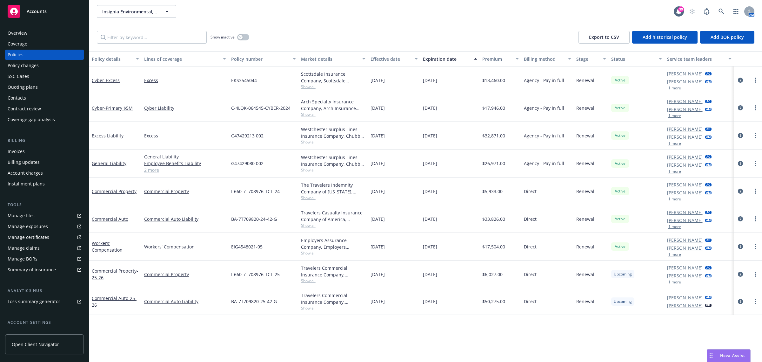
click at [30, 34] on div "Overview" at bounding box center [45, 33] width 74 height 10
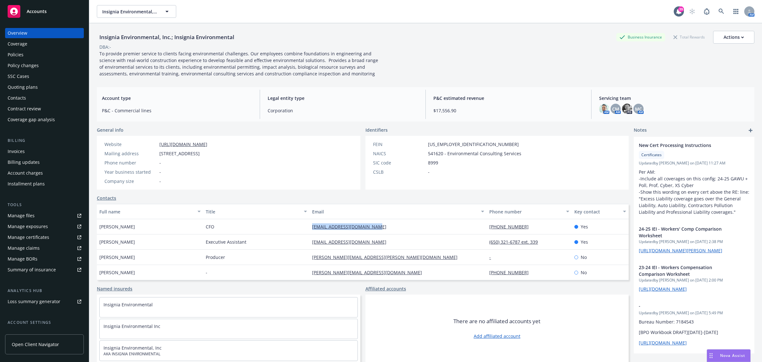
drag, startPoint x: 382, startPoint y: 229, endPoint x: 307, endPoint y: 229, distance: 75.0
click at [307, 229] on div "[PERSON_NAME] CFO [EMAIL_ADDRESS][DOMAIN_NAME] [PHONE_NUMBER] Yes" at bounding box center [363, 226] width 532 height 15
copy div "[EMAIL_ADDRESS][DOMAIN_NAME]"
drag, startPoint x: 374, startPoint y: 248, endPoint x: 306, endPoint y: 248, distance: 68.6
click at [306, 248] on div "[PERSON_NAME] Executive Assistant [EMAIL_ADDRESS][DOMAIN_NAME] (650) 321-6787 e…" at bounding box center [363, 241] width 532 height 15
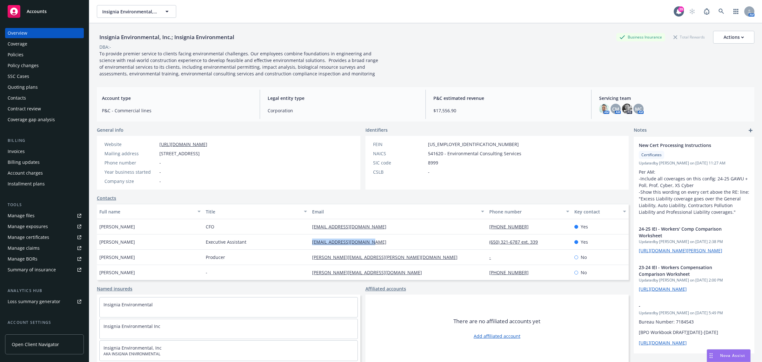
copy div "[EMAIL_ADDRESS][DOMAIN_NAME]"
click at [715, 14] on link at bounding box center [721, 11] width 13 height 13
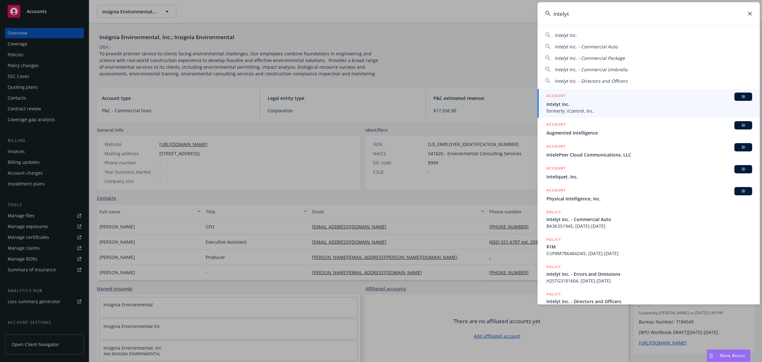
type input "intelyt"
click at [587, 101] on span "Intelyt Inc." at bounding box center [650, 104] width 206 height 7
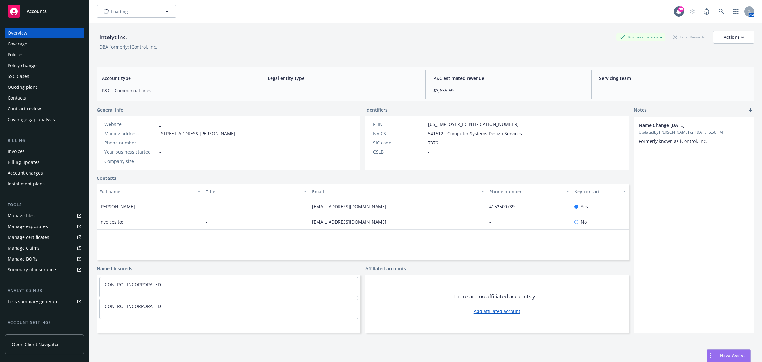
click at [37, 53] on div "Policies" at bounding box center [45, 55] width 74 height 10
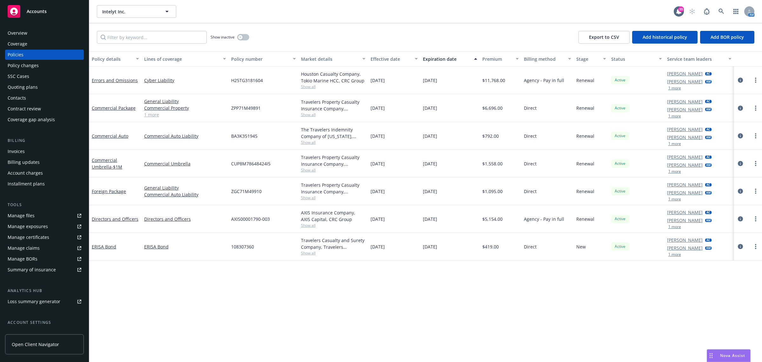
click at [44, 150] on div "Invoices" at bounding box center [45, 151] width 74 height 10
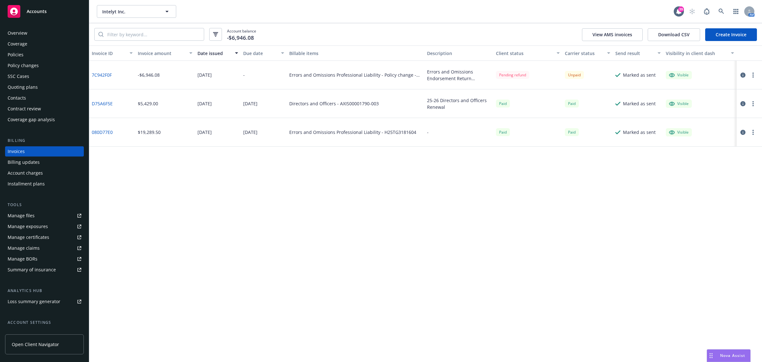
click at [52, 55] on div "Policies" at bounding box center [45, 55] width 74 height 10
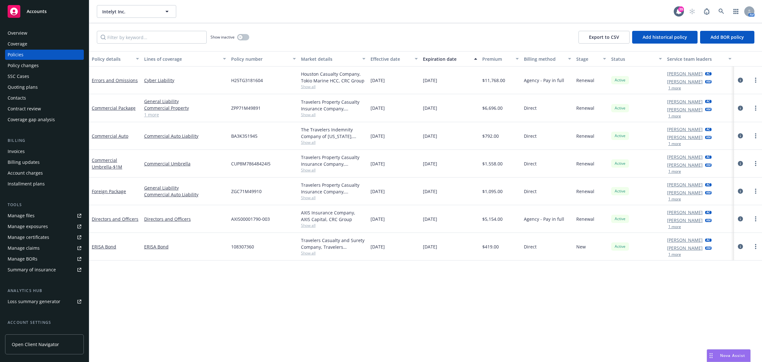
click at [735, 244] on div at bounding box center [748, 247] width 28 height 28
click at [742, 245] on icon "circleInformation" at bounding box center [740, 246] width 5 height 5
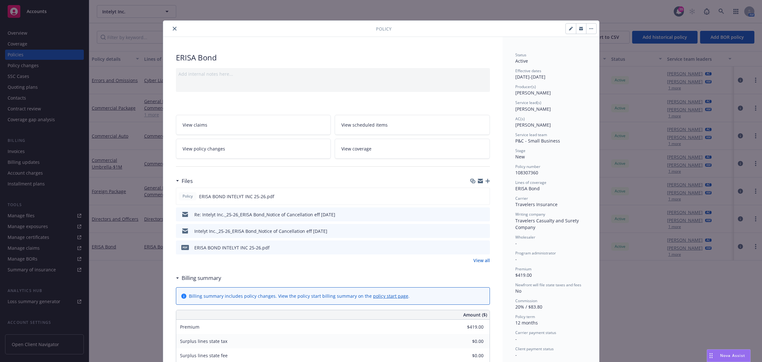
click at [173, 30] on icon "close" at bounding box center [175, 29] width 4 height 4
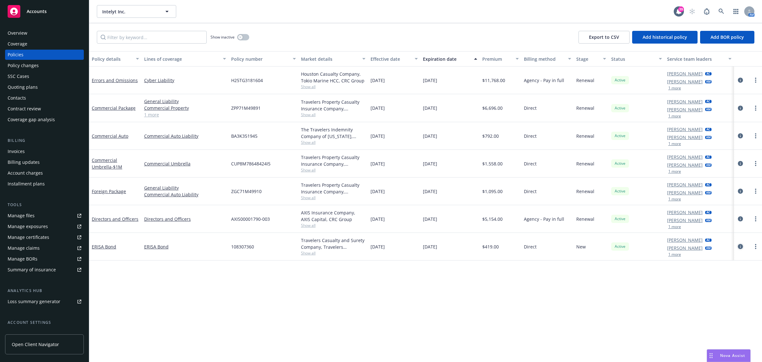
click at [739, 247] on icon "circleInformation" at bounding box center [740, 246] width 5 height 5
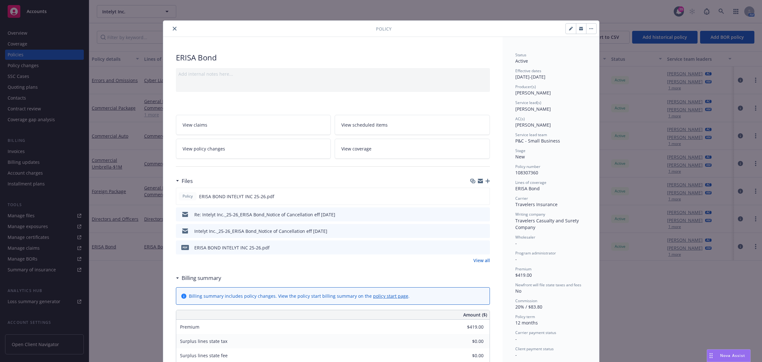
scroll to position [19, 0]
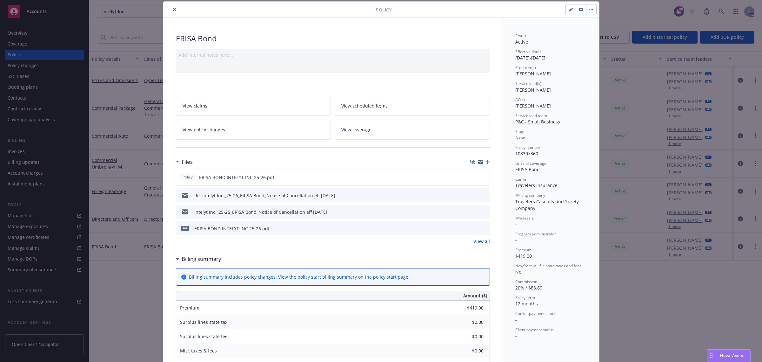
click at [173, 10] on button "close" at bounding box center [175, 10] width 8 height 8
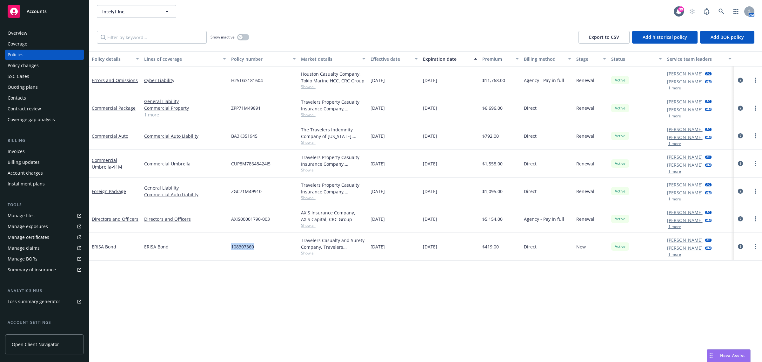
drag, startPoint x: 256, startPoint y: 251, endPoint x: 229, endPoint y: 251, distance: 26.4
click at [229, 251] on div "108307360" at bounding box center [264, 247] width 70 height 28
copy span "108307360"
click at [261, 252] on div "108307360" at bounding box center [264, 247] width 70 height 28
drag, startPoint x: 260, startPoint y: 250, endPoint x: 228, endPoint y: 252, distance: 31.8
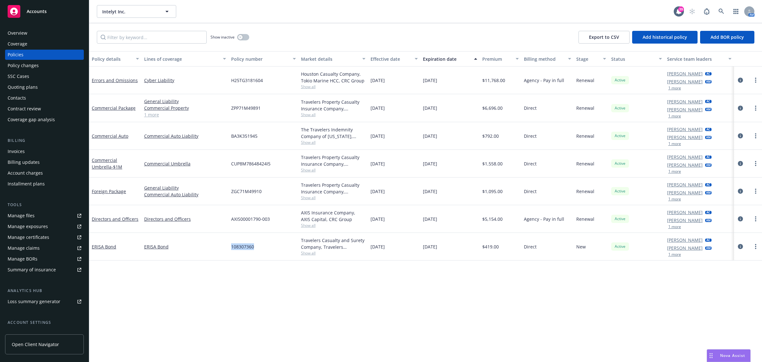
click at [228, 252] on div "ERISA Bond ERISA Bond 108307360 Travelers Casualty and Surety Company, Traveler…" at bounding box center [425, 247] width 673 height 28
copy div "108307360"
click at [742, 249] on link "circleInformation" at bounding box center [741, 246] width 8 height 8
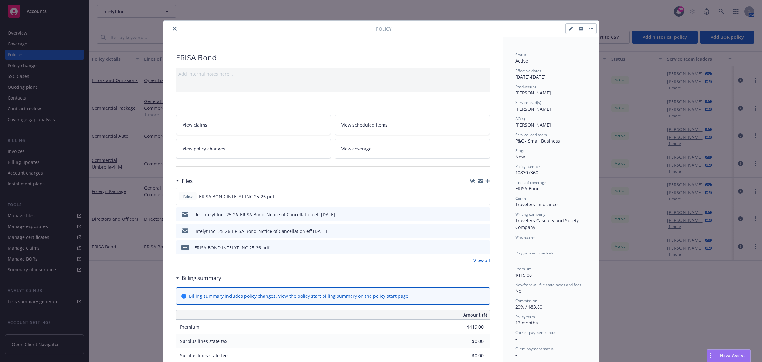
scroll to position [19, 0]
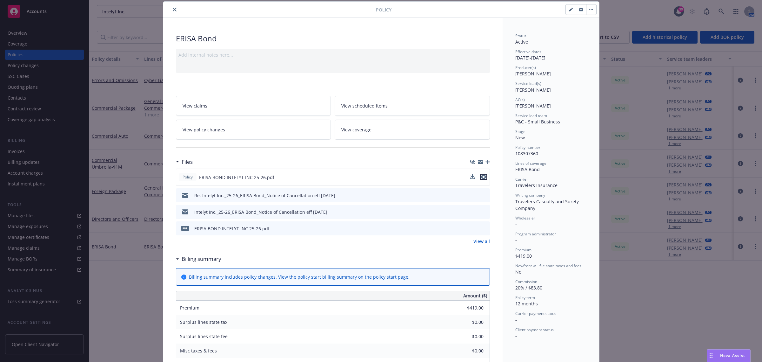
click at [481, 176] on icon "preview file" at bounding box center [484, 176] width 6 height 4
click at [172, 7] on button "close" at bounding box center [175, 10] width 8 height 8
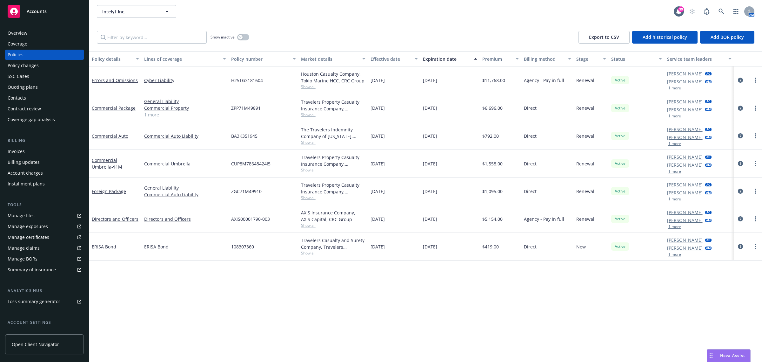
click at [20, 34] on div "Overview" at bounding box center [18, 33] width 20 height 10
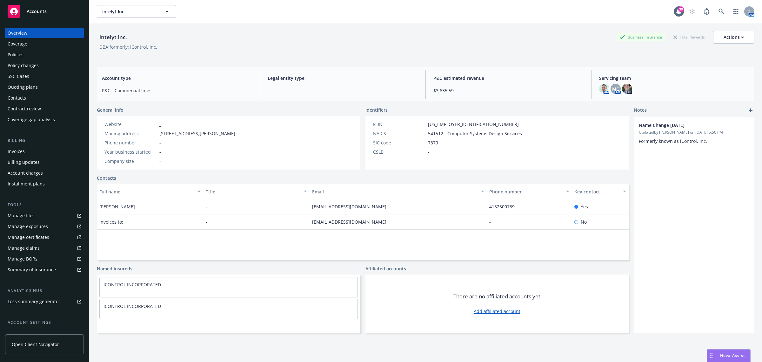
click at [32, 55] on div "Policies" at bounding box center [45, 55] width 74 height 10
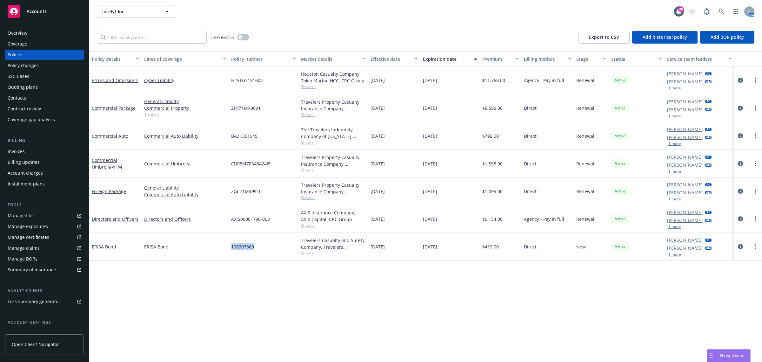
drag, startPoint x: 273, startPoint y: 253, endPoint x: 227, endPoint y: 257, distance: 46.2
click at [227, 257] on div "ERISA Bond ERISA Bond 108307360 Travelers Casualty and Surety Company, Traveler…" at bounding box center [425, 247] width 673 height 28
copy div "108307360"
